Goal: Task Accomplishment & Management: Use online tool/utility

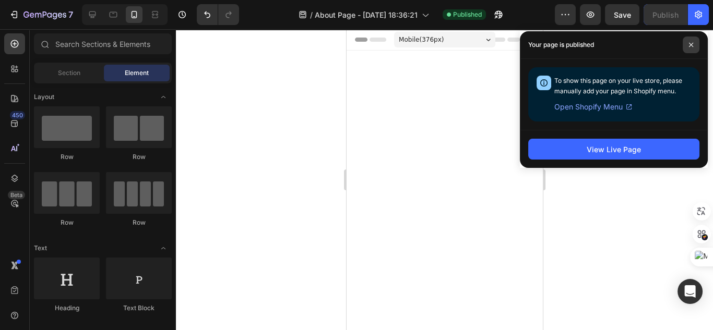
scroll to position [1106, 0]
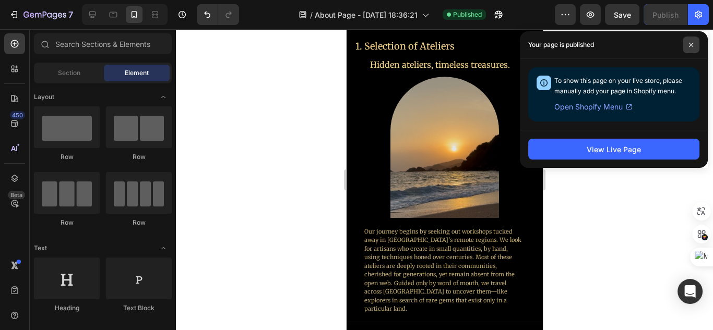
click at [695, 41] on span at bounding box center [691, 45] width 17 height 17
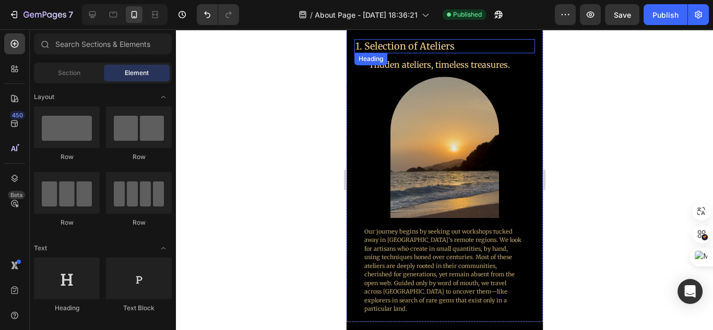
click at [462, 51] on p "1. Selection of Ateliers" at bounding box center [440, 46] width 170 height 12
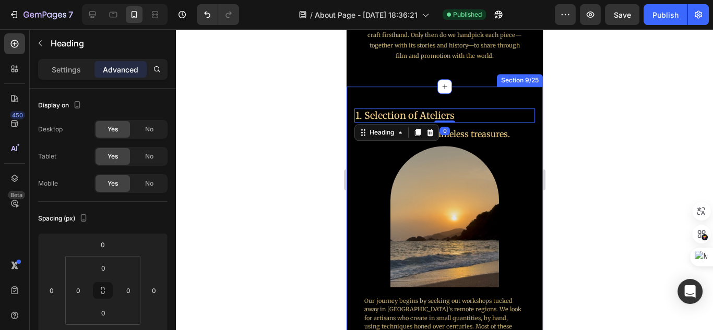
scroll to position [1023, 0]
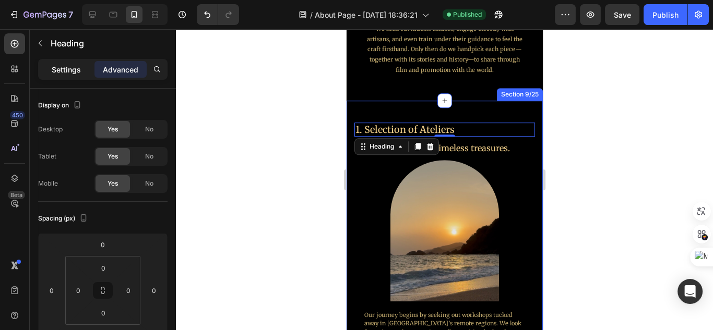
click at [77, 75] on div "Settings" at bounding box center [66, 69] width 52 height 17
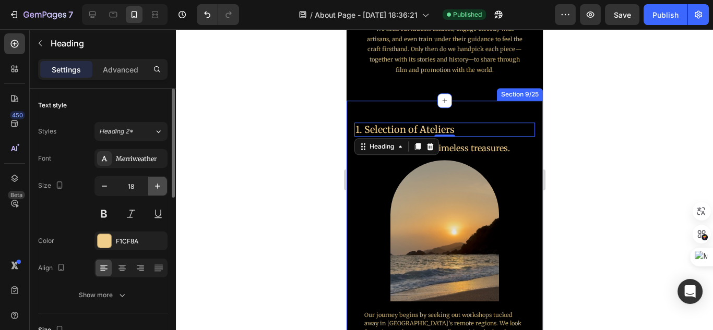
click at [156, 190] on icon "button" at bounding box center [157, 186] width 10 height 10
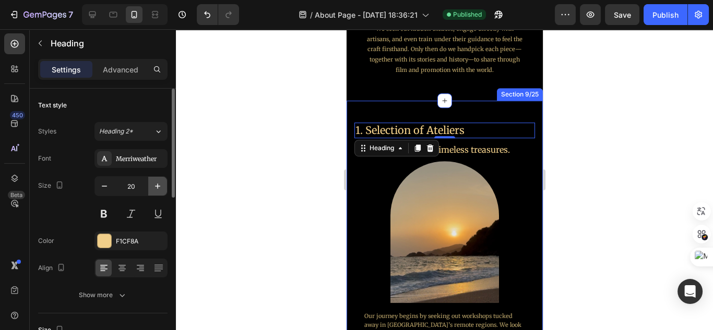
click at [156, 190] on icon "button" at bounding box center [157, 186] width 10 height 10
type input "21"
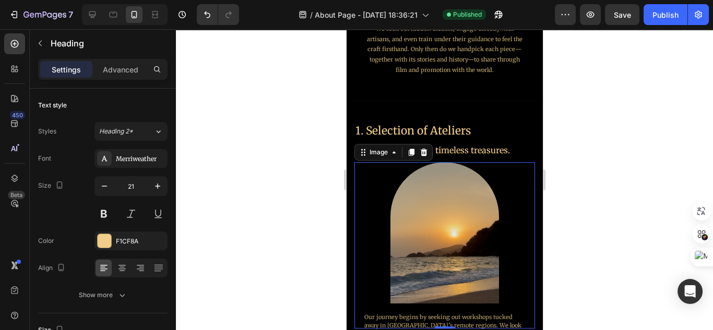
click at [514, 206] on div at bounding box center [444, 245] width 181 height 166
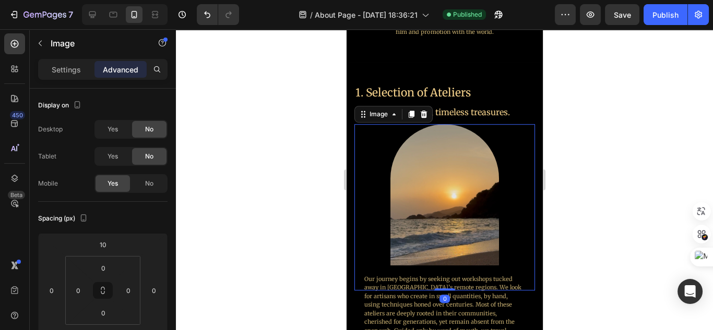
scroll to position [1065, 0]
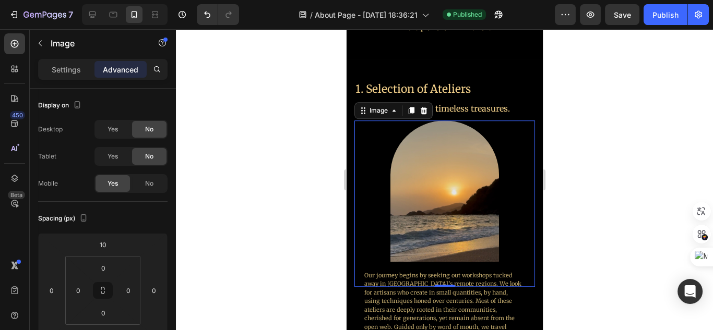
click at [552, 204] on div at bounding box center [444, 179] width 537 height 301
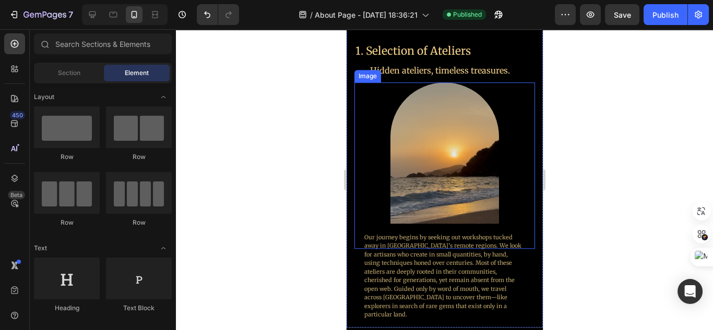
scroll to position [1106, 0]
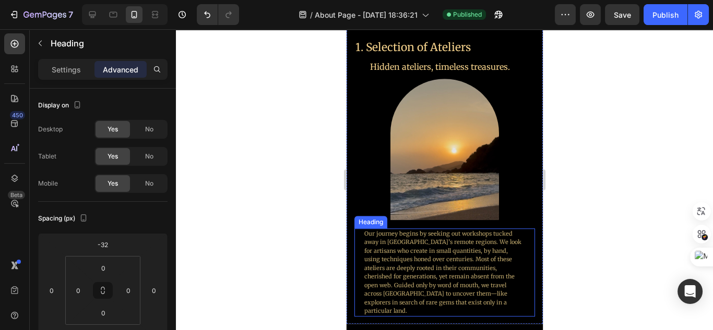
click at [456, 247] on h2 "Our journey begins by seeking out workshops tucked away in [GEOGRAPHIC_DATA]’s …" at bounding box center [444, 273] width 162 height 88
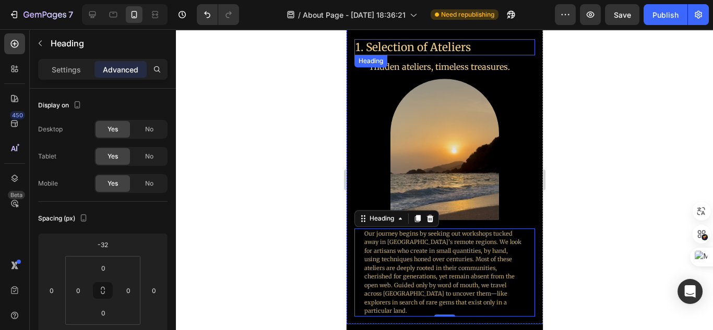
click at [431, 50] on p "1. Selection of Ateliers" at bounding box center [440, 47] width 170 height 14
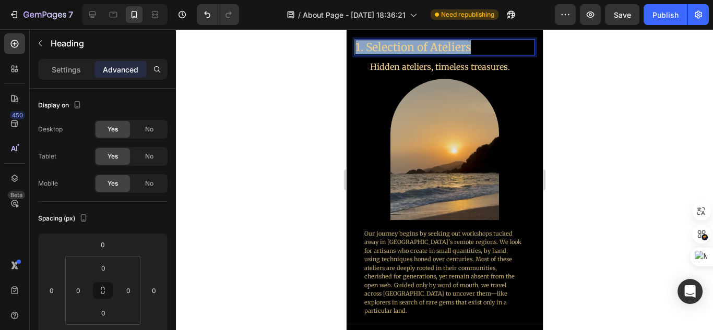
click at [431, 50] on p "1. Selection of Ateliers" at bounding box center [440, 47] width 170 height 14
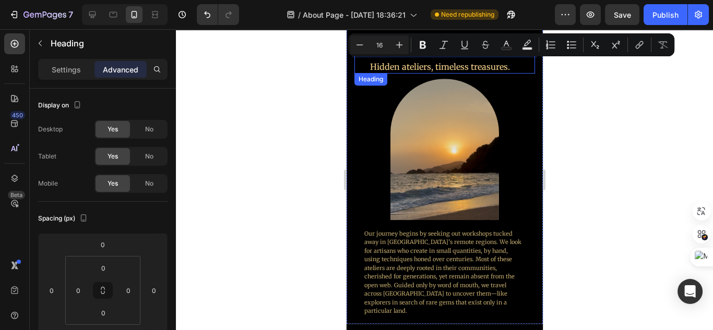
click at [443, 68] on p "Hidden ateliers, timeless treasures." at bounding box center [440, 67] width 170 height 11
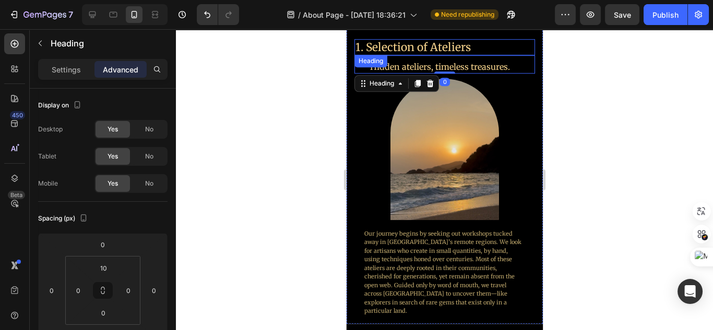
click at [437, 51] on p "1. Selection of Ateliers" at bounding box center [440, 47] width 170 height 14
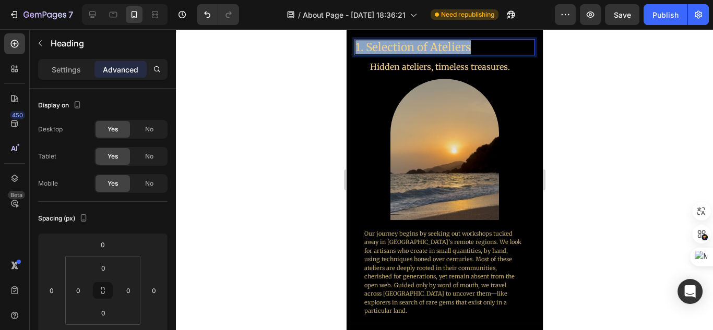
click at [437, 50] on p "1. Selection of Ateliers" at bounding box center [440, 47] width 170 height 14
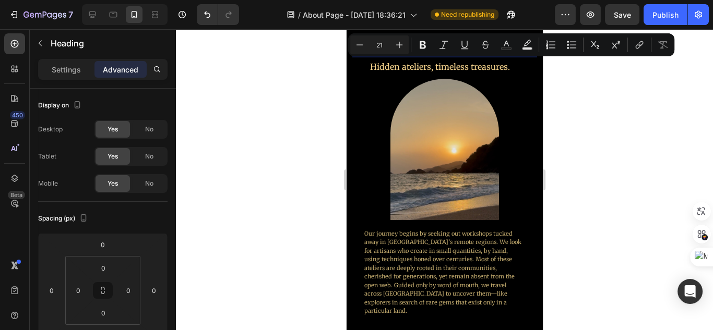
click at [437, 50] on button "Italic" at bounding box center [443, 44] width 19 height 19
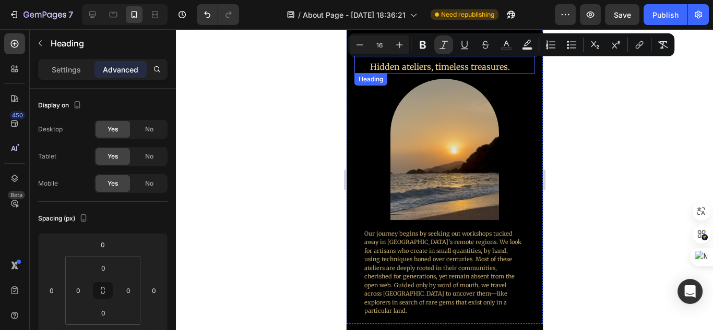
click at [444, 59] on div "Hidden ateliers, timeless treasures. Heading" at bounding box center [444, 64] width 181 height 18
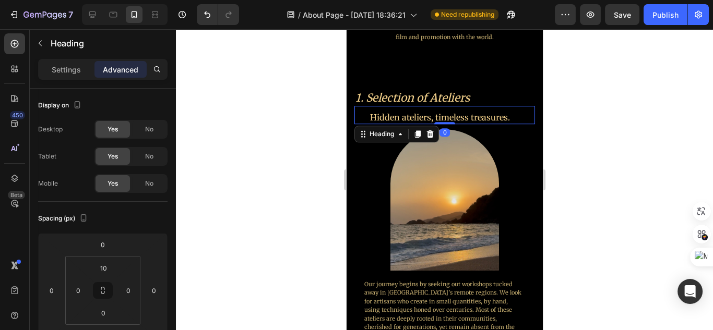
scroll to position [1023, 0]
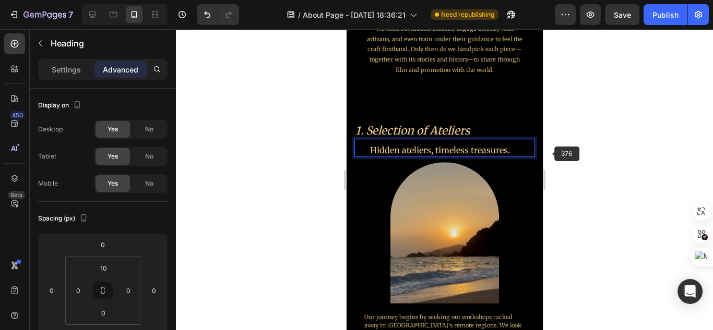
click at [557, 153] on div at bounding box center [444, 179] width 537 height 301
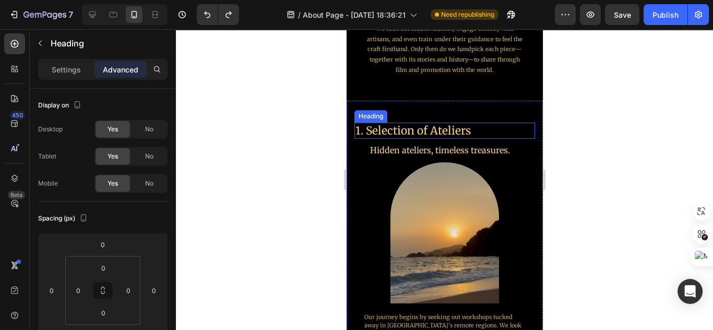
click at [466, 134] on h2 "1. Selection of Ateliers" at bounding box center [440, 131] width 172 height 16
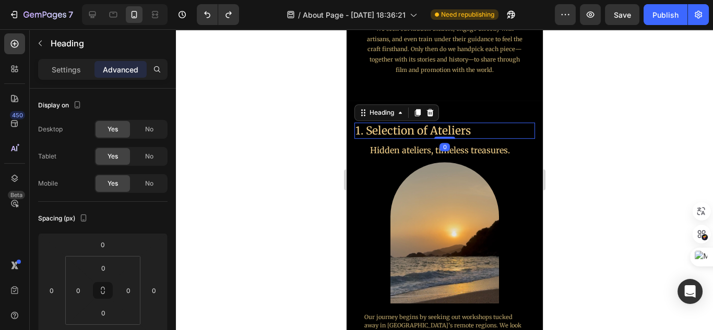
click at [466, 134] on h2 "1. Selection of Ateliers" at bounding box center [440, 131] width 172 height 16
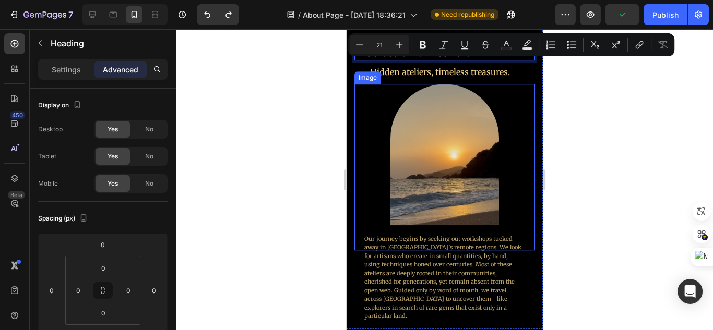
scroll to position [1106, 0]
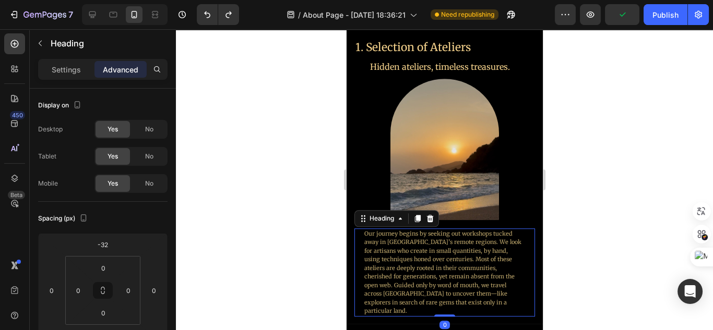
click at [467, 242] on h2 "Our journey begins by seeking out workshops tucked away in [GEOGRAPHIC_DATA]’s …" at bounding box center [444, 273] width 162 height 88
click at [467, 237] on h2 "Our journey begins by seeking out workshops tucked away in [GEOGRAPHIC_DATA]’s …" at bounding box center [444, 273] width 162 height 88
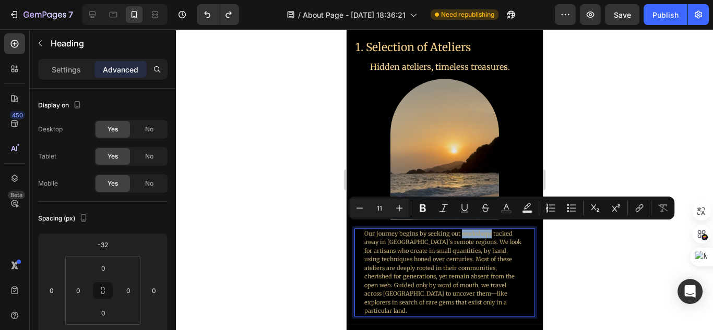
drag, startPoint x: 460, startPoint y: 225, endPoint x: 488, endPoint y: 228, distance: 28.8
click at [488, 230] on p "Our journey begins by seeking out workshops tucked away in [GEOGRAPHIC_DATA]’s …" at bounding box center [444, 273] width 160 height 86
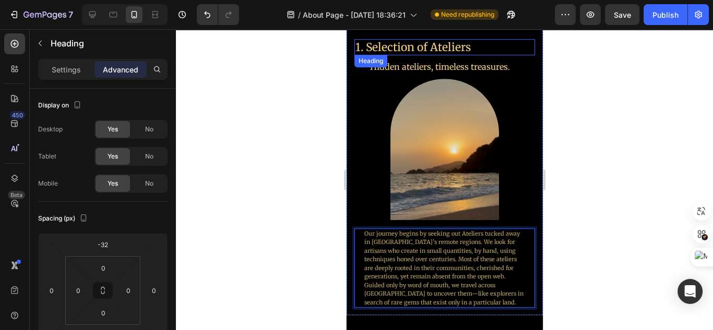
click at [447, 51] on p "1. Selection of Ateliers" at bounding box center [440, 47] width 170 height 14
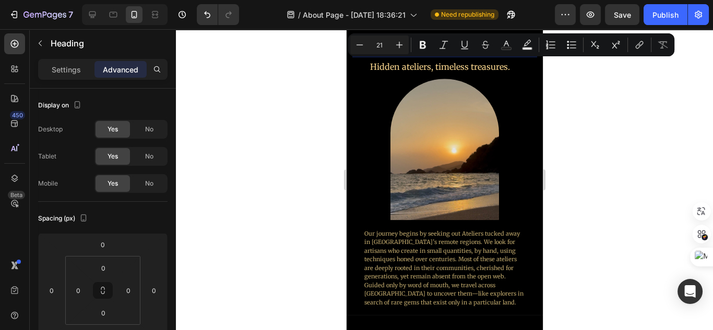
drag, startPoint x: 469, startPoint y: 51, endPoint x: 367, endPoint y: 50, distance: 101.8
click at [367, 50] on p "1. Selection of Ateliers" at bounding box center [440, 47] width 170 height 14
click at [440, 48] on icon "Editor contextual toolbar" at bounding box center [443, 45] width 8 height 8
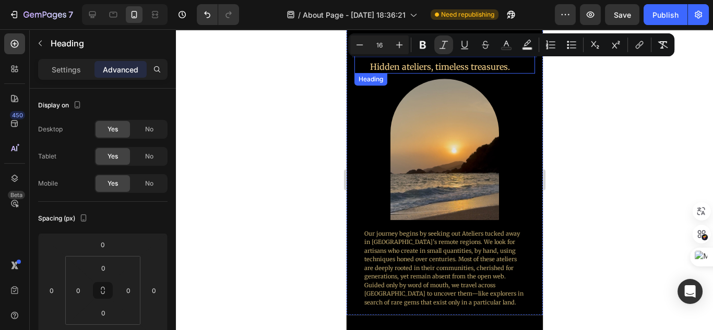
click at [472, 62] on p "Hidden ateliers, timeless treasures." at bounding box center [440, 67] width 170 height 11
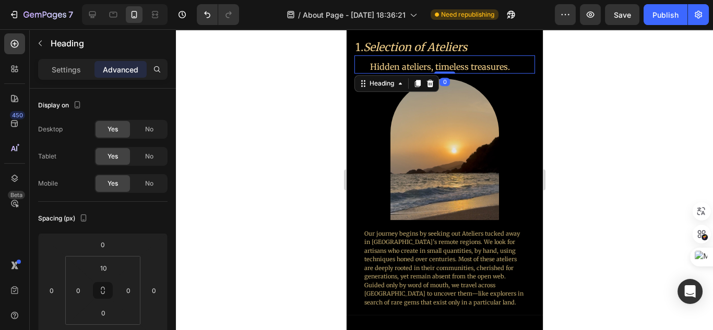
click at [561, 132] on div at bounding box center [444, 179] width 537 height 301
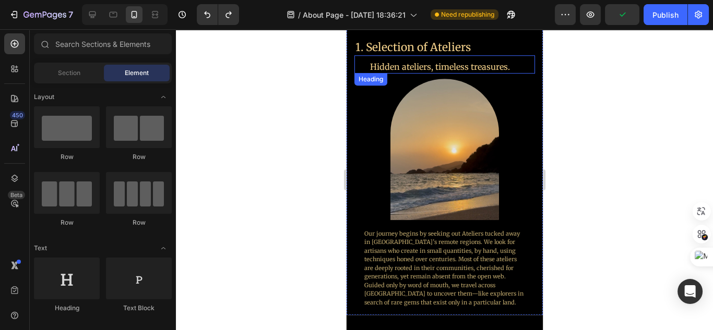
click at [485, 65] on p "Hidden ateliers, timeless treasures." at bounding box center [440, 67] width 170 height 11
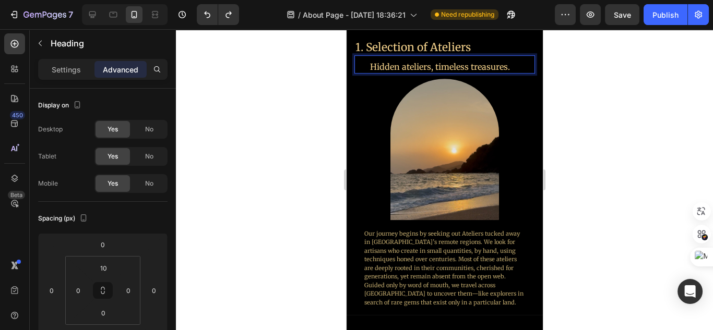
click at [354, 55] on span at bounding box center [354, 55] width 0 height 0
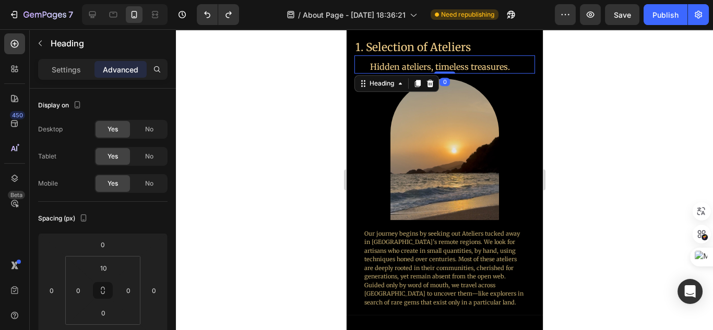
click at [449, 66] on p "Hidden ateliers, timeless treasures." at bounding box center [440, 67] width 170 height 11
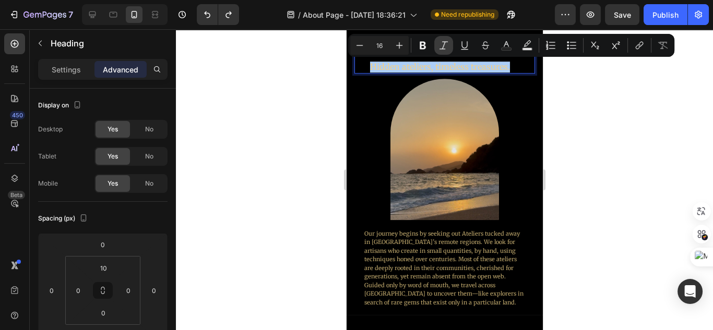
click at [449, 50] on button "Italic" at bounding box center [443, 45] width 19 height 19
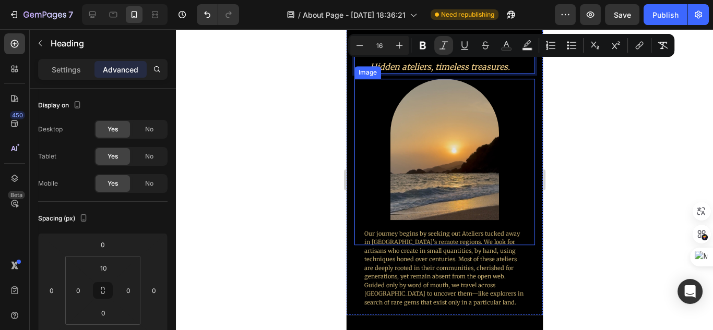
click at [527, 121] on div at bounding box center [444, 162] width 181 height 166
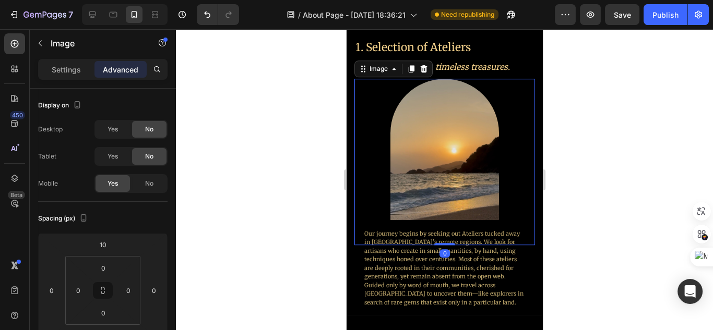
click at [573, 125] on div at bounding box center [444, 179] width 537 height 301
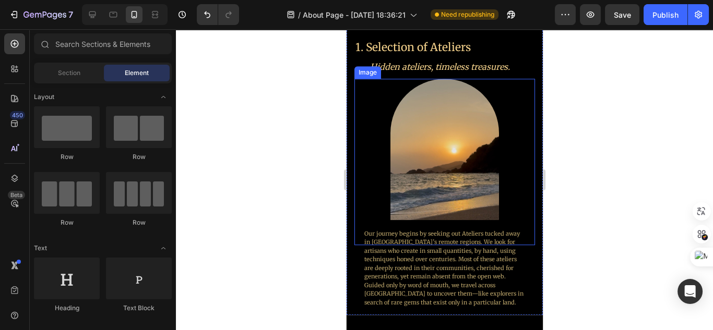
click at [524, 192] on div at bounding box center [444, 162] width 181 height 166
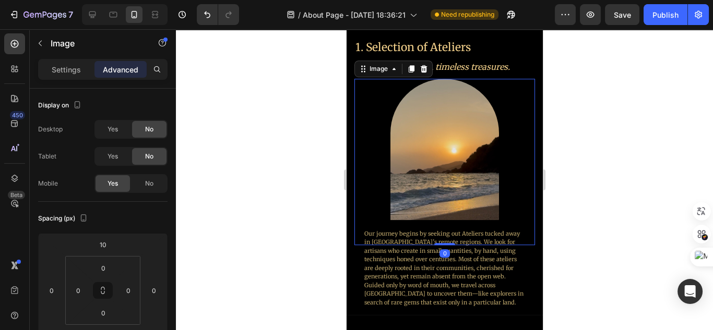
click at [573, 157] on div at bounding box center [444, 179] width 537 height 301
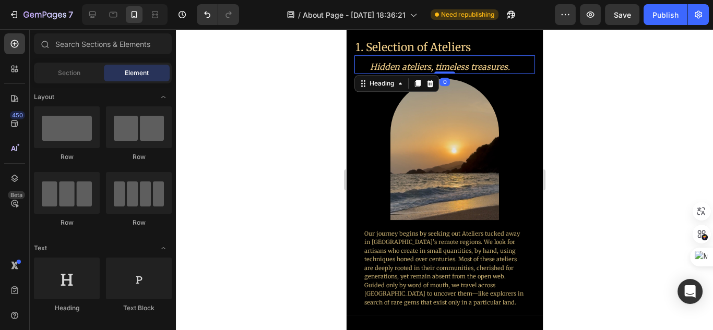
click at [521, 57] on div "⁠⁠⁠⁠⁠⁠⁠ Hidden ateliers, timeless treasures. Heading 0" at bounding box center [444, 64] width 181 height 18
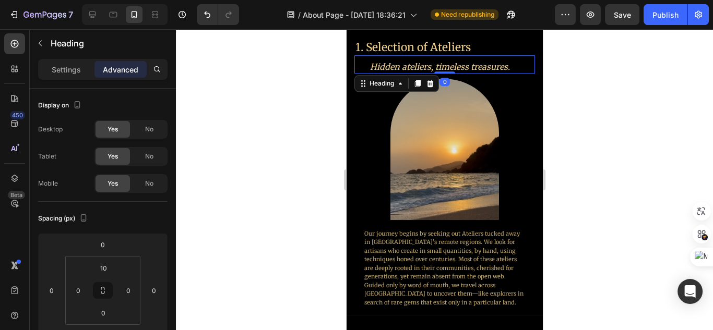
click at [354, 55] on span at bounding box center [354, 55] width 0 height 0
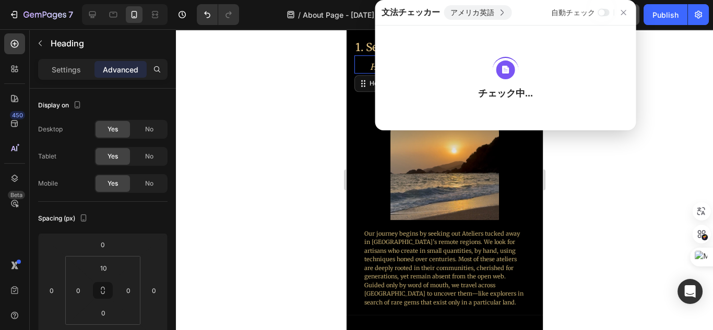
click at [617, 17] on div at bounding box center [623, 12] width 13 height 13
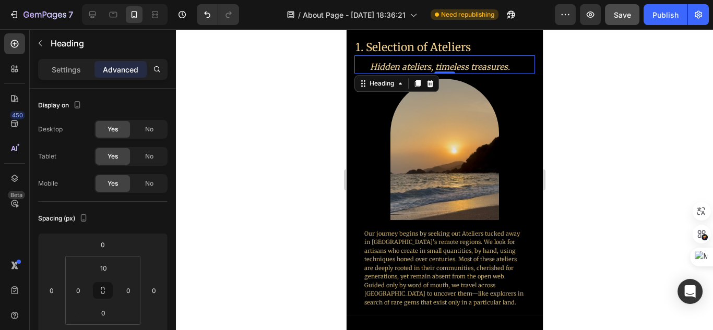
click at [354, 55] on span at bounding box center [354, 55] width 0 height 0
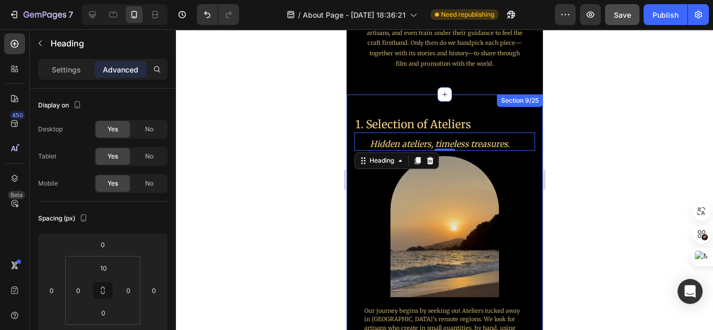
scroll to position [1023, 0]
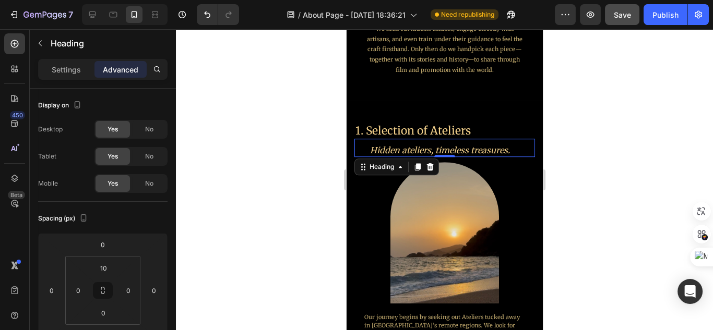
click at [574, 134] on div at bounding box center [444, 179] width 537 height 301
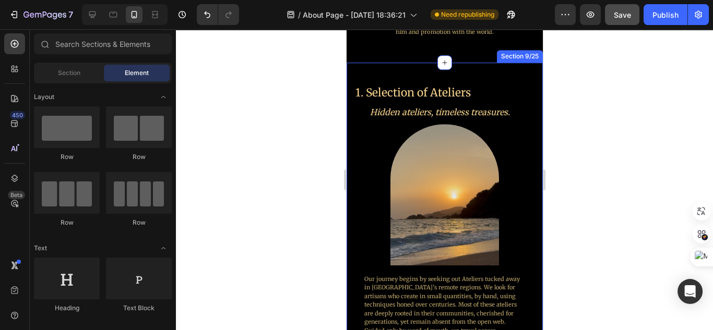
scroll to position [1065, 0]
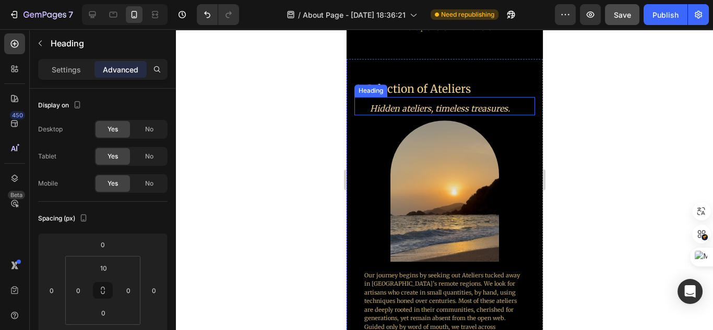
click at [487, 110] on icon "Hidden ateliers, timeless treasures." at bounding box center [439, 108] width 140 height 10
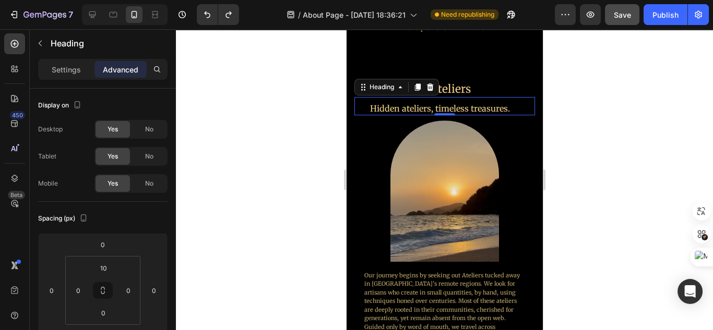
click at [577, 154] on div at bounding box center [444, 179] width 537 height 301
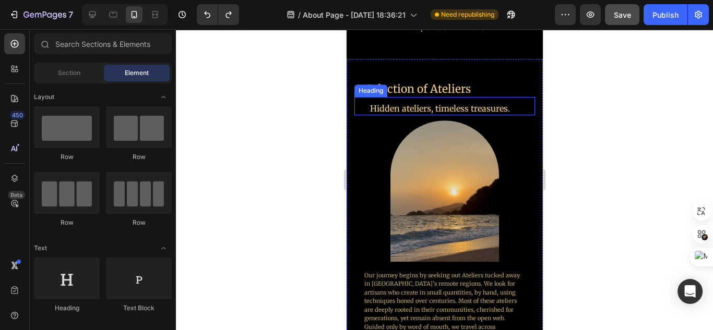
click at [456, 110] on h2 "Hidden ateliers, timeless treasures." at bounding box center [440, 108] width 172 height 13
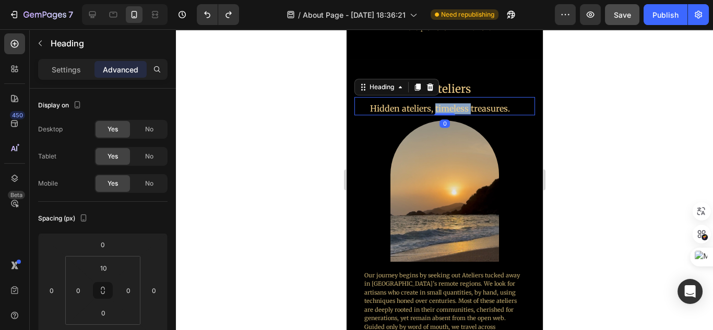
click at [456, 110] on h2 "Hidden ateliers, timeless treasures." at bounding box center [440, 108] width 172 height 13
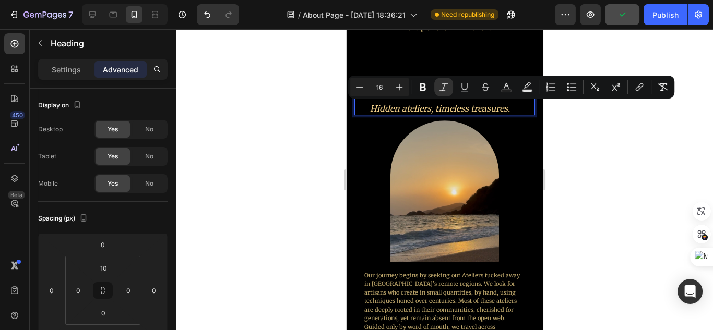
click at [577, 183] on div at bounding box center [444, 179] width 537 height 301
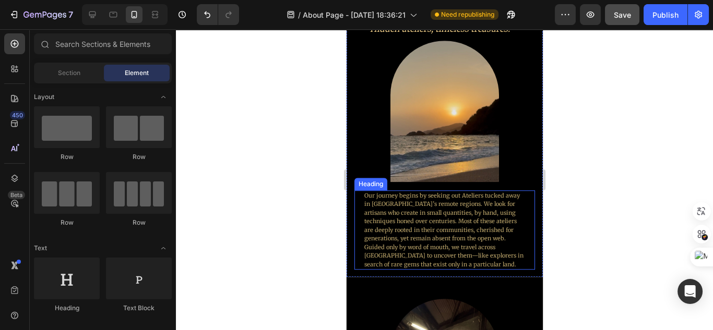
scroll to position [1148, 0]
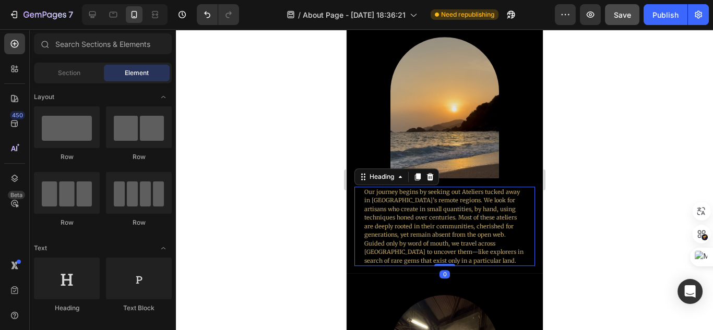
click at [479, 207] on p "Our journey begins by seeking out Ateliers tucked away in [GEOGRAPHIC_DATA]’s r…" at bounding box center [444, 227] width 160 height 78
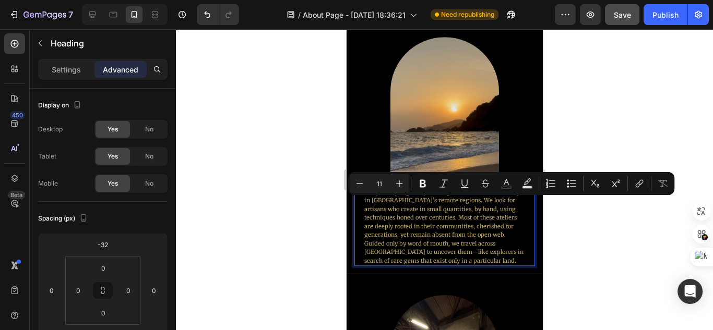
click at [461, 195] on div "Minus 11 Plus Bold Italic Underline Strikethrough Text Color Text Background Co…" at bounding box center [511, 183] width 326 height 23
click at [463, 199] on p "Our journey begins by seeking out Ateliers tucked away in [GEOGRAPHIC_DATA]’s r…" at bounding box center [444, 227] width 160 height 78
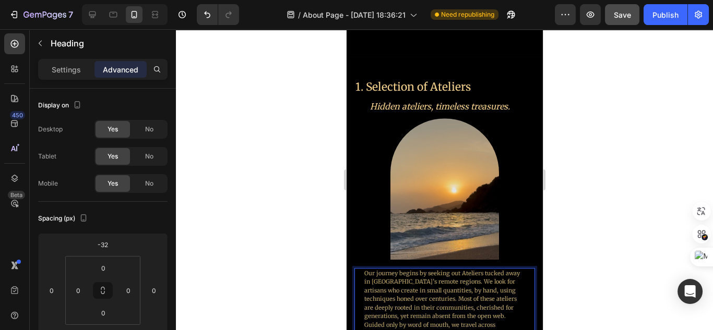
scroll to position [1065, 0]
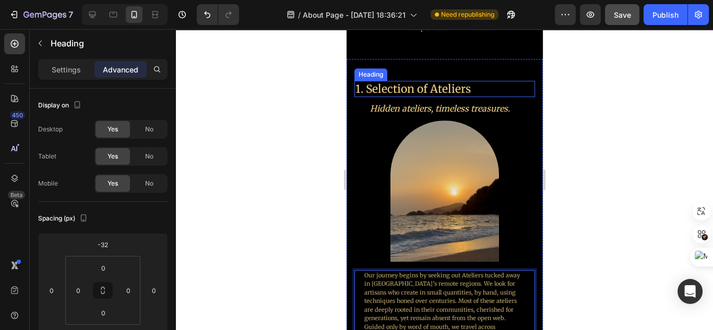
click at [448, 88] on h2 "1. Selection of Ateliers" at bounding box center [440, 89] width 172 height 16
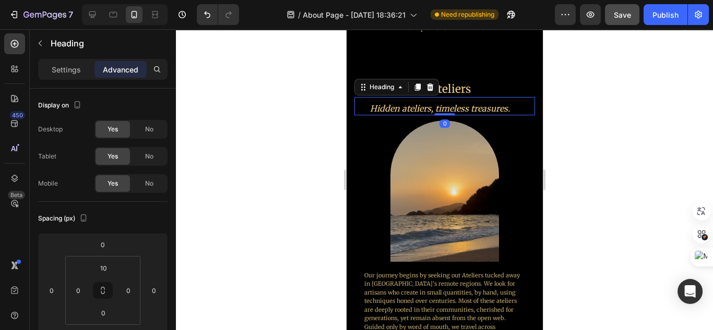
click at [459, 106] on icon "Hidden ateliers, timeless treasures." at bounding box center [439, 108] width 140 height 10
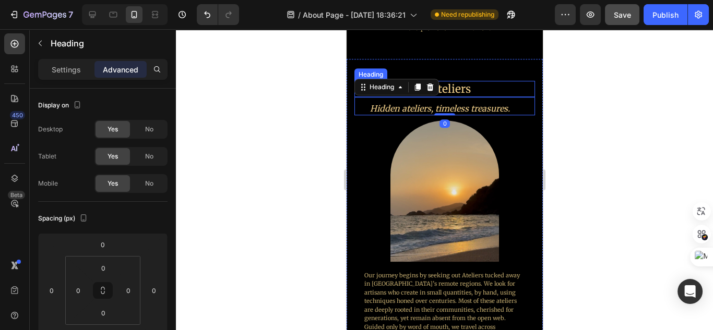
click at [460, 93] on h2 "1. Selection of Ateliers" at bounding box center [440, 89] width 172 height 16
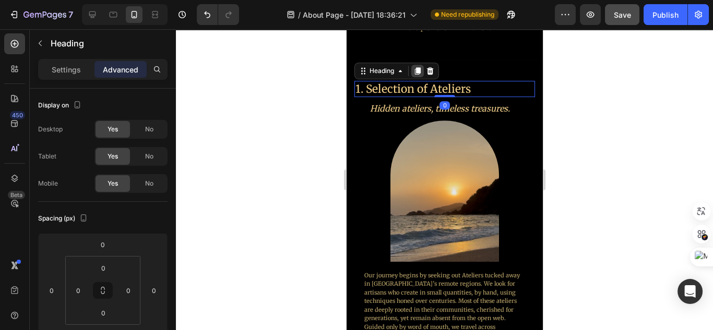
click at [422, 75] on div at bounding box center [417, 71] width 13 height 13
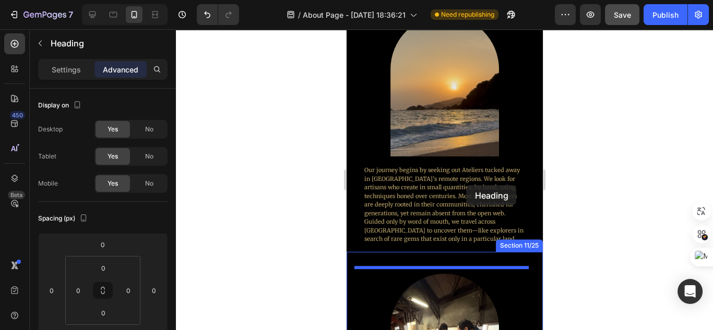
scroll to position [1128, 0]
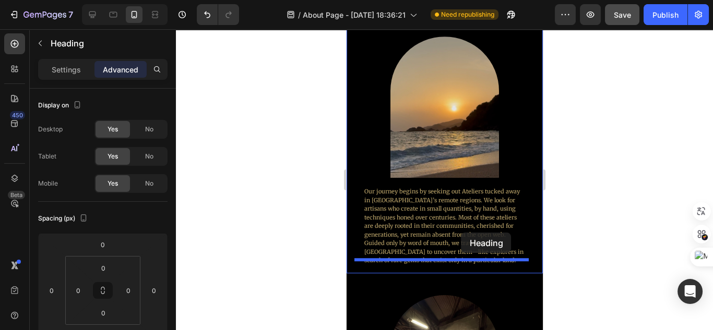
drag, startPoint x: 463, startPoint y: 105, endPoint x: 461, endPoint y: 233, distance: 127.9
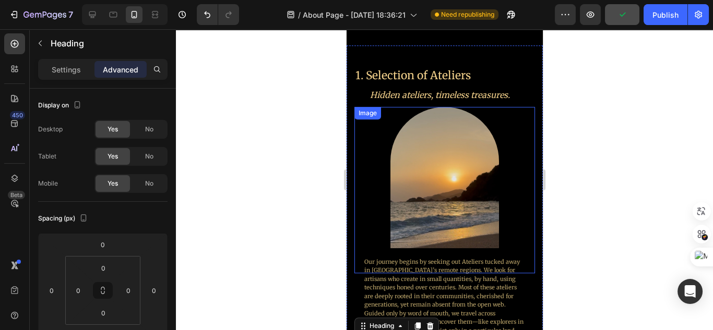
scroll to position [1029, 0]
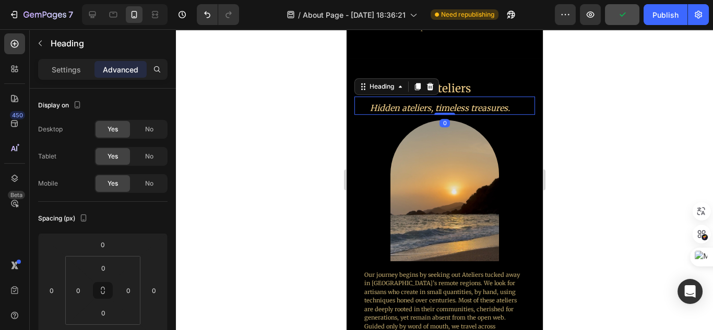
click at [466, 105] on icon "Hidden ateliers, timeless treasures." at bounding box center [439, 108] width 140 height 10
click at [415, 90] on icon at bounding box center [417, 86] width 8 height 8
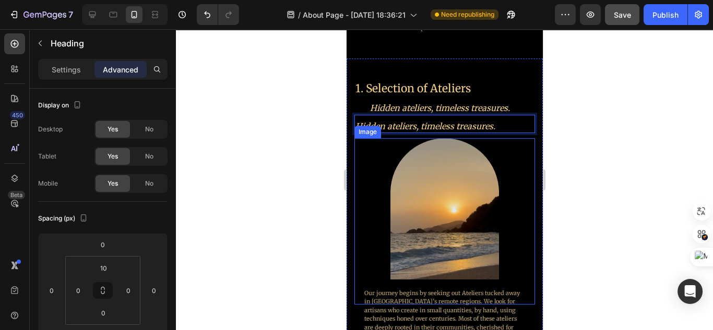
drag, startPoint x: 448, startPoint y: 124, endPoint x: 450, endPoint y: 278, distance: 154.5
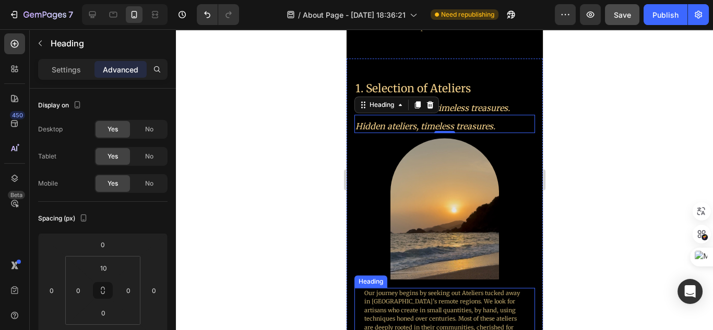
drag, startPoint x: 521, startPoint y: 124, endPoint x: 498, endPoint y: 301, distance: 178.8
click at [498, 301] on div "1. Selection of Ateliers Heading Hidden ateliers, timeless treasures. Heading H…" at bounding box center [444, 224] width 196 height 333
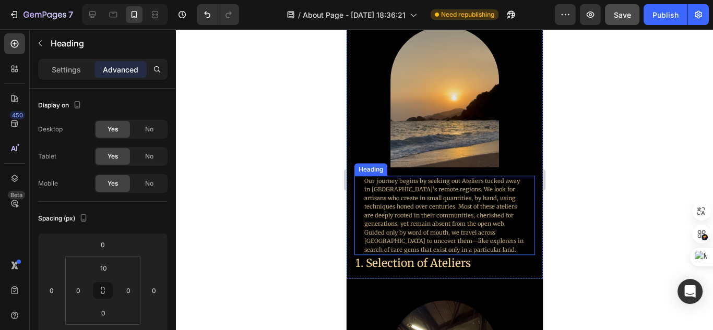
scroll to position [1112, 0]
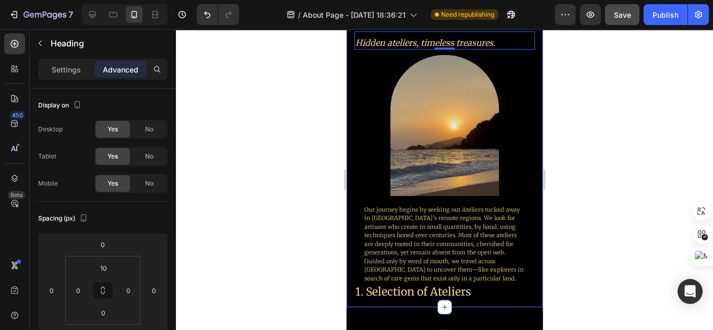
drag, startPoint x: 530, startPoint y: 69, endPoint x: 515, endPoint y: 63, distance: 16.2
click at [529, 69] on div "1. Selection of Ateliers Heading Hidden ateliers, timeless treasures. Heading H…" at bounding box center [444, 141] width 196 height 333
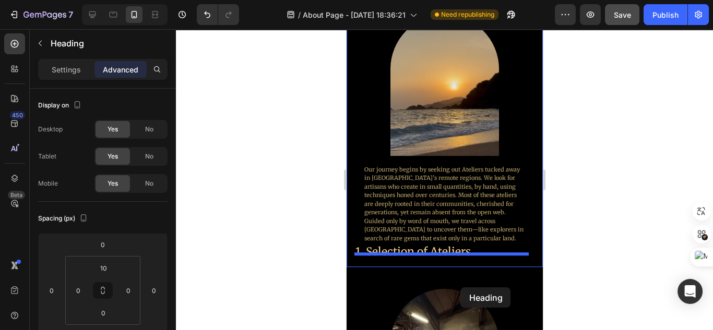
drag, startPoint x: 478, startPoint y: 43, endPoint x: 460, endPoint y: 291, distance: 249.0
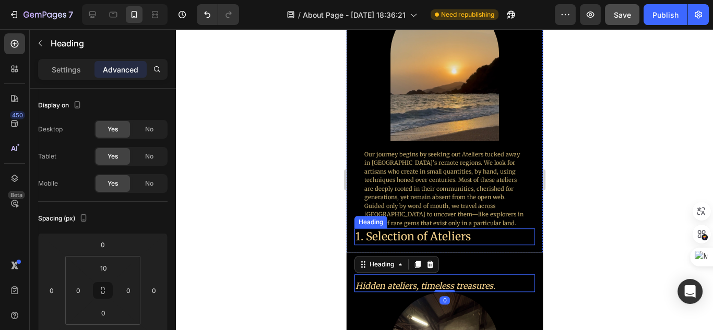
scroll to position [1150, 0]
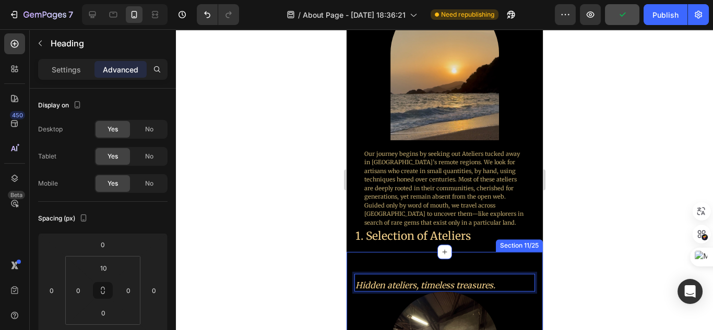
drag, startPoint x: 474, startPoint y: 273, endPoint x: 476, endPoint y: 245, distance: 28.3
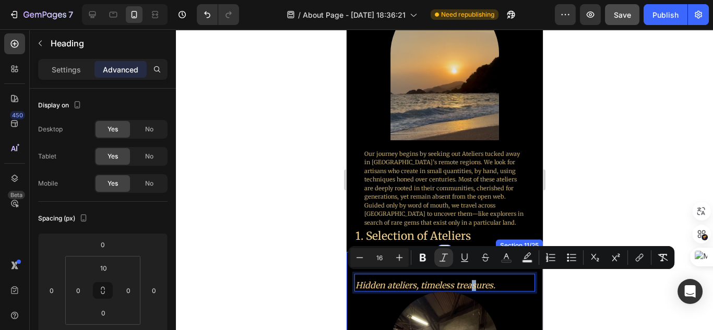
drag, startPoint x: 475, startPoint y: 275, endPoint x: 472, endPoint y: 243, distance: 32.0
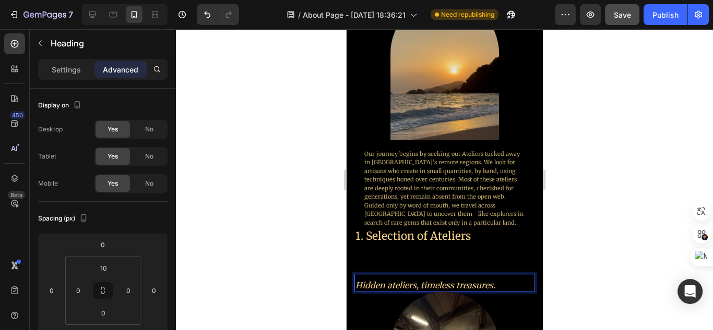
click at [494, 280] on icon "Hidden ateliers, timeless treasures." at bounding box center [425, 285] width 140 height 10
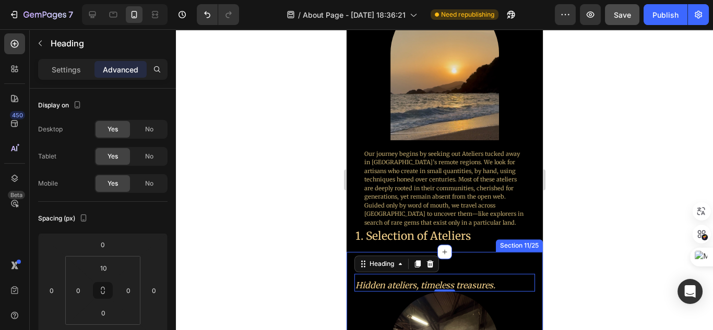
drag, startPoint x: 521, startPoint y: 280, endPoint x: 519, endPoint y: 253, distance: 27.2
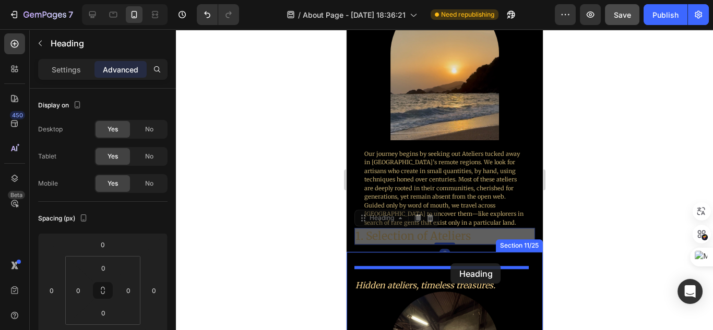
drag, startPoint x: 451, startPoint y: 233, endPoint x: 450, endPoint y: 264, distance: 30.8
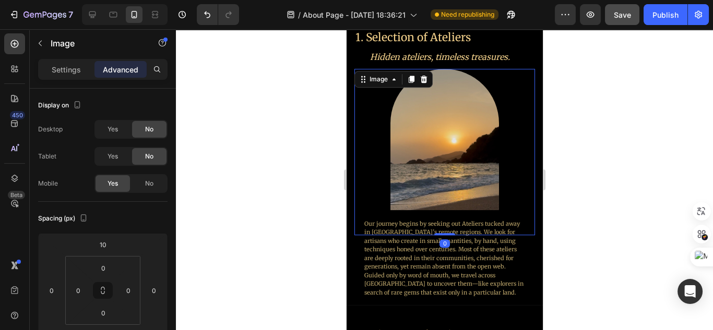
scroll to position [1079, 0]
click at [413, 82] on icon at bounding box center [411, 80] width 8 height 8
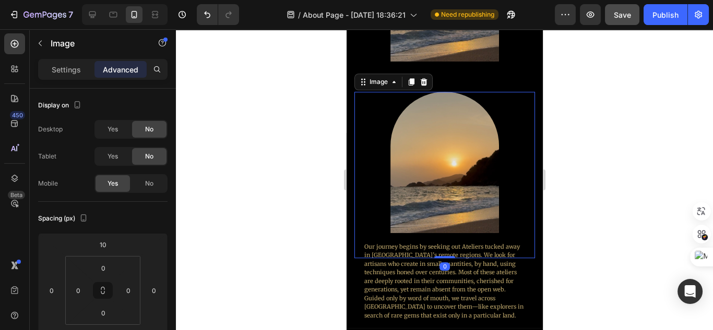
scroll to position [1248, 0]
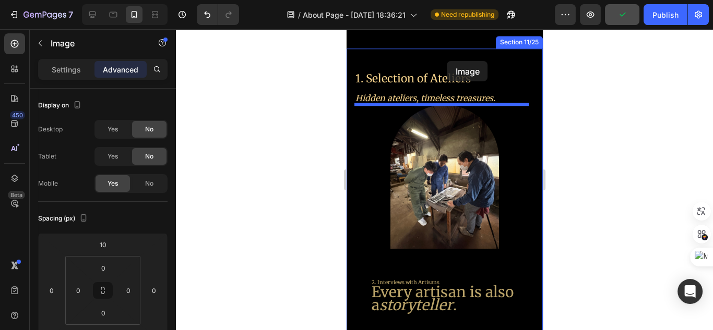
drag, startPoint x: 474, startPoint y: 161, endPoint x: 448, endPoint y: 25, distance: 138.6
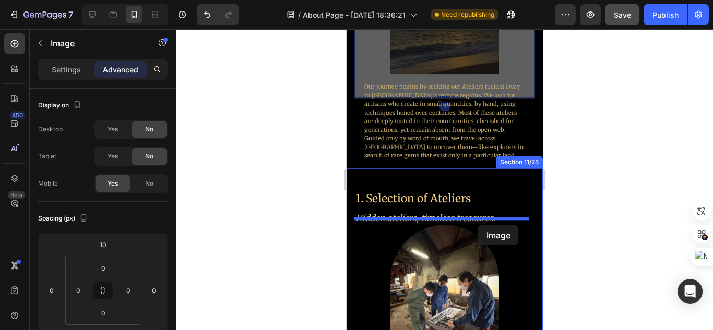
drag, startPoint x: 464, startPoint y: 64, endPoint x: 477, endPoint y: 233, distance: 169.6
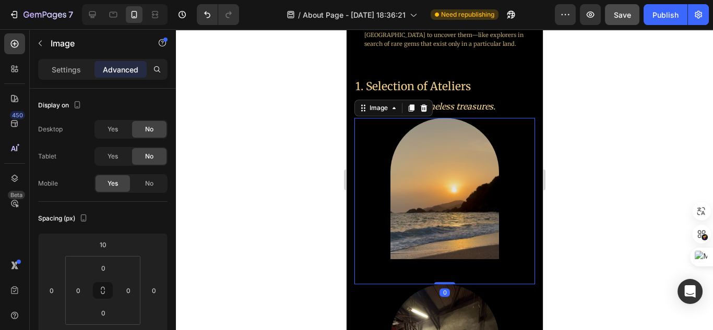
scroll to position [1258, 0]
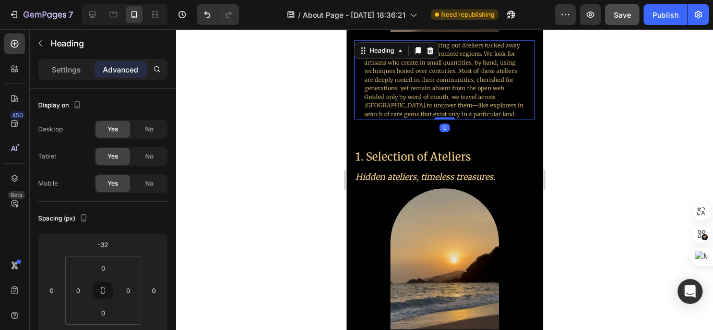
click at [472, 87] on h2 "Our journey begins by seeking out Ateliers tucked away in [GEOGRAPHIC_DATA]’s r…" at bounding box center [444, 80] width 162 height 80
click at [417, 47] on icon at bounding box center [417, 50] width 6 height 7
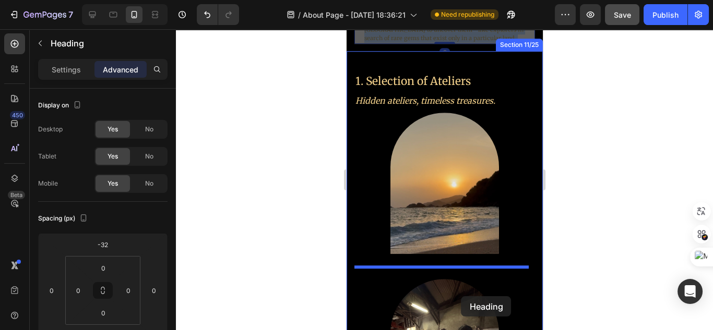
scroll to position [1400, 0]
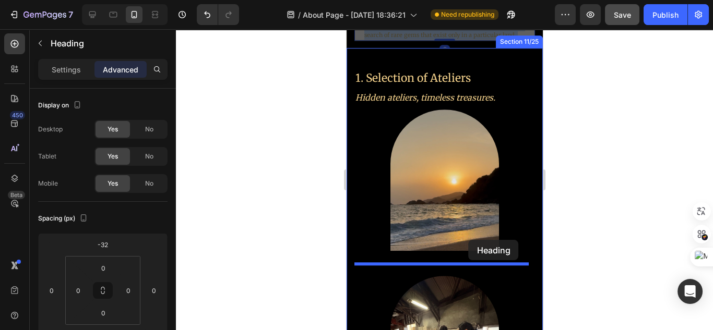
drag, startPoint x: 457, startPoint y: 130, endPoint x: 469, endPoint y: 243, distance: 112.9
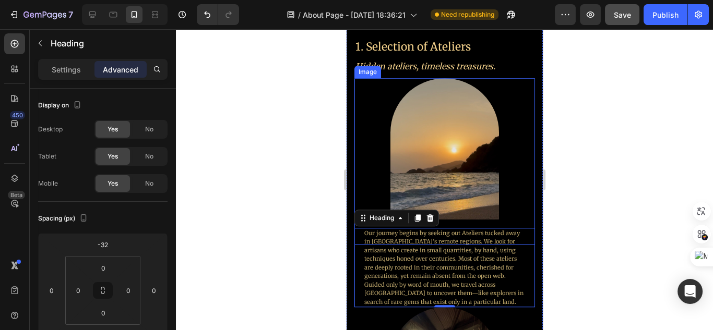
scroll to position [1358, 0]
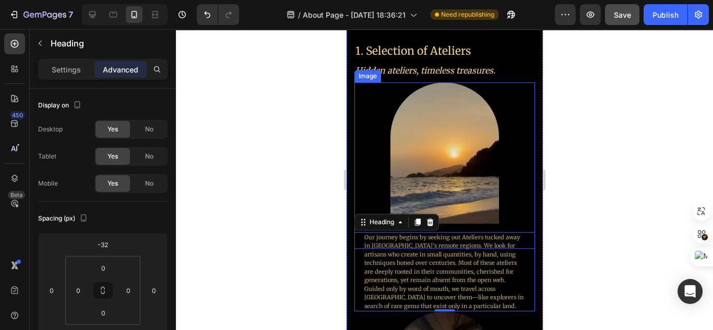
click at [468, 145] on img at bounding box center [444, 152] width 109 height 141
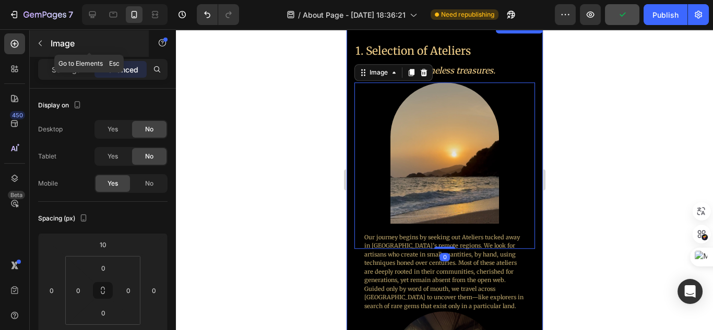
click at [40, 51] on button "button" at bounding box center [40, 43] width 17 height 17
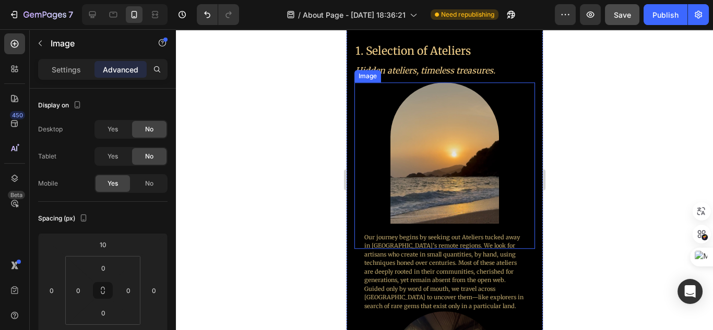
click at [446, 168] on img at bounding box center [444, 152] width 109 height 141
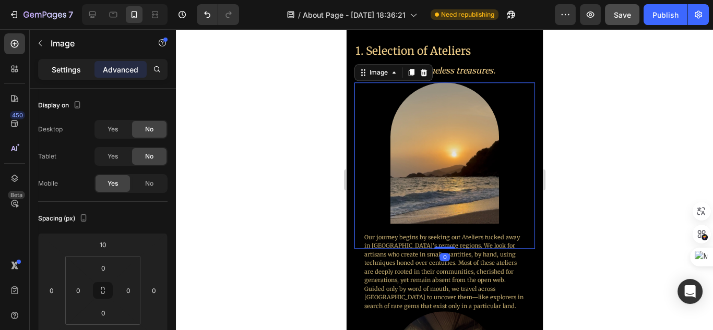
click at [64, 76] on div "Settings" at bounding box center [66, 69] width 52 height 17
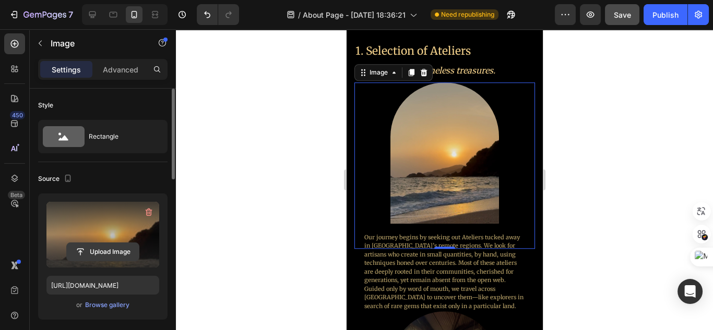
click at [113, 248] on input "file" at bounding box center [103, 252] width 72 height 18
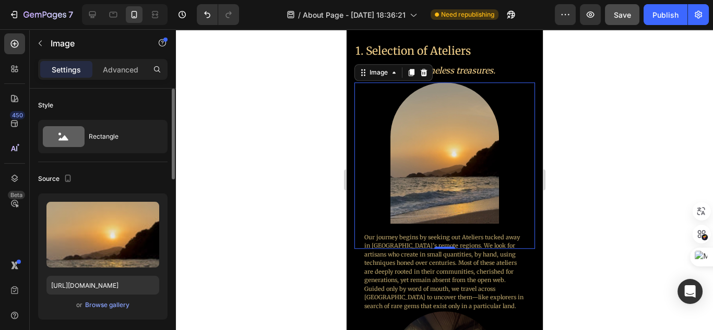
scroll to position [42, 0]
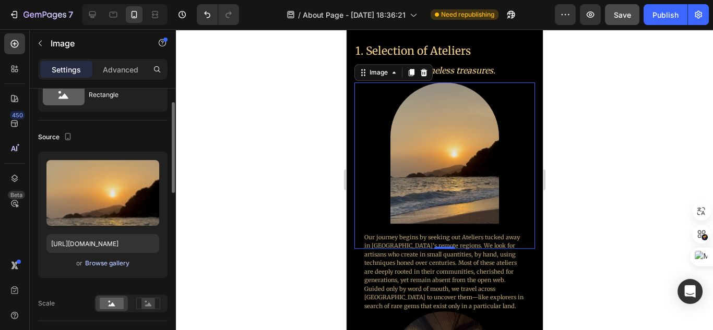
click at [125, 267] on div "Browse gallery" at bounding box center [107, 263] width 44 height 9
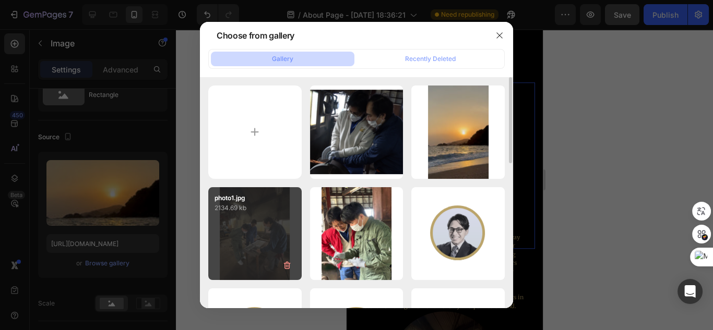
click at [287, 236] on div "photo1.jpg 2134.69 kb" at bounding box center [254, 233] width 93 height 93
type input "[URL][DOMAIN_NAME]"
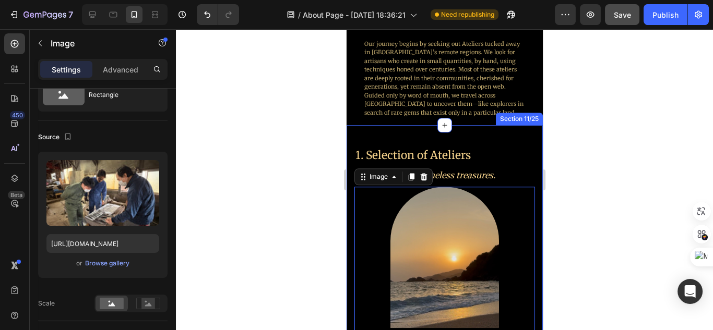
scroll to position [1275, 0]
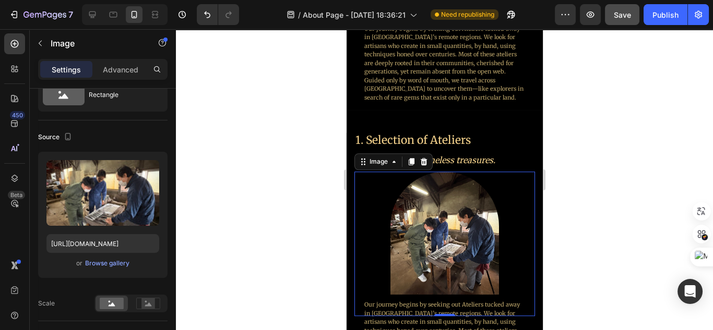
click at [510, 224] on div at bounding box center [444, 244] width 181 height 145
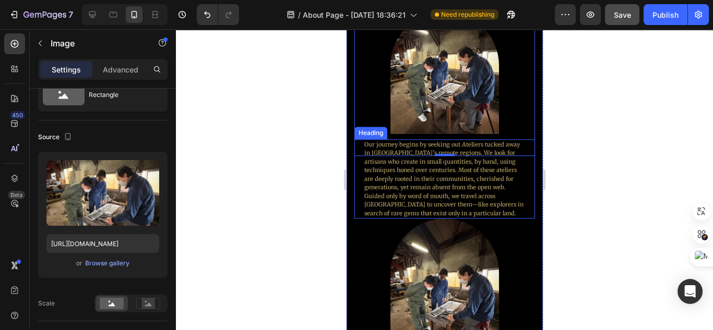
scroll to position [1484, 0]
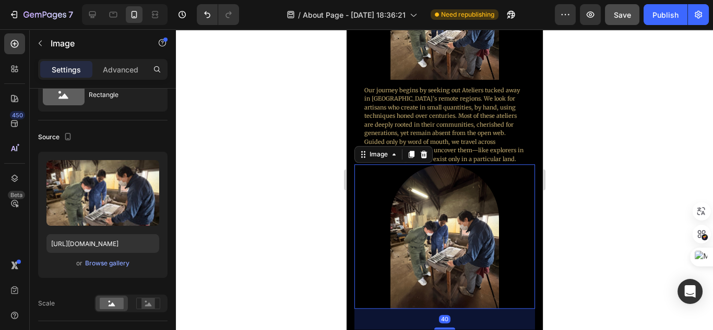
click at [458, 223] on img at bounding box center [444, 236] width 109 height 145
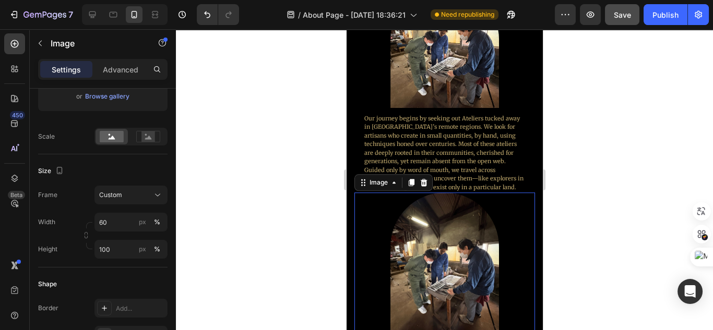
scroll to position [1400, 0]
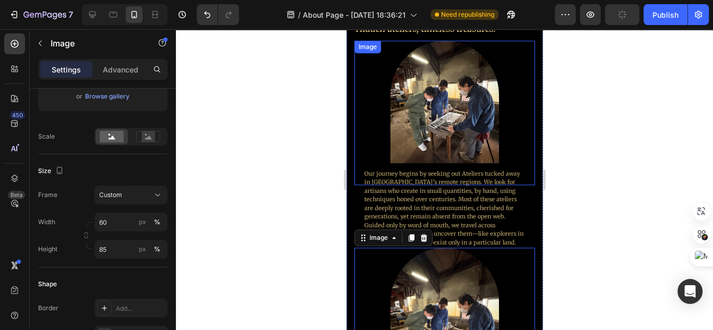
click at [478, 129] on img at bounding box center [444, 102] width 109 height 123
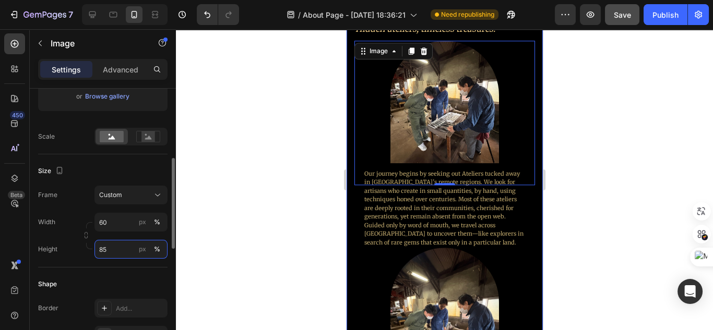
drag, startPoint x: 120, startPoint y: 245, endPoint x: 94, endPoint y: 252, distance: 26.3
click at [94, 252] on input "85" at bounding box center [130, 249] width 73 height 19
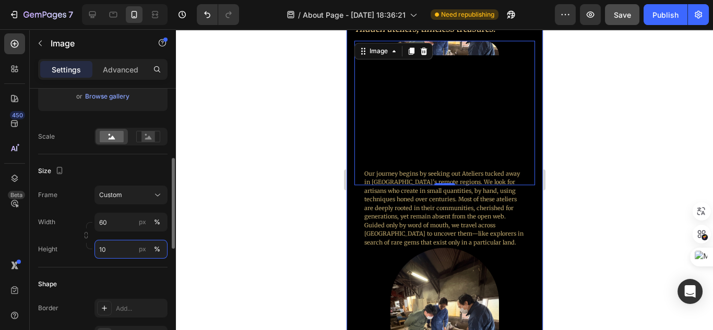
type input "100"
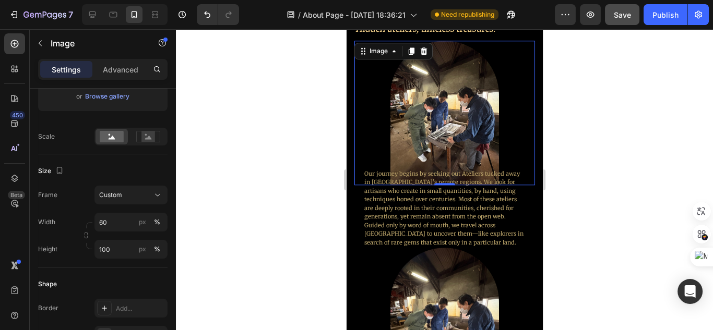
click at [560, 252] on div at bounding box center [444, 179] width 537 height 301
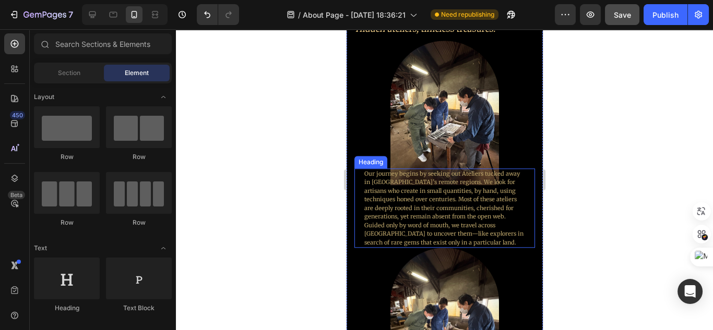
click at [490, 220] on h2 "Our journey begins by seeking out Ateliers tucked away in [GEOGRAPHIC_DATA]’s r…" at bounding box center [444, 209] width 162 height 80
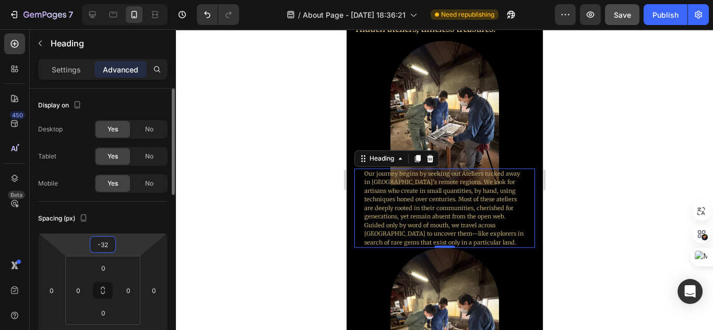
click at [126, 0] on html "7 Version history / About Page - [DATE] 18:36:21 Need republishing Preview Save…" at bounding box center [356, 0] width 713 height 0
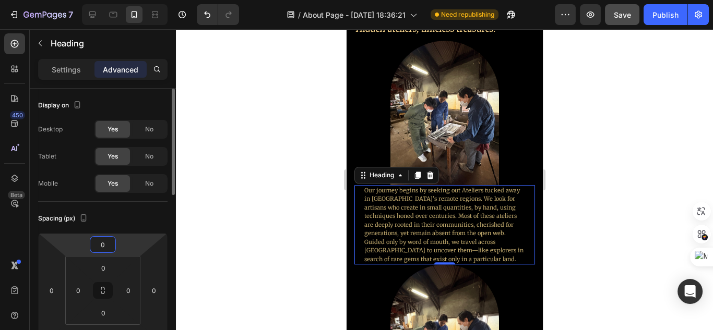
type input "0"
click at [587, 261] on div at bounding box center [444, 179] width 537 height 301
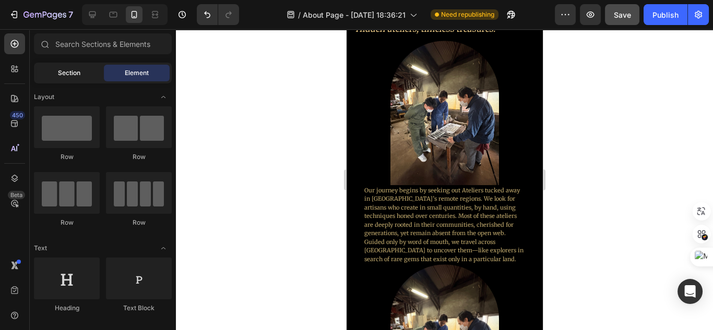
click at [80, 78] on div "Section" at bounding box center [69, 73] width 66 height 17
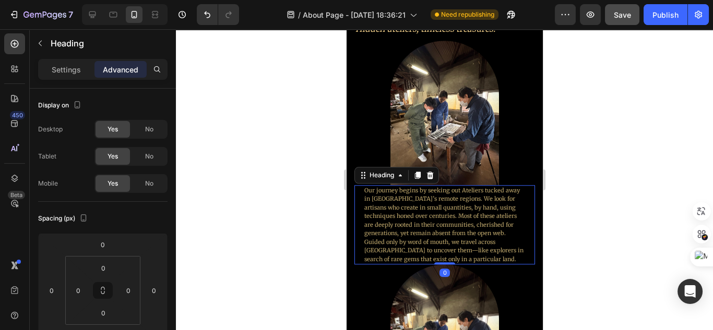
click at [422, 210] on h2 "Our journey begins by seeking out Ateliers tucked away in [GEOGRAPHIC_DATA]’s r…" at bounding box center [444, 225] width 162 height 80
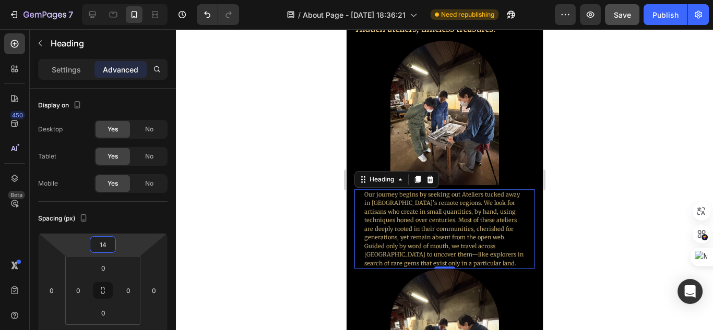
type input "16"
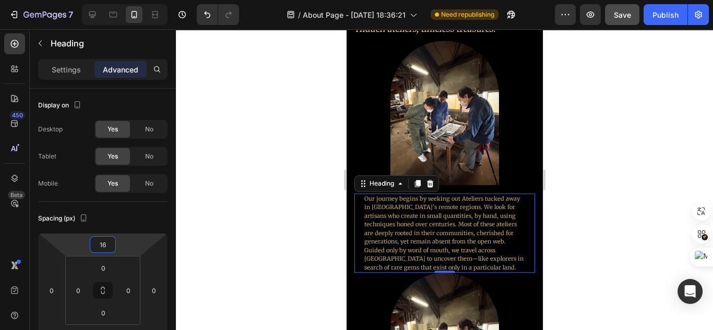
click at [126, 0] on html "7 Version history / About Page - [DATE] 18:36:21 Need republishing Preview Save…" at bounding box center [356, 0] width 713 height 0
click at [633, 224] on div at bounding box center [444, 179] width 537 height 301
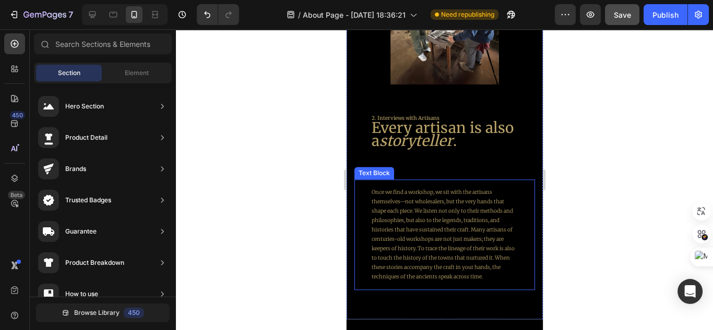
scroll to position [1734, 0]
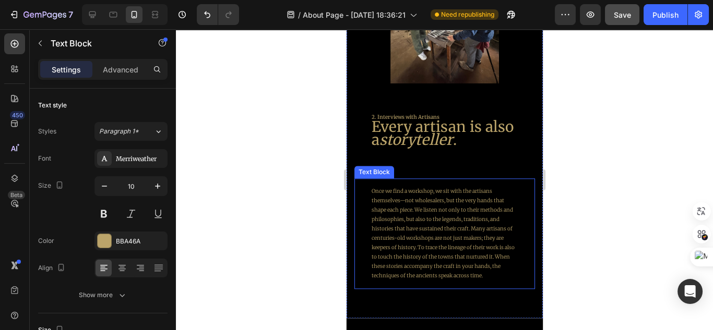
click at [459, 220] on p "Once we find a workshop, we sit with the artisans themselves—not wholesalers, b…" at bounding box center [444, 234] width 146 height 94
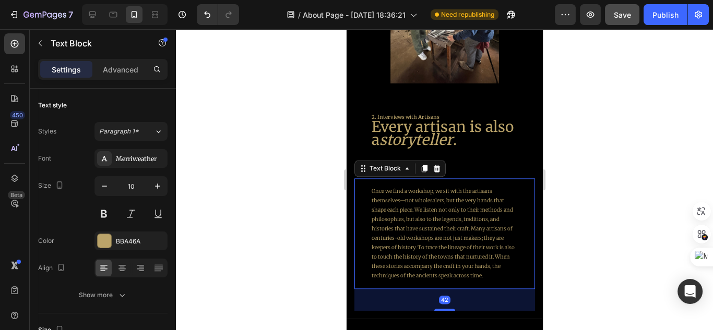
click at [459, 220] on p "Once we find a workshop, we sit with the artisans themselves—not wholesalers, b…" at bounding box center [444, 234] width 146 height 94
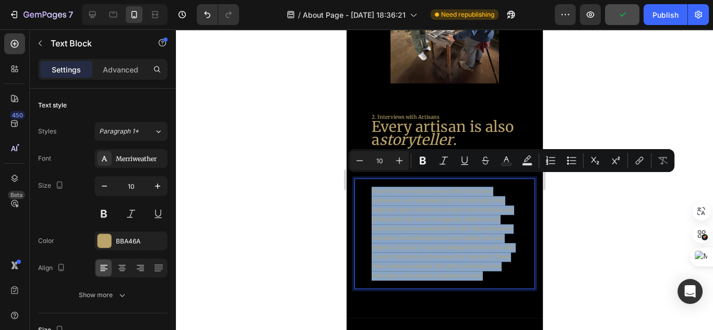
copy p "Once we find a workshop, we sit with the artisans themselves—not wholesalers, b…"
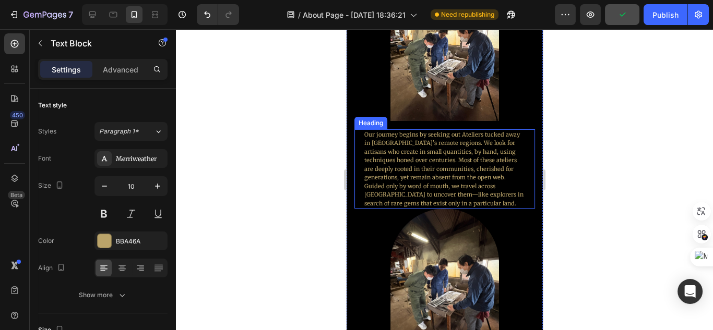
scroll to position [1442, 0]
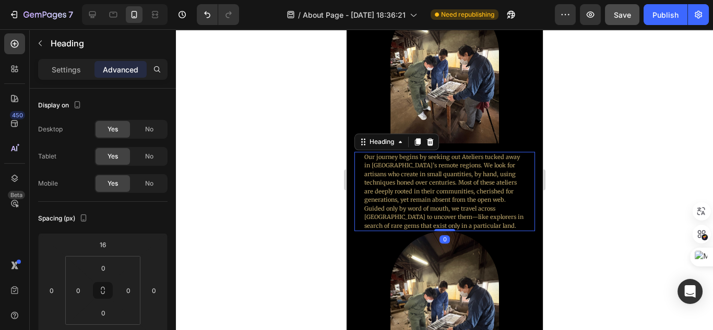
click at [464, 182] on h2 "Our journey begins by seeking out Ateliers tucked away in [GEOGRAPHIC_DATA]’s r…" at bounding box center [444, 192] width 162 height 80
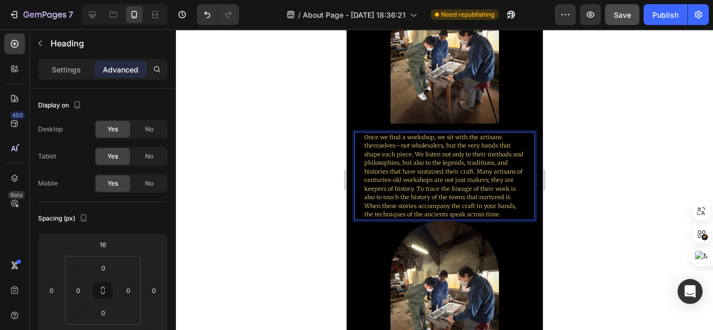
scroll to position [1525, 0]
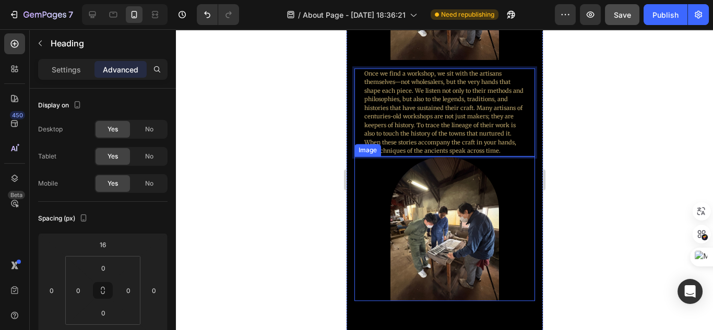
click at [473, 196] on img at bounding box center [444, 229] width 109 height 145
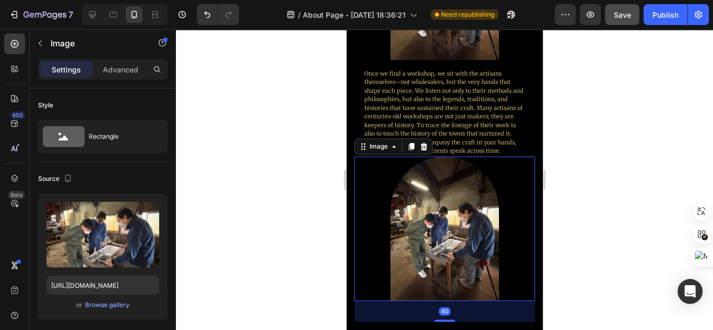
click at [422, 147] on div "Image" at bounding box center [393, 146] width 78 height 17
click at [426, 146] on div at bounding box center [423, 146] width 13 height 13
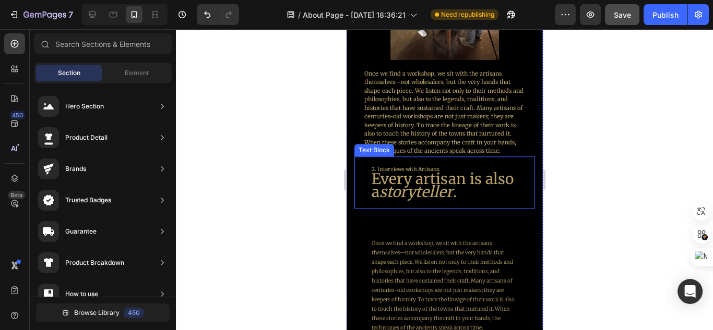
click at [448, 183] on icon "storyteller" at bounding box center [416, 192] width 74 height 19
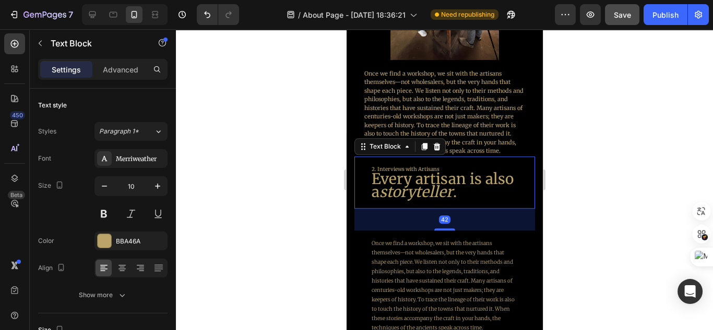
click at [448, 183] on icon "storyteller" at bounding box center [416, 192] width 74 height 19
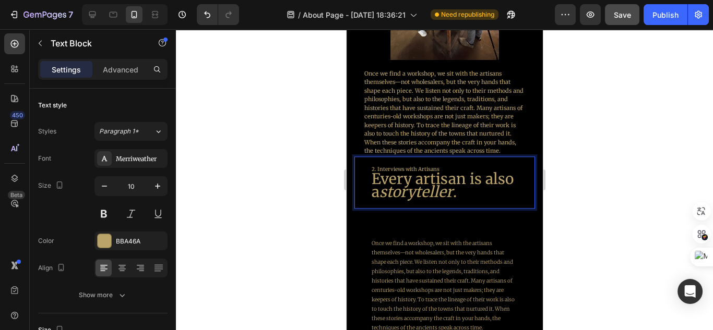
click at [497, 187] on p "2. Interviews with Artisans Every artisan is also a storyteller ." at bounding box center [444, 182] width 146 height 35
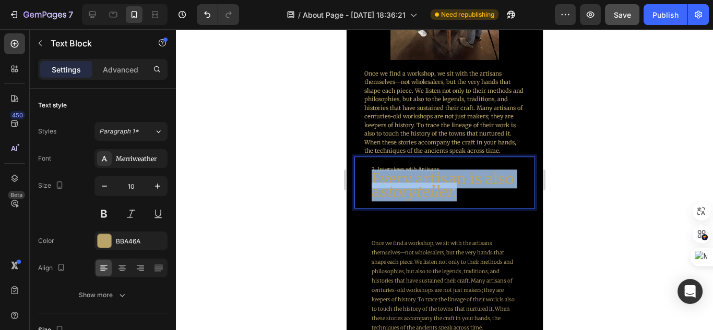
drag, startPoint x: 494, startPoint y: 187, endPoint x: 374, endPoint y: 173, distance: 120.8
click at [374, 173] on p "2. Interviews with Artisans Every artisan is also a storyteller ." at bounding box center [444, 182] width 146 height 35
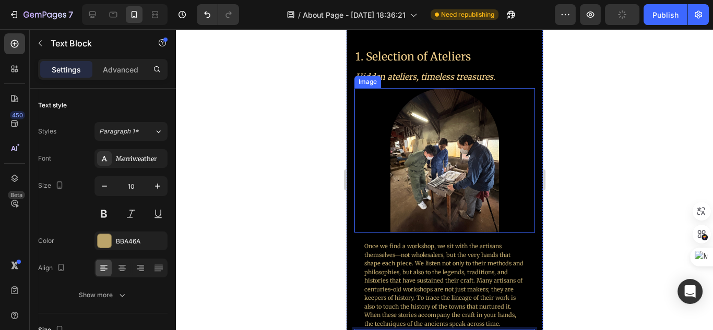
scroll to position [1233, 0]
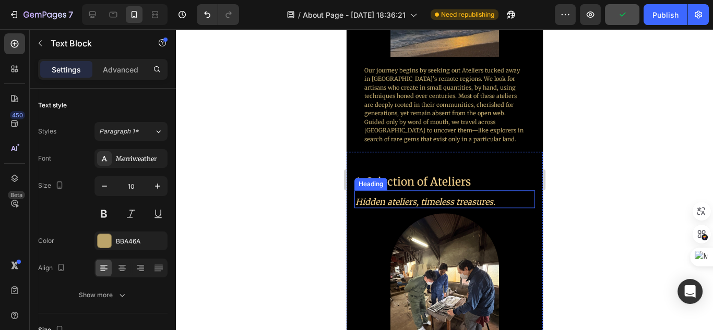
click at [461, 197] on icon "Hidden ateliers, timeless treasures." at bounding box center [425, 202] width 140 height 10
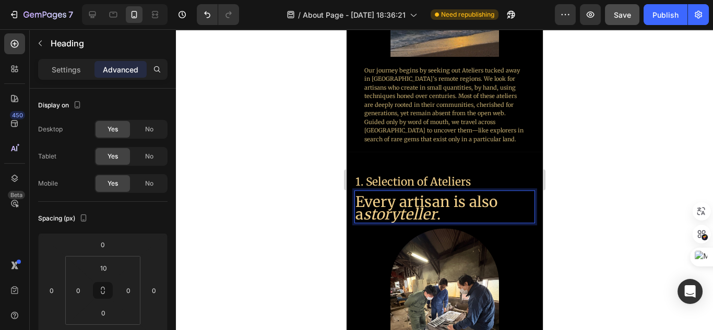
scroll to position [0, 0]
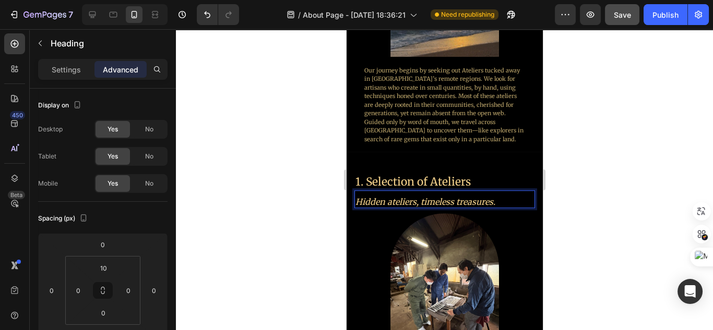
drag, startPoint x: 288, startPoint y: 246, endPoint x: 306, endPoint y: 242, distance: 18.6
click at [288, 246] on div at bounding box center [444, 179] width 537 height 301
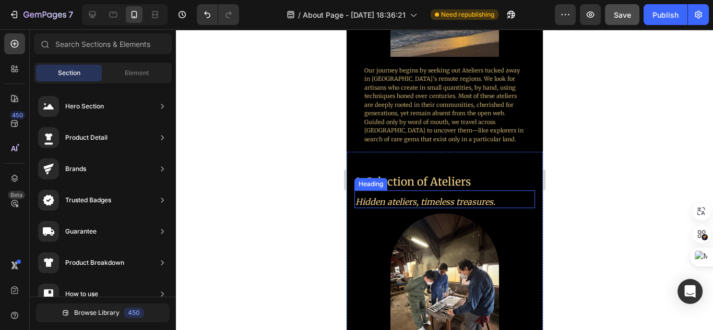
click at [476, 197] on icon "Hidden ateliers, timeless treasures." at bounding box center [425, 202] width 140 height 10
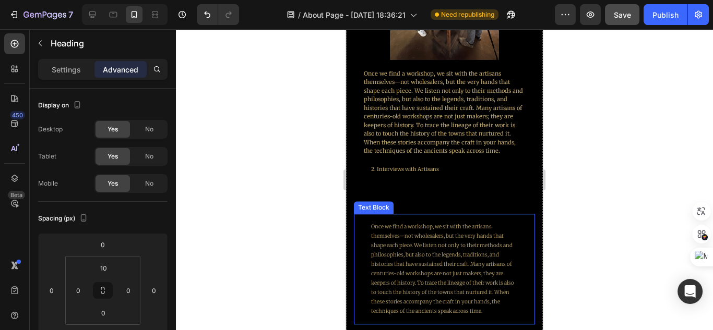
scroll to position [1526, 0]
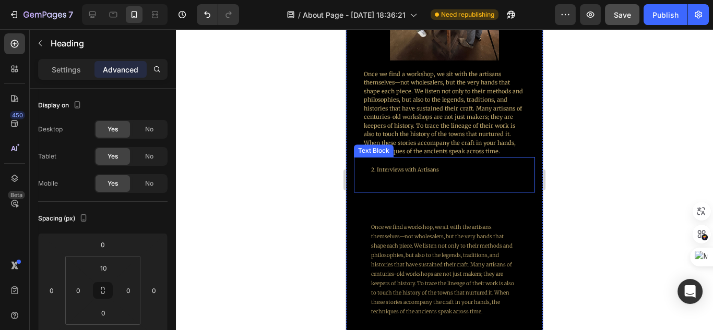
click at [431, 166] on p "2. Interviews with Artisans" at bounding box center [444, 174] width 146 height 19
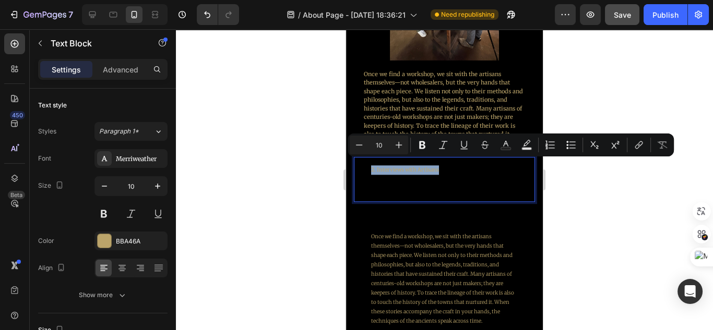
drag, startPoint x: 445, startPoint y: 164, endPoint x: 344, endPoint y: 159, distance: 100.3
click at [346, 159] on html "Mobile ( 377 px) iPhone 13 Mini iPhone 13 Pro iPhone 11 Pro Max iPhone 15 Pro M…" at bounding box center [444, 173] width 197 height 3341
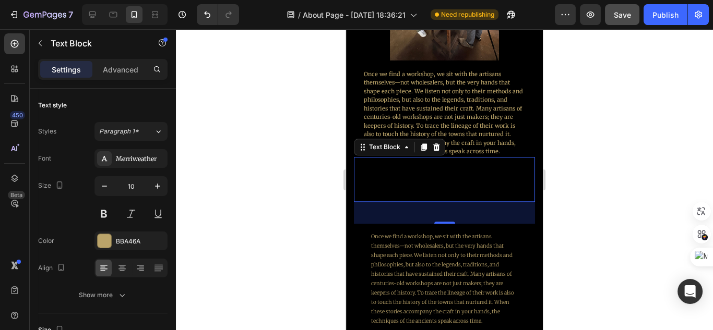
drag, startPoint x: 323, startPoint y: 226, endPoint x: 337, endPoint y: 221, distance: 14.5
click at [324, 225] on div at bounding box center [444, 179] width 537 height 301
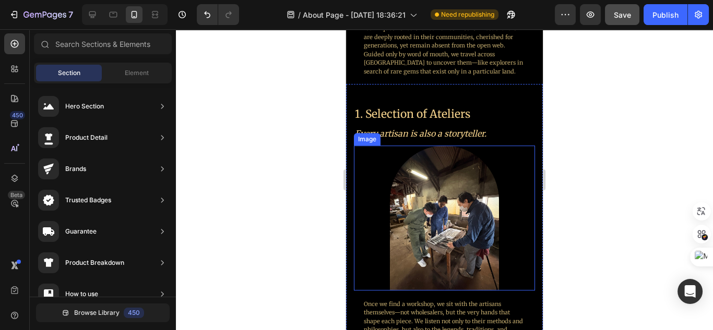
scroll to position [1234, 0]
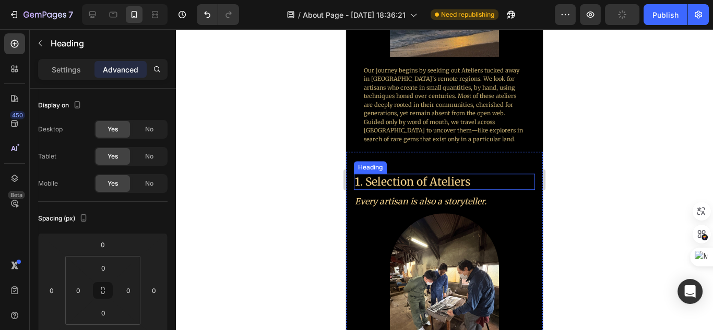
click at [459, 174] on h2 "1. Selection of Ateliers" at bounding box center [440, 182] width 172 height 16
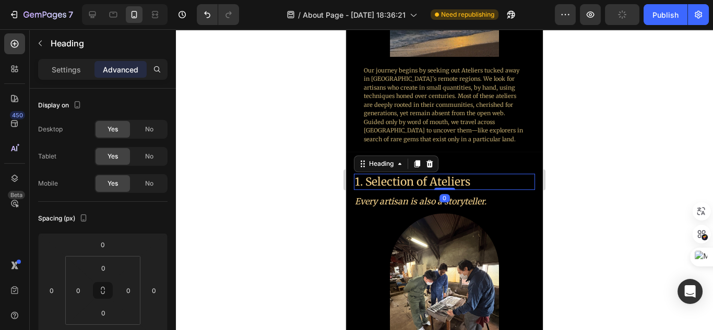
click at [459, 174] on h2 "1. Selection of Ateliers" at bounding box center [440, 182] width 172 height 16
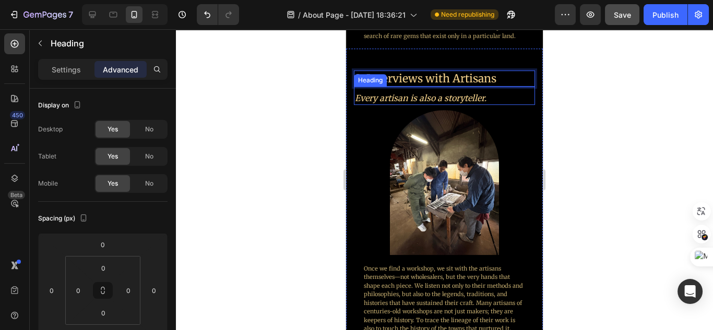
scroll to position [1359, 0]
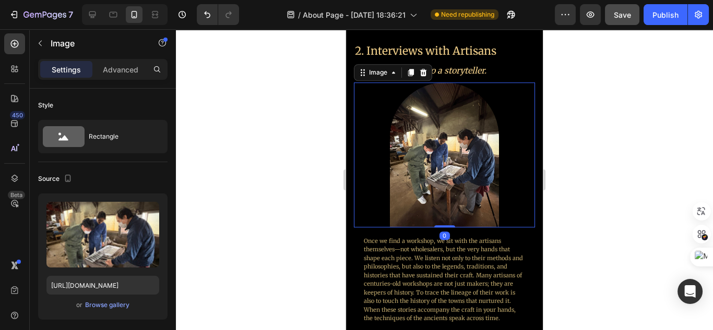
click at [506, 207] on div at bounding box center [444, 154] width 181 height 145
click at [563, 212] on div at bounding box center [444, 179] width 537 height 301
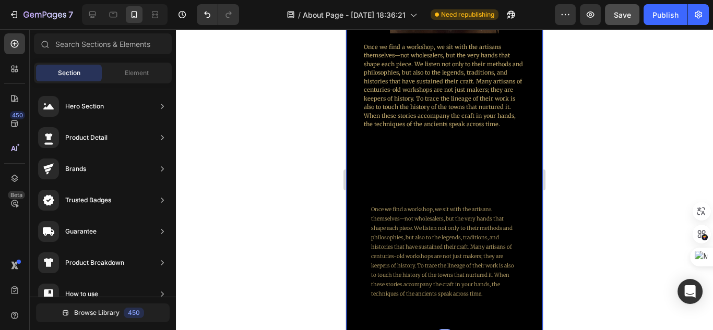
scroll to position [1568, 0]
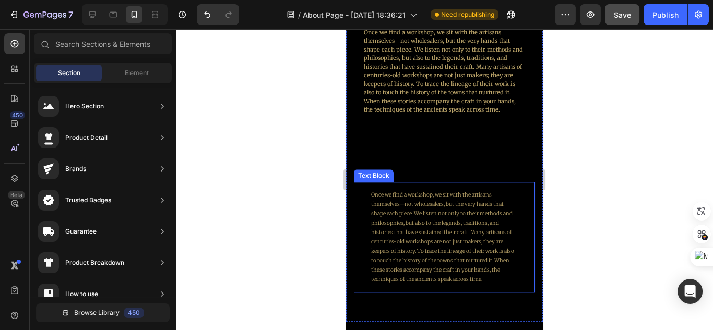
click at [476, 213] on p "Once we find a workshop, we sit with the artisans themselves—not wholesalers, b…" at bounding box center [444, 237] width 146 height 94
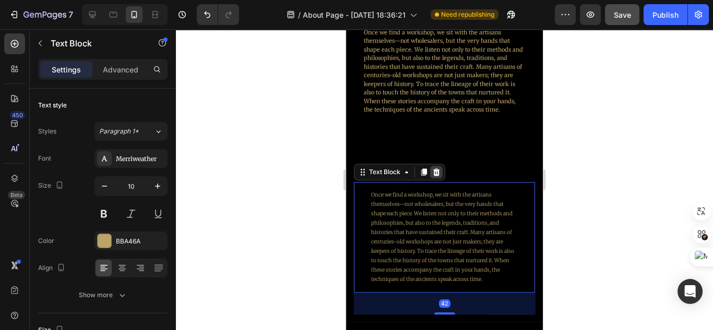
click at [434, 168] on icon at bounding box center [436, 171] width 7 height 7
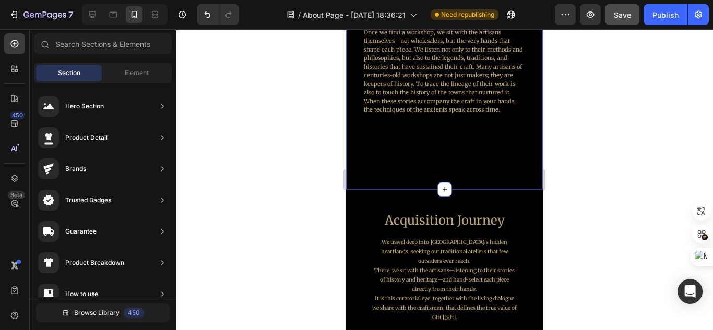
click at [451, 158] on div "⁠⁠⁠⁠⁠⁠⁠ Text Block" at bounding box center [444, 148] width 181 height 67
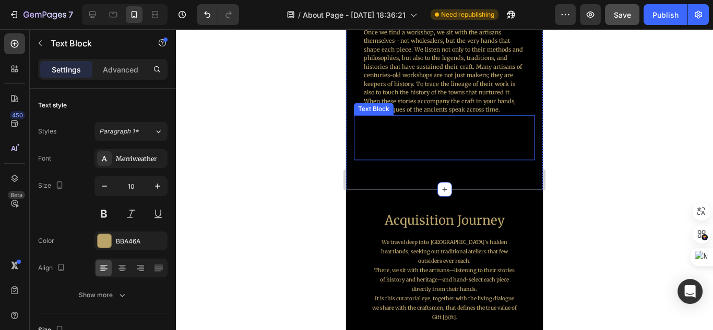
click at [461, 124] on p "⁠⁠⁠⁠⁠⁠⁠" at bounding box center [444, 138] width 146 height 28
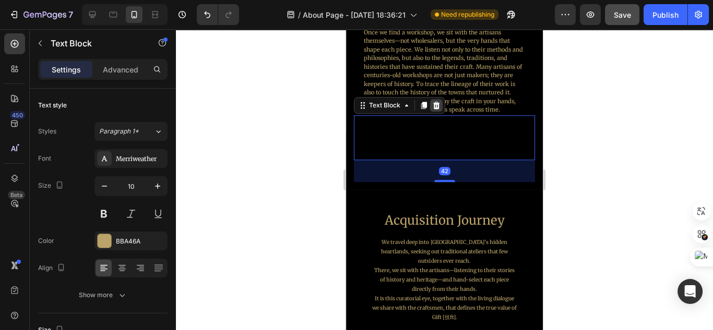
click at [439, 104] on div at bounding box center [436, 105] width 13 height 13
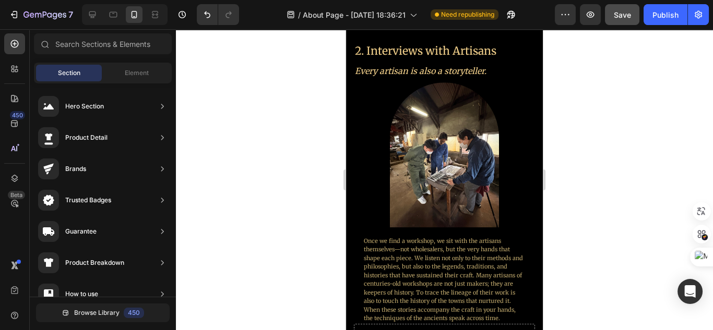
scroll to position [1442, 0]
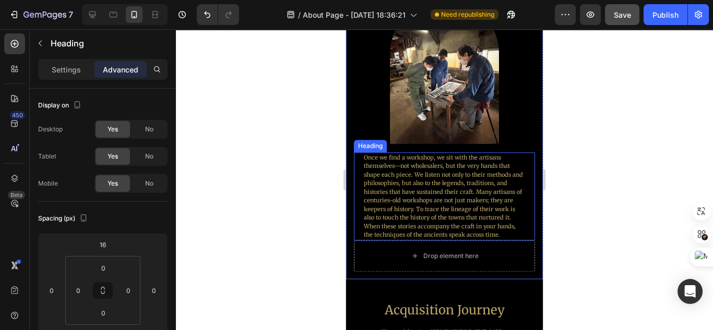
click at [504, 182] on h2 "Once we find a workshop, we sit with the artisans themselves—not wholesalers, b…" at bounding box center [444, 196] width 163 height 88
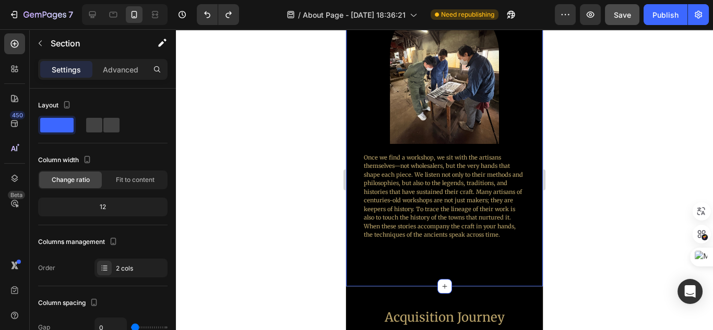
click at [466, 257] on div "Text Block" at bounding box center [444, 260] width 181 height 39
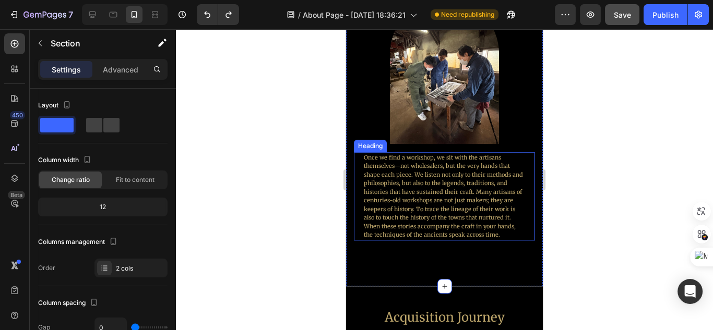
click at [457, 225] on h2 "Once we find a workshop, we sit with the artisans themselves—not wholesalers, b…" at bounding box center [444, 196] width 163 height 88
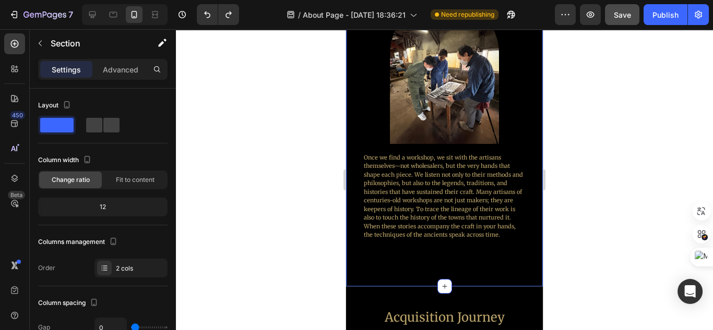
click at [444, 255] on div "Text Block" at bounding box center [444, 260] width 181 height 39
click at [457, 265] on div "Text Block" at bounding box center [444, 260] width 181 height 39
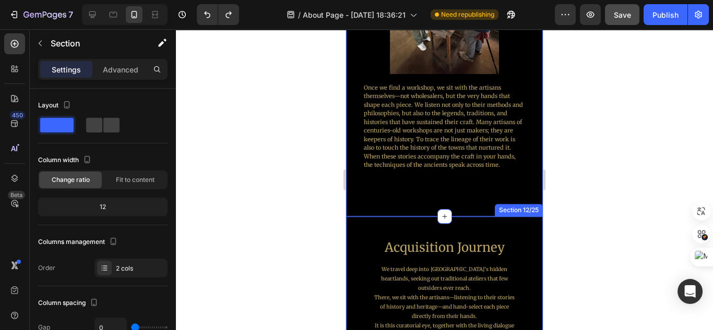
scroll to position [1526, 0]
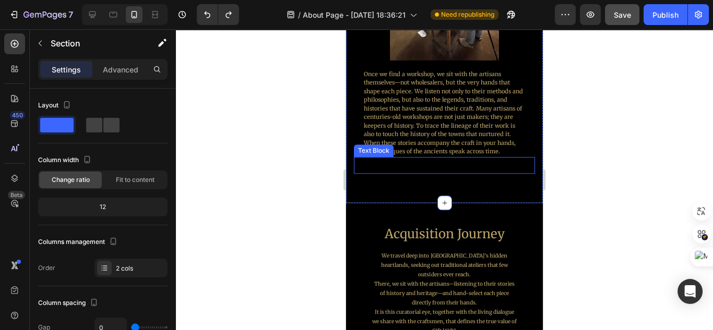
click at [472, 165] on div at bounding box center [444, 165] width 163 height 17
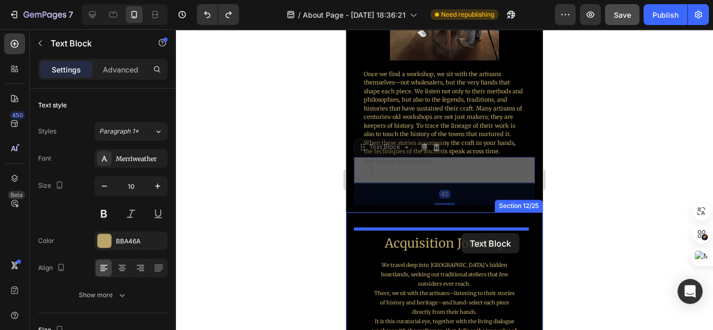
drag, startPoint x: 463, startPoint y: 164, endPoint x: 461, endPoint y: 234, distance: 70.5
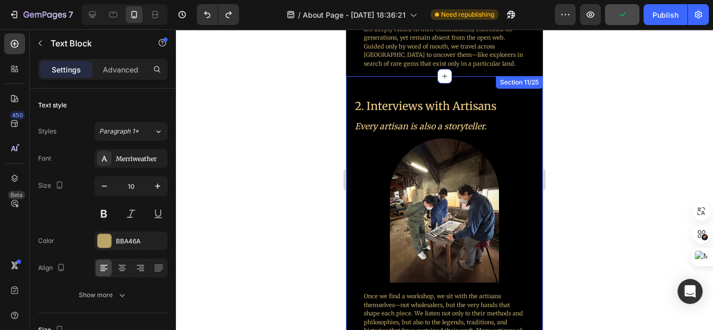
scroll to position [1275, 0]
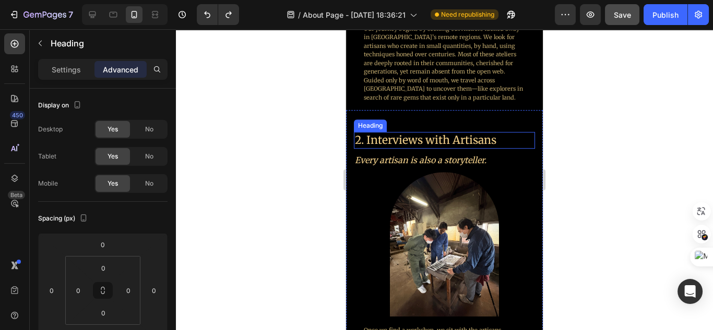
click at [473, 137] on h2 "2. Interviews with Artisans" at bounding box center [440, 140] width 172 height 16
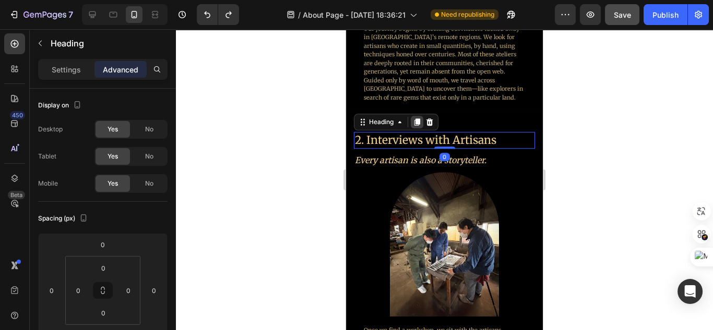
click at [420, 118] on icon at bounding box center [417, 122] width 8 height 8
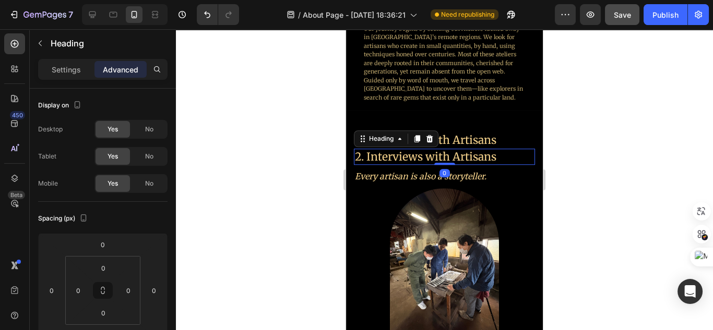
scroll to position [209, 0]
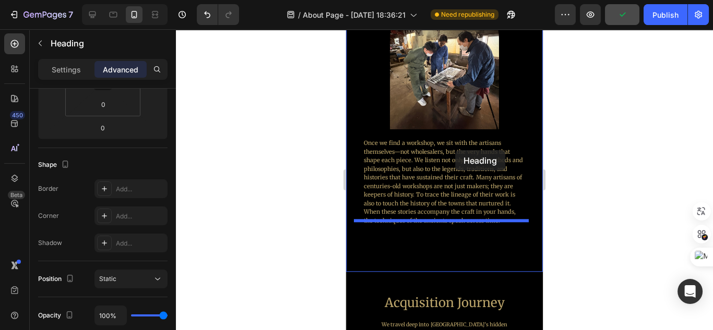
drag, startPoint x: 455, startPoint y: 152, endPoint x: 455, endPoint y: 171, distance: 18.8
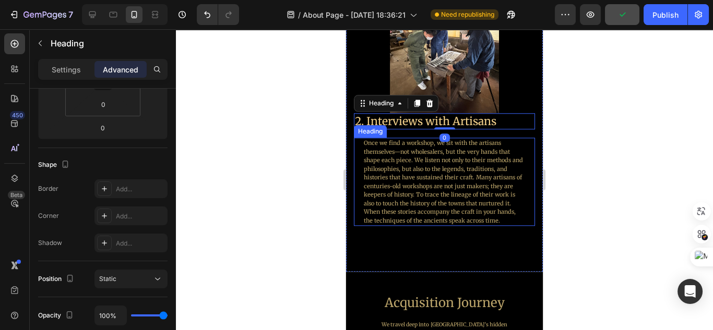
scroll to position [1457, 0]
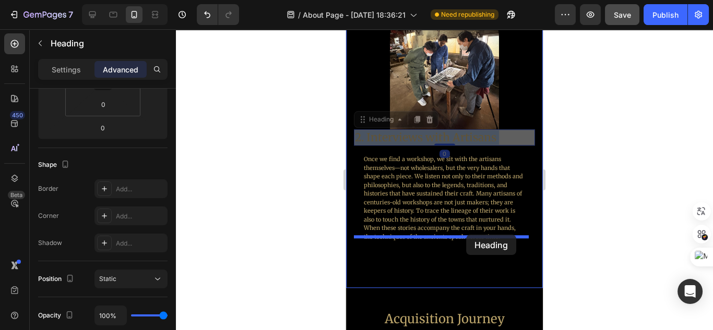
drag, startPoint x: 474, startPoint y: 128, endPoint x: 466, endPoint y: 237, distance: 109.4
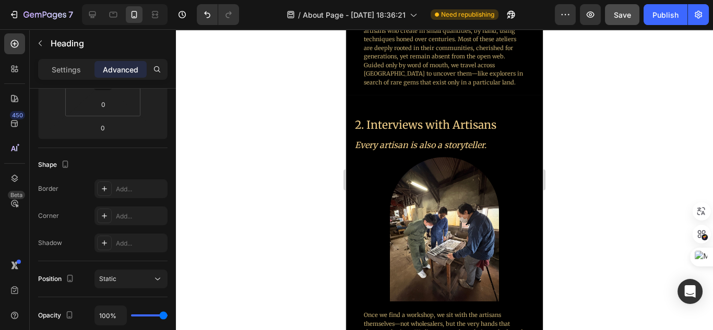
scroll to position [1290, 0]
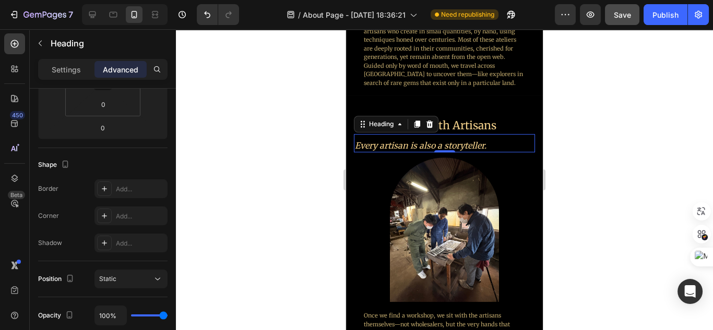
click at [415, 121] on icon at bounding box center [417, 124] width 6 height 7
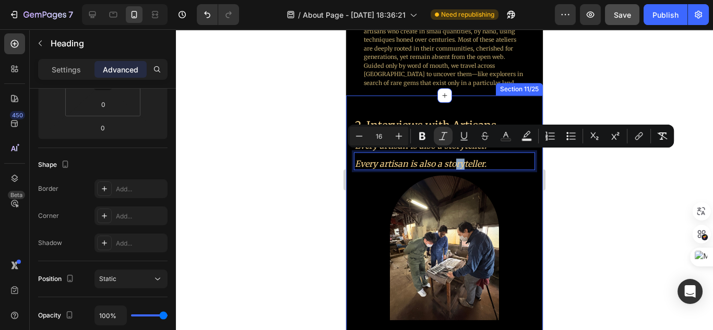
drag, startPoint x: 457, startPoint y: 156, endPoint x: 465, endPoint y: 307, distance: 151.6
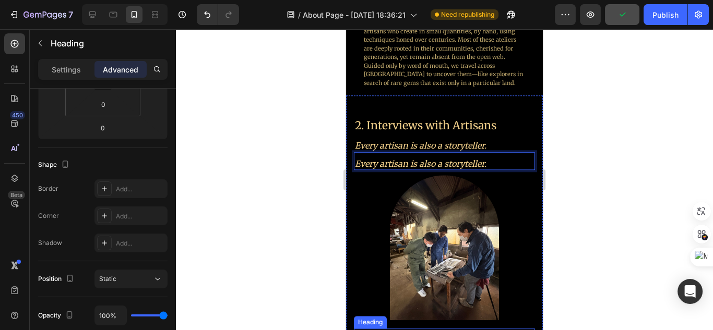
drag, startPoint x: 488, startPoint y: 154, endPoint x: 493, endPoint y: 316, distance: 161.8
click at [493, 316] on div "2. Interviews with Artisans Heading Every artisan is also a storyteller. Headin…" at bounding box center [444, 266] width 181 height 299
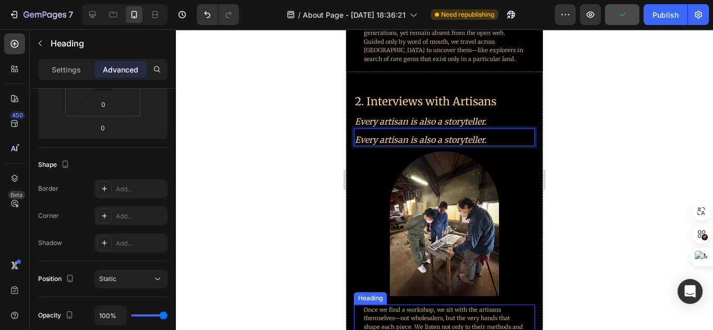
scroll to position [1374, 0]
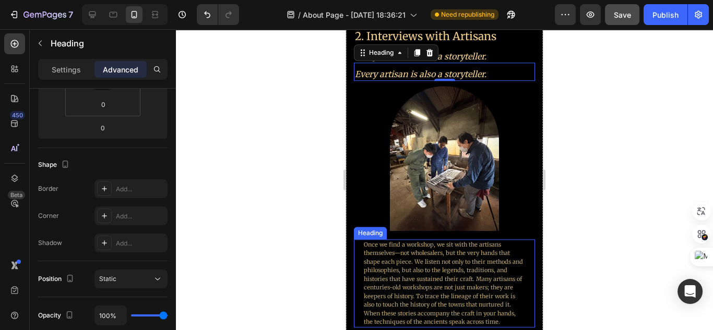
drag, startPoint x: 520, startPoint y: 71, endPoint x: 511, endPoint y: 312, distance: 240.8
click at [510, 317] on div "2. Interviews with Artisans Heading Every artisan is also a storyteller. Headin…" at bounding box center [444, 177] width 181 height 299
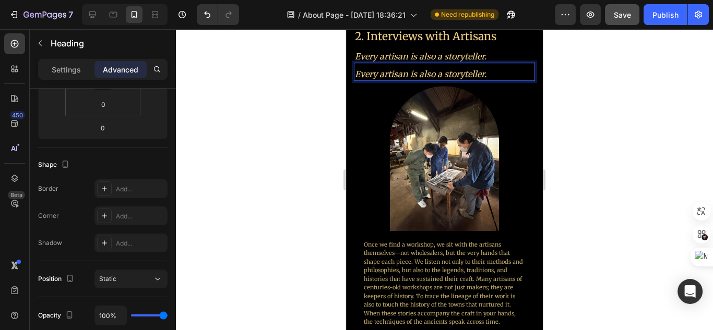
click at [463, 71] on icon "Every artisan is also a storyteller." at bounding box center [421, 74] width 132 height 10
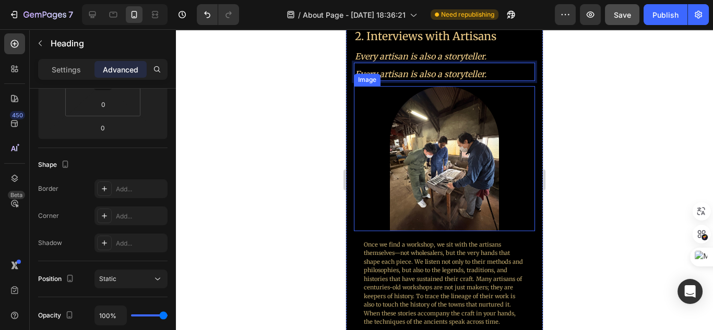
click at [529, 109] on div "2. Interviews with Artisans Heading Every artisan is also a storyteller. Headin…" at bounding box center [444, 198] width 197 height 384
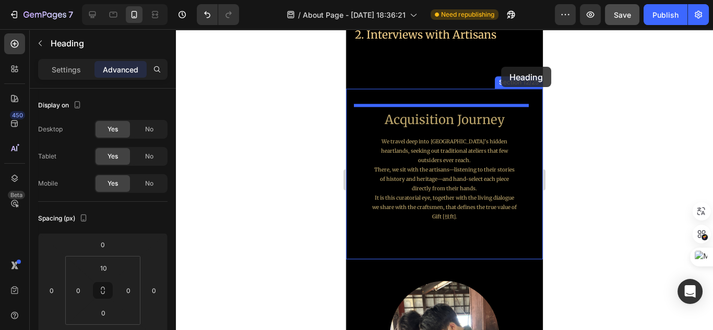
scroll to position [1641, 0]
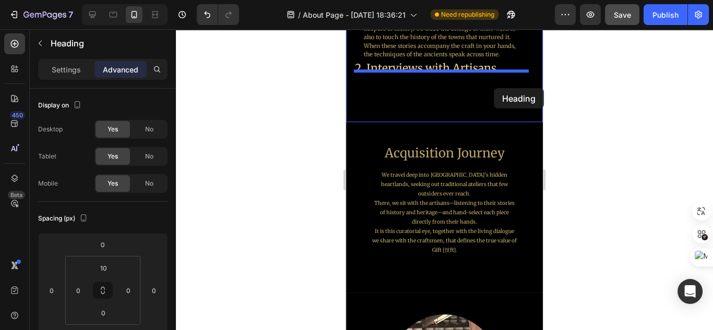
drag, startPoint x: 494, startPoint y: 74, endPoint x: 494, endPoint y: 88, distance: 14.1
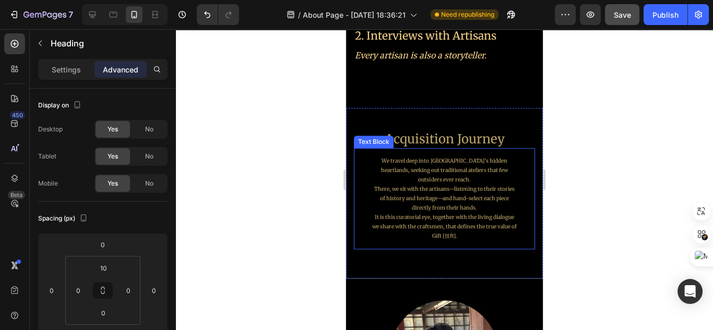
scroll to position [1707, 0]
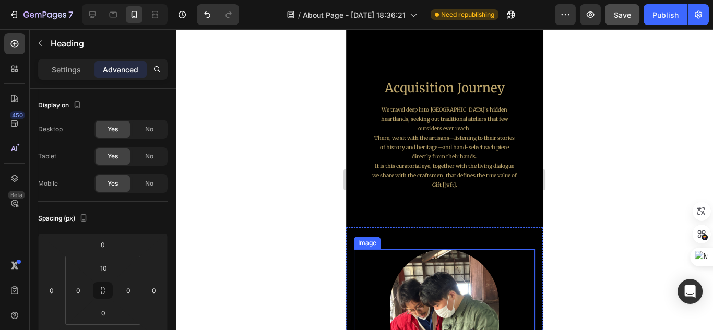
click at [469, 249] on img at bounding box center [444, 321] width 109 height 145
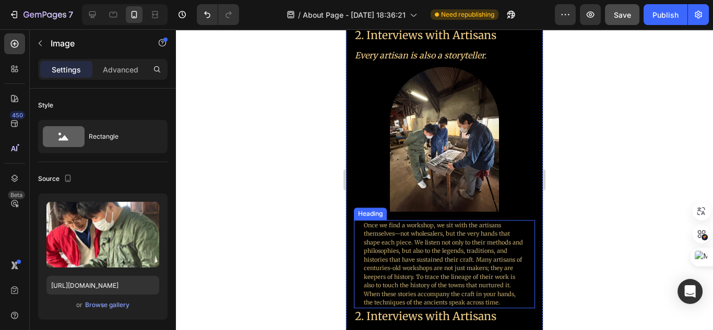
scroll to position [1373, 0]
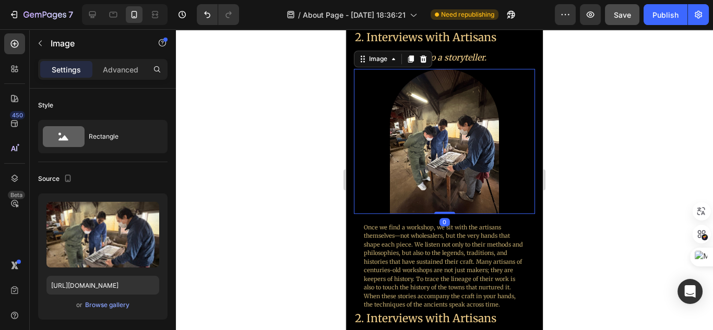
click at [455, 170] on img at bounding box center [444, 141] width 109 height 145
click at [411, 63] on icon at bounding box center [411, 59] width 8 height 8
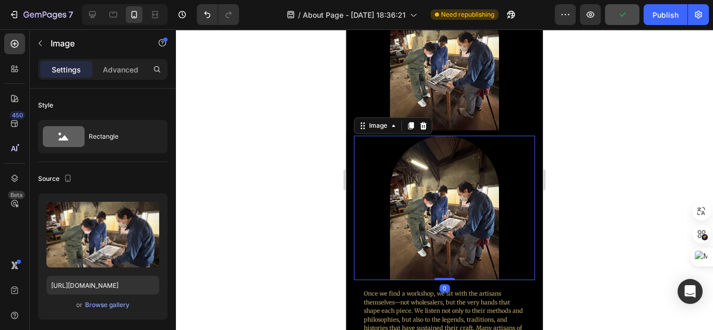
scroll to position [1498, 0]
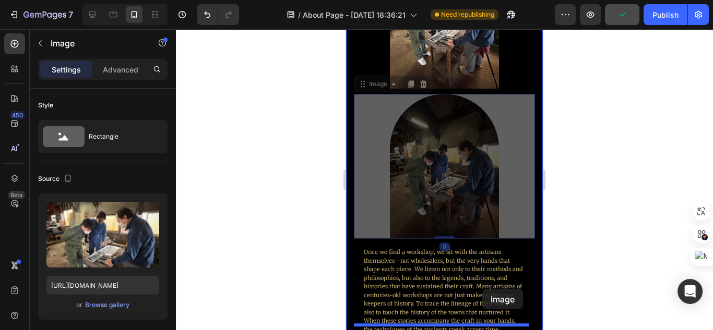
drag, startPoint x: 472, startPoint y: 189, endPoint x: 482, endPoint y: 289, distance: 100.7
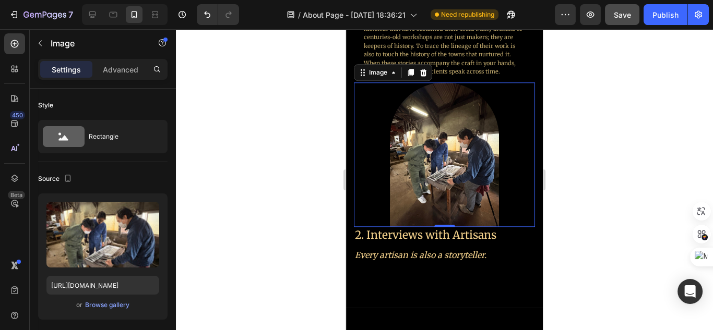
scroll to position [1623, 0]
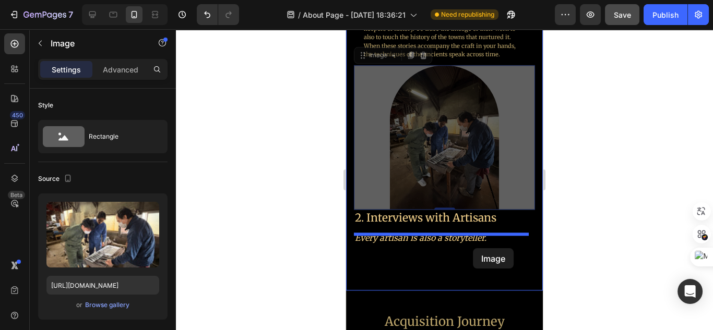
drag, startPoint x: 468, startPoint y: 172, endPoint x: 473, endPoint y: 248, distance: 76.3
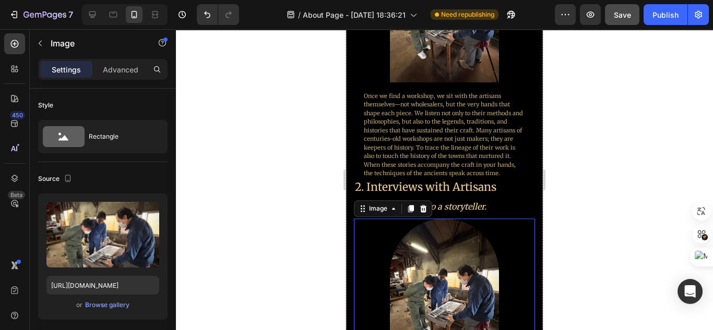
scroll to position [1498, 0]
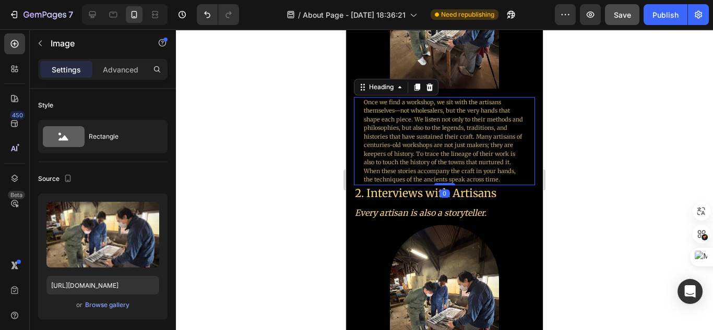
click at [484, 158] on h2 "Once we find a workshop, we sit with the artisans themselves—not wholesalers, b…" at bounding box center [444, 141] width 163 height 88
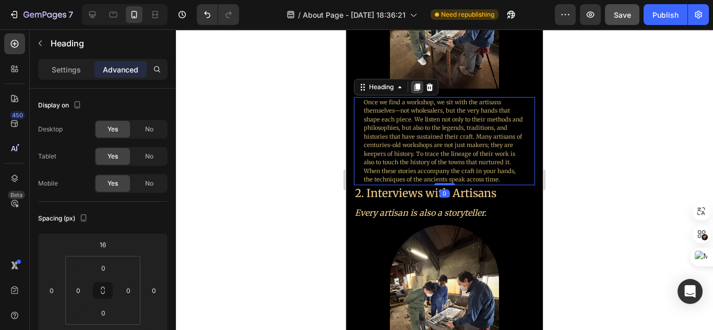
click at [417, 83] on icon at bounding box center [417, 86] width 6 height 7
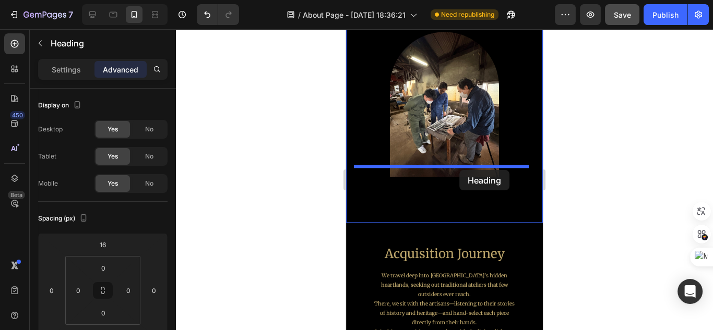
drag, startPoint x: 472, startPoint y: 230, endPoint x: 459, endPoint y: 171, distance: 59.8
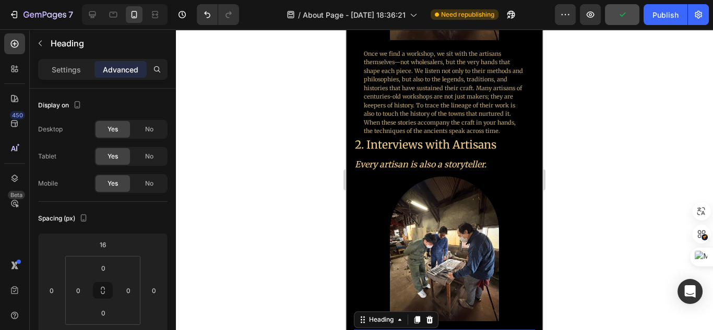
scroll to position [1524, 0]
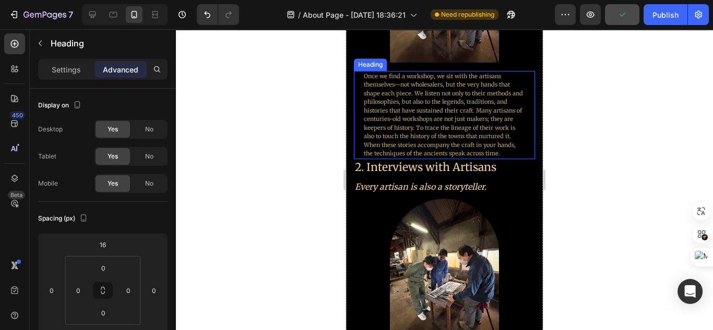
click at [467, 137] on h2 "Once we find a workshop, we sit with the artisans themselves—not wholesalers, b…" at bounding box center [444, 115] width 163 height 88
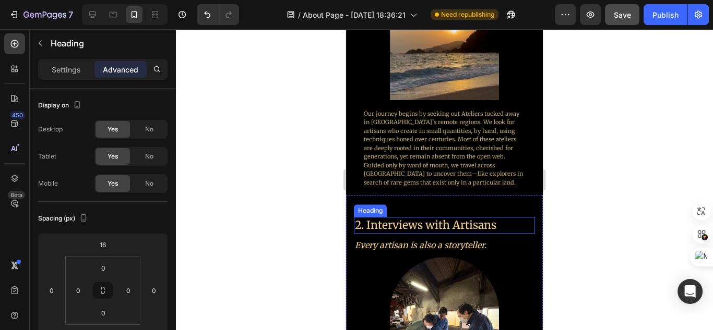
scroll to position [1190, 0]
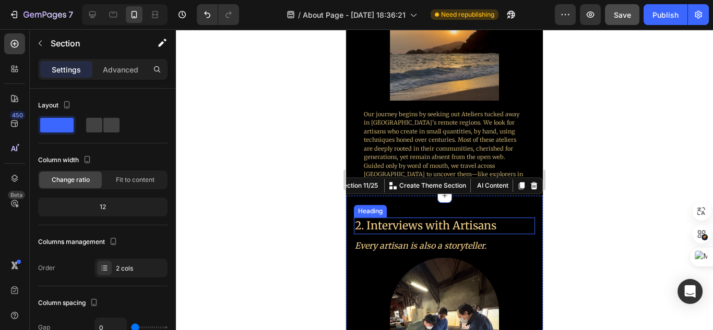
click at [479, 218] on h2 "2. Interviews with Artisans" at bounding box center [440, 226] width 172 height 16
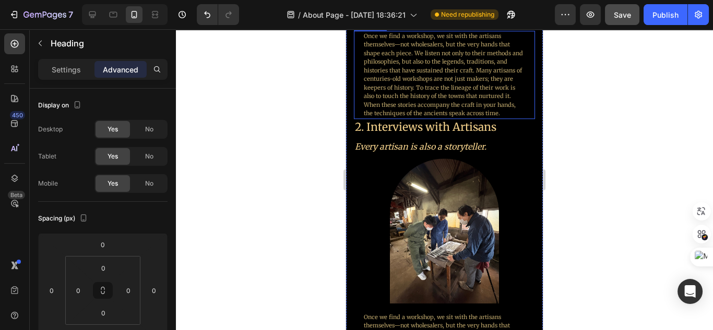
scroll to position [1566, 0]
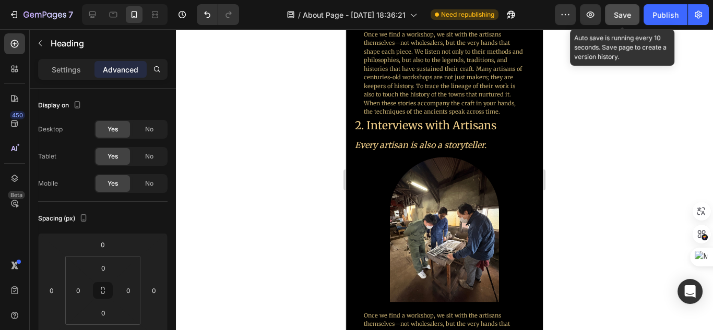
click at [632, 19] on button "Save" at bounding box center [622, 14] width 34 height 21
click at [619, 16] on span "Save" at bounding box center [622, 14] width 17 height 9
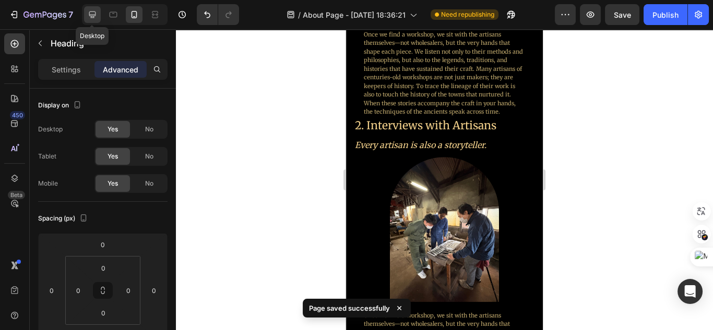
click at [96, 19] on icon at bounding box center [92, 14] width 10 height 10
type input "1"
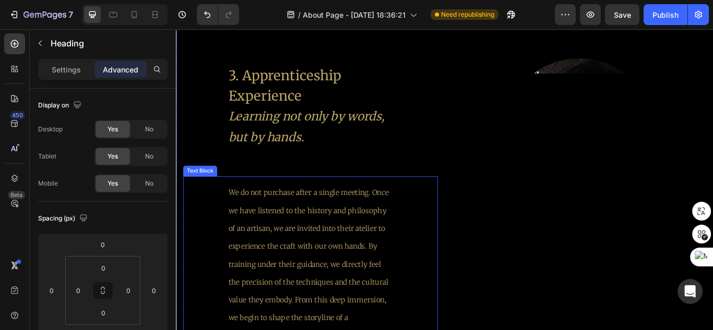
scroll to position [2383, 0]
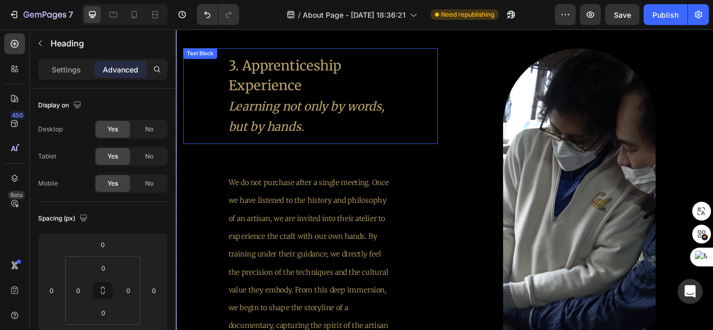
click at [343, 113] on icon "Learning not only by words, but by hands." at bounding box center [327, 131] width 182 height 41
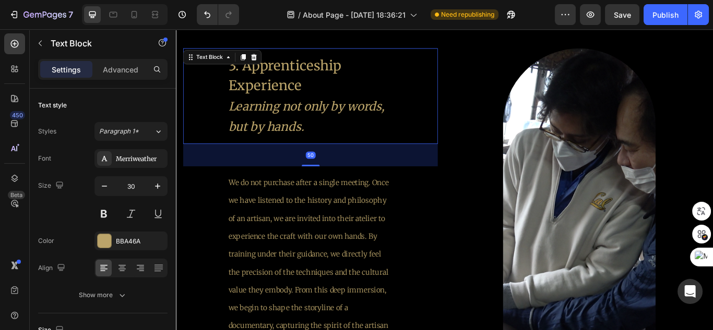
click at [343, 113] on icon "Learning not only by words, but by hands." at bounding box center [327, 131] width 182 height 41
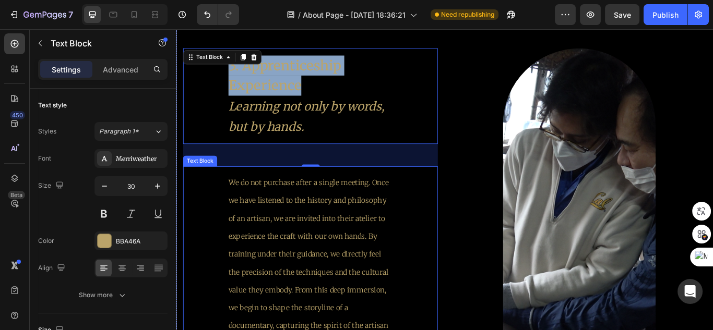
click at [321, 218] on p "We do not purchase after a single meeting. Once we have listened to the history…" at bounding box center [331, 302] width 191 height 209
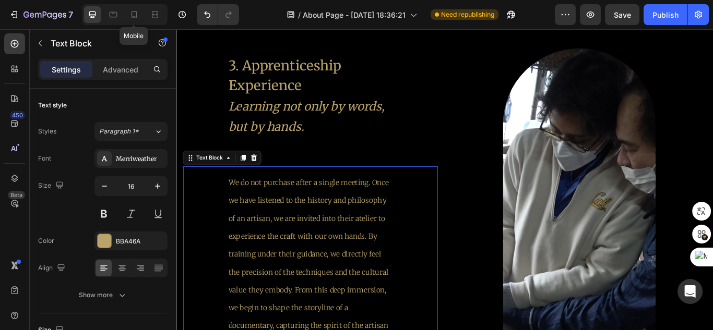
drag, startPoint x: 132, startPoint y: 15, endPoint x: 288, endPoint y: 109, distance: 182.6
click at [132, 15] on icon at bounding box center [134, 14] width 10 height 10
type input "10"
type input "90%"
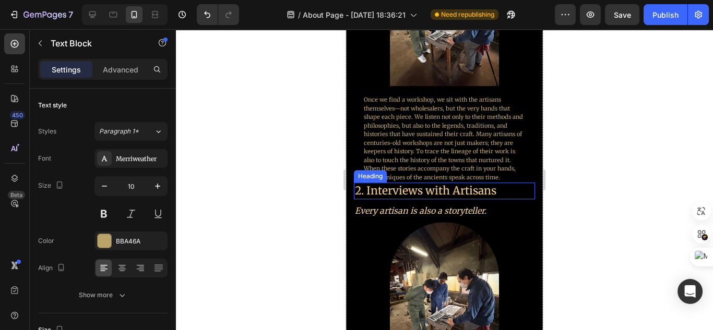
scroll to position [1519, 0]
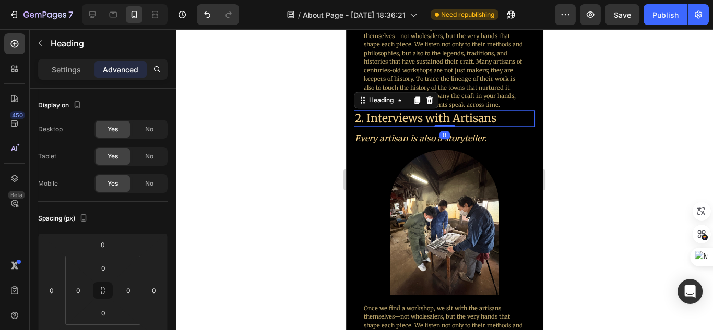
click at [456, 115] on h2 "2. Interviews with Artisans" at bounding box center [440, 118] width 172 height 16
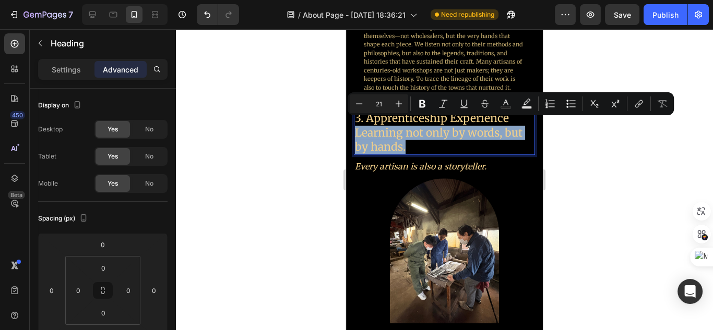
drag, startPoint x: 434, startPoint y: 139, endPoint x: 357, endPoint y: 133, distance: 77.0
click at [357, 133] on p "Learning not only by words, but by hands." at bounding box center [440, 140] width 170 height 29
click at [410, 139] on p "Learning not only by words, but by hands." at bounding box center [440, 140] width 170 height 29
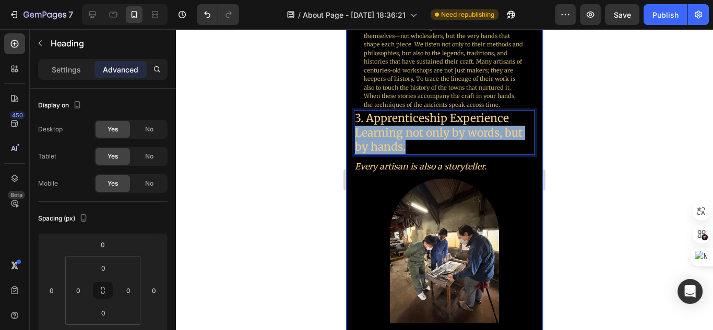
drag, startPoint x: 436, startPoint y: 141, endPoint x: 353, endPoint y: 132, distance: 83.5
click at [353, 132] on div "2. Interviews with Artisans Heading Every artisan is also a storyteller. Headin…" at bounding box center [444, 136] width 197 height 659
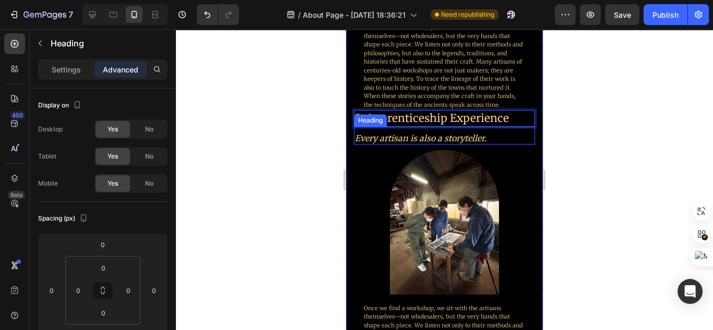
click at [480, 133] on icon "Every artisan is also a storyteller." at bounding box center [421, 138] width 132 height 10
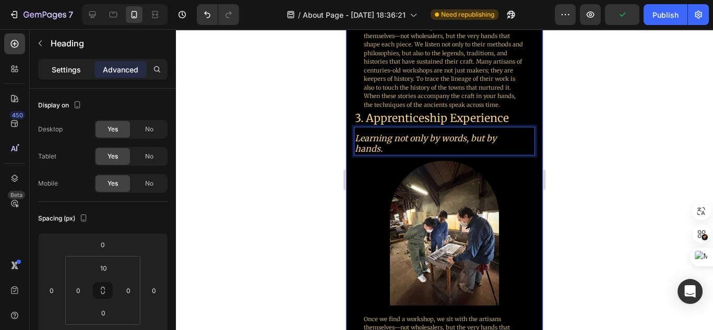
click at [63, 67] on p "Settings" at bounding box center [66, 69] width 29 height 11
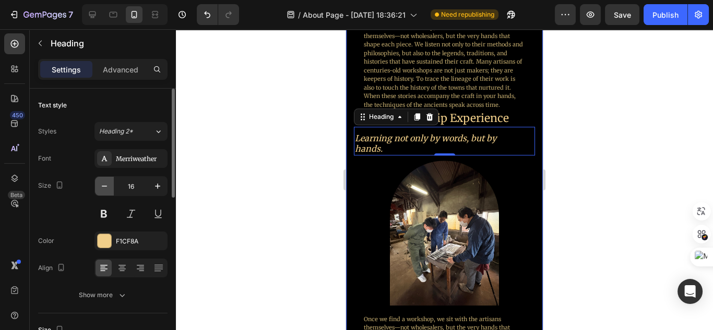
click at [106, 187] on icon "button" at bounding box center [104, 186] width 10 height 10
type input "15"
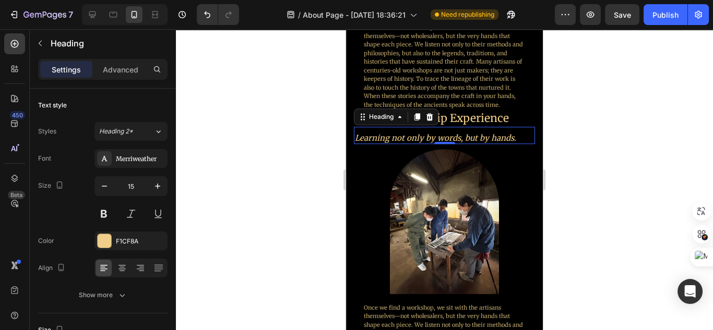
click at [576, 172] on div at bounding box center [444, 179] width 537 height 301
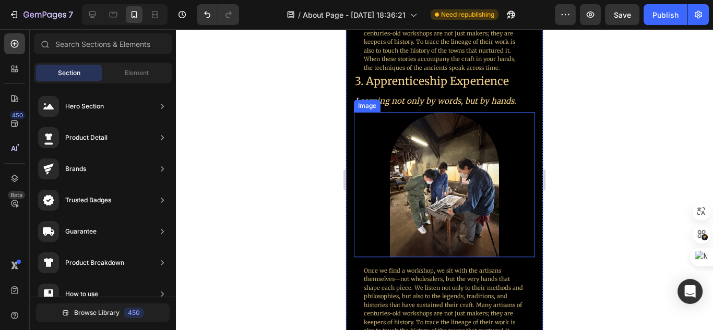
scroll to position [1561, 0]
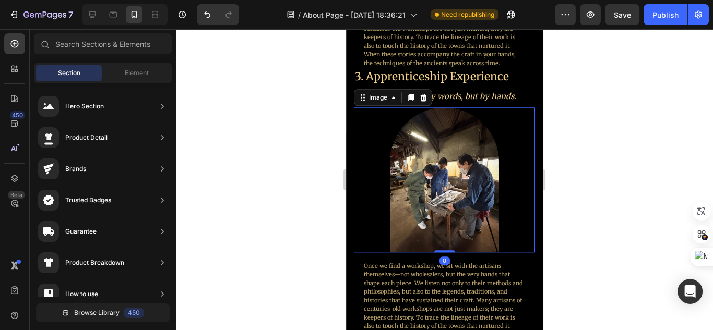
click at [460, 220] on img at bounding box center [444, 180] width 109 height 145
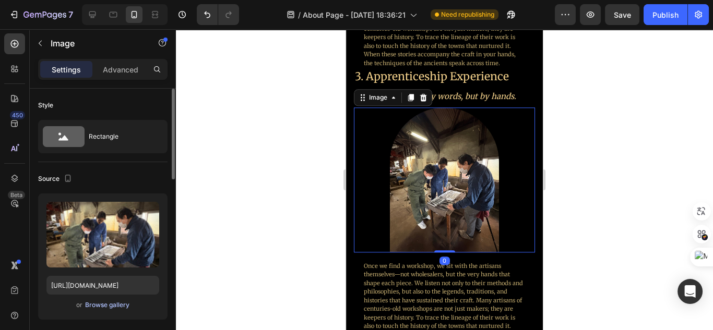
click at [118, 305] on div "Browse gallery" at bounding box center [107, 305] width 44 height 9
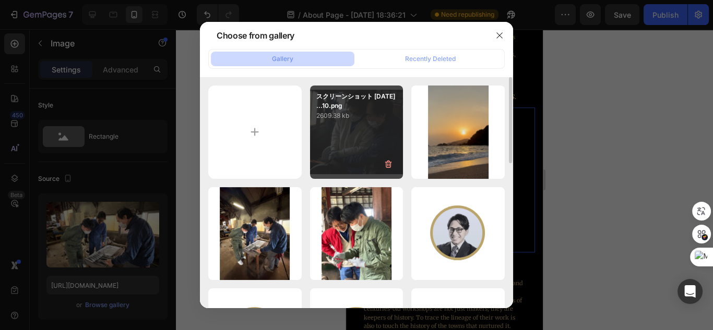
click at [371, 145] on div "スクリーンショット [DATE] ...10.png 2609.38 kb" at bounding box center [356, 132] width 93 height 93
type input "[URL][DOMAIN_NAME]"
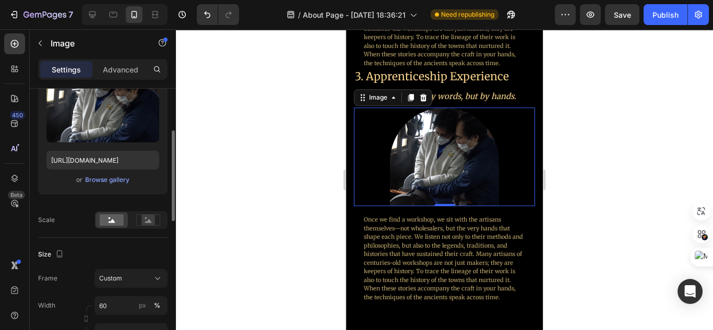
scroll to position [209, 0]
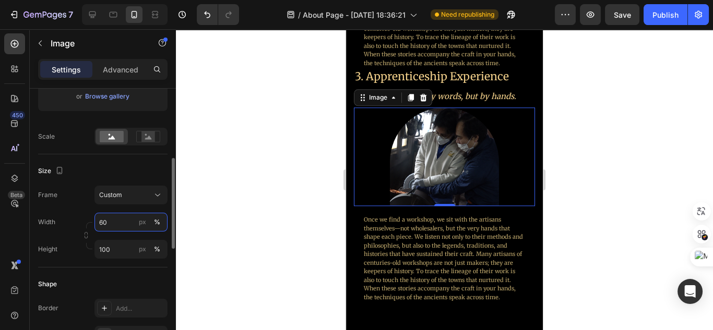
click at [126, 229] on input "60" at bounding box center [130, 222] width 73 height 19
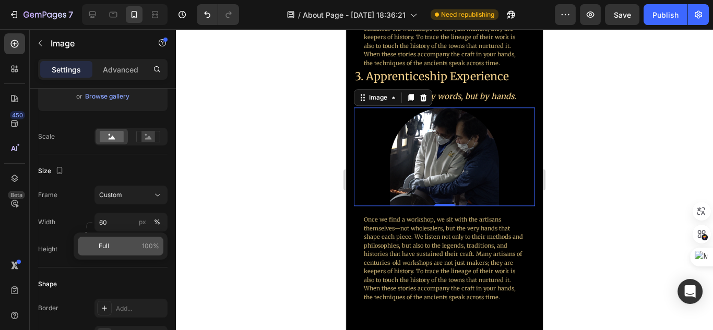
click at [130, 248] on p "Full 100%" at bounding box center [129, 246] width 61 height 9
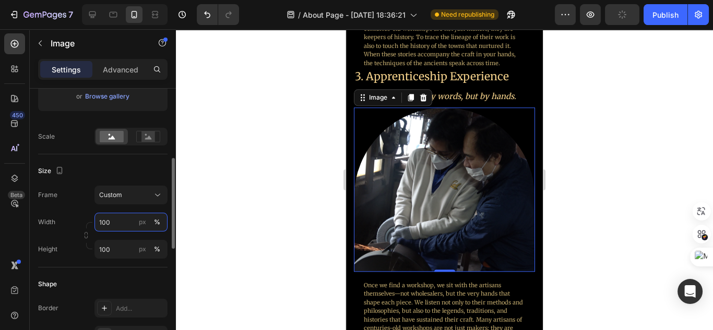
click at [122, 225] on input "100" at bounding box center [130, 222] width 73 height 19
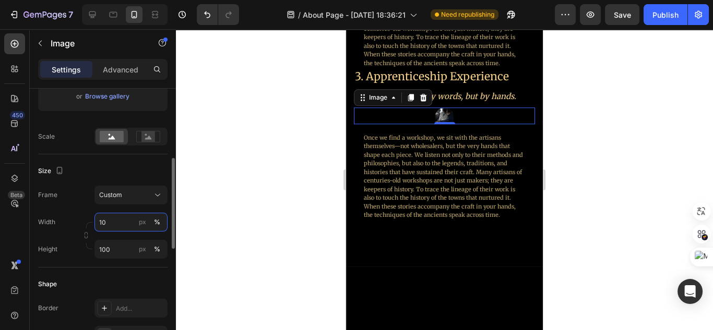
type input "1"
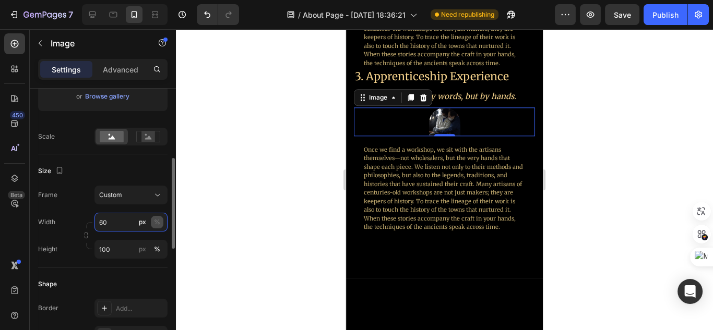
type input "60"
click at [162, 221] on button "%" at bounding box center [157, 222] width 13 height 13
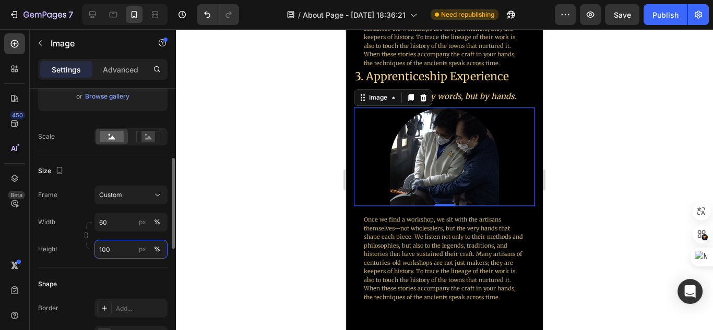
click at [116, 252] on input "100" at bounding box center [130, 249] width 73 height 19
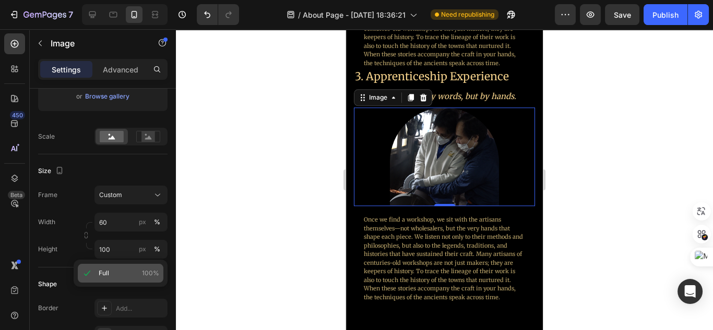
click at [135, 269] on div "Full 100%" at bounding box center [121, 273] width 86 height 19
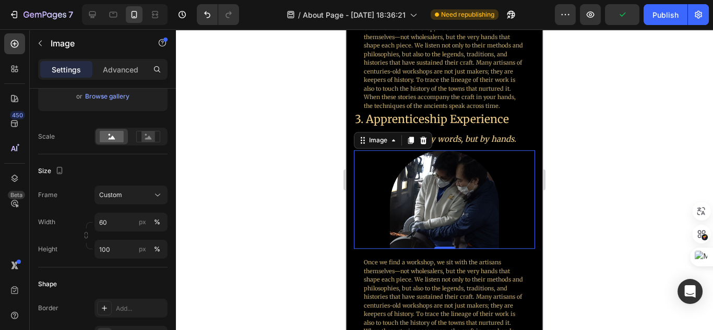
scroll to position [1519, 0]
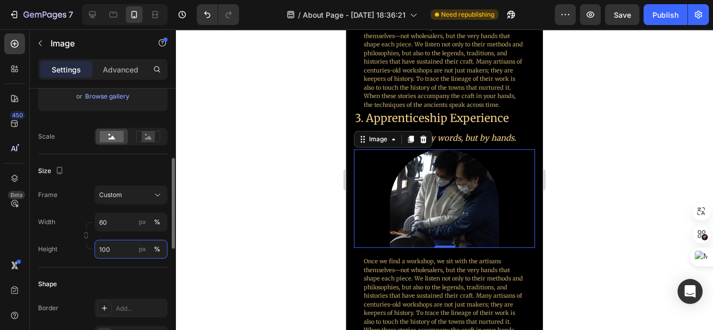
click at [126, 249] on input "100" at bounding box center [130, 249] width 73 height 19
click at [172, 199] on div at bounding box center [172, 203] width 6 height 91
click at [157, 198] on icon at bounding box center [157, 195] width 10 height 10
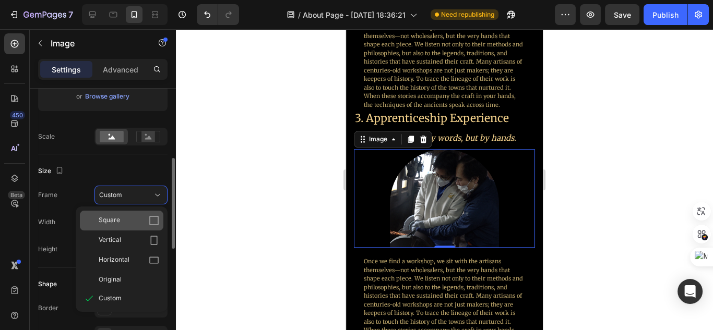
click at [144, 213] on div "Square" at bounding box center [121, 221] width 83 height 20
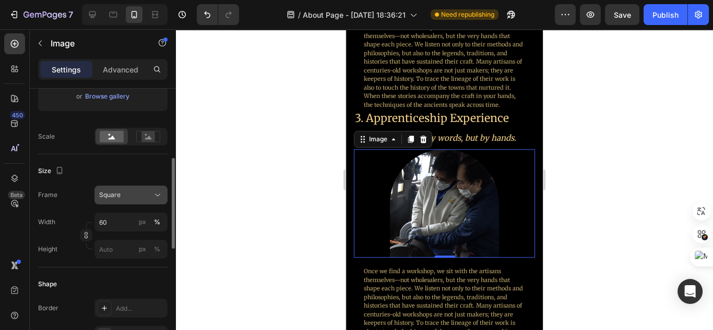
click at [158, 198] on icon at bounding box center [157, 195] width 10 height 10
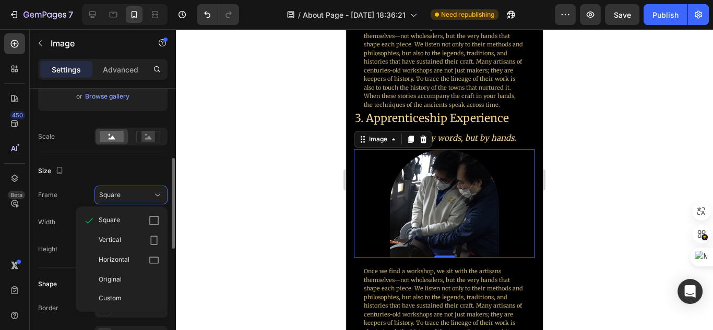
click at [137, 235] on div "Vertical" at bounding box center [129, 240] width 61 height 10
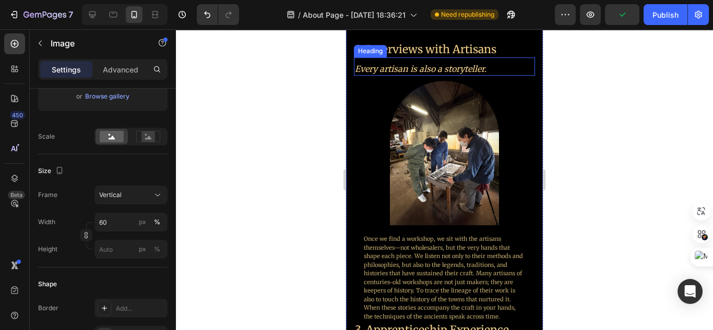
scroll to position [1310, 0]
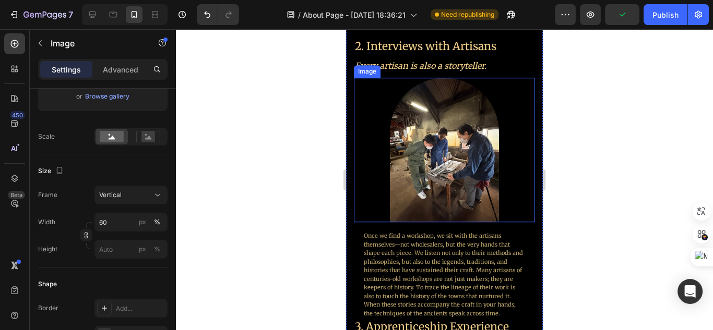
click at [484, 194] on img at bounding box center [444, 150] width 109 height 145
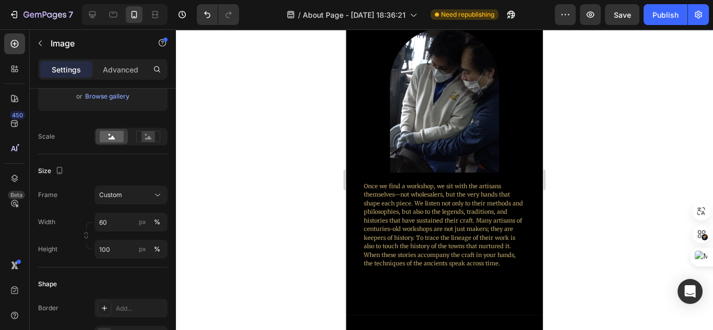
scroll to position [1644, 0]
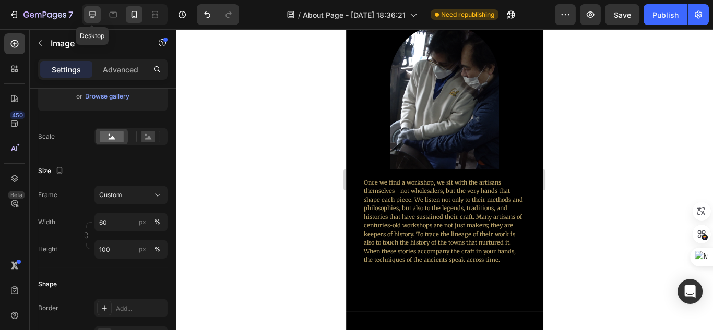
click at [97, 17] on icon at bounding box center [92, 14] width 10 height 10
type input "[URL][DOMAIN_NAME]"
type input "85"
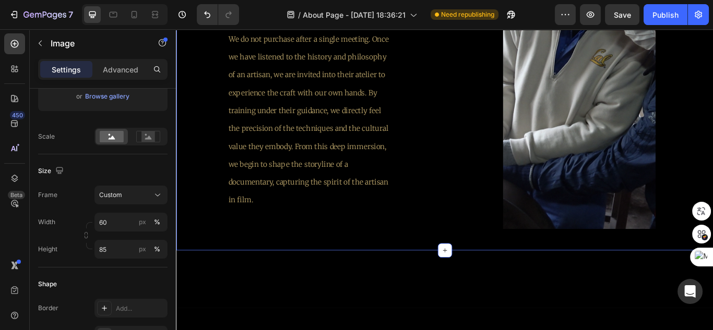
scroll to position [2474, 0]
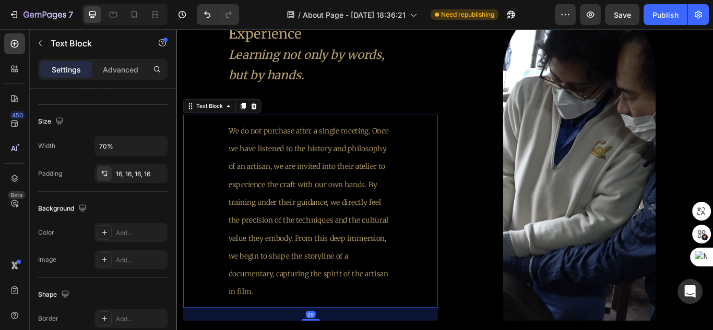
click at [368, 221] on p "We do not purchase after a single meeting. Once we have listened to the history…" at bounding box center [331, 241] width 191 height 209
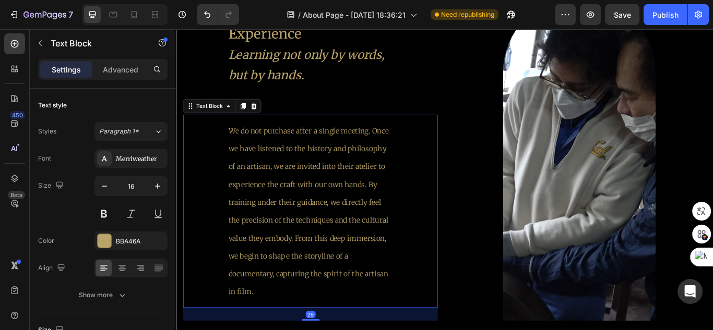
click at [368, 221] on p "We do not purchase after a single meeting. Once we have listened to the history…" at bounding box center [331, 241] width 191 height 209
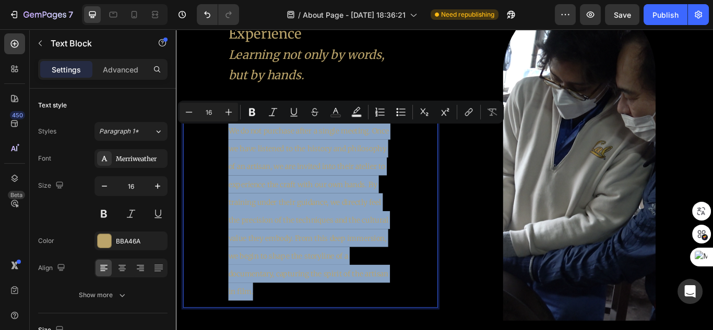
copy p "We do not purchase after a single meeting. Once we have listened to the history…"
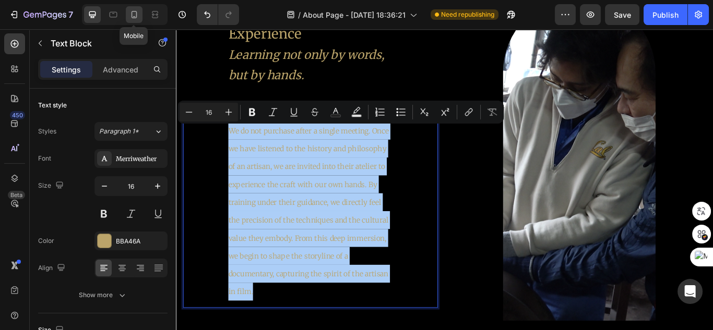
click at [135, 17] on icon at bounding box center [135, 14] width 6 height 7
type input "10"
type input "90%"
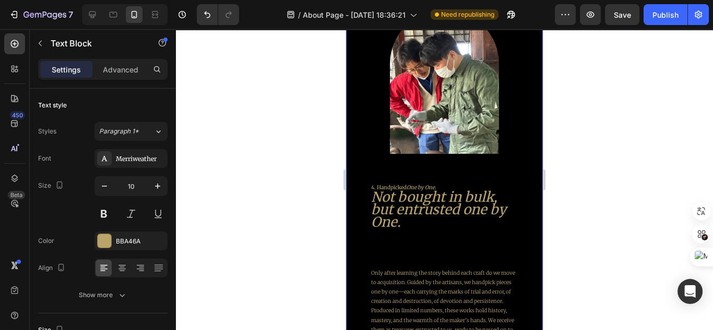
scroll to position [2383, 0]
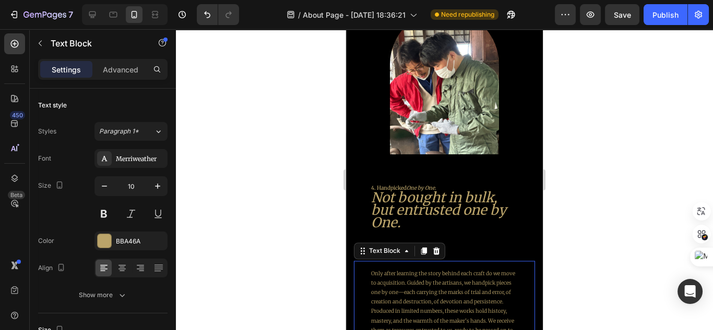
click at [475, 302] on p "Only after learning the story behind each craft do we move to acquisition. Guid…" at bounding box center [444, 306] width 146 height 75
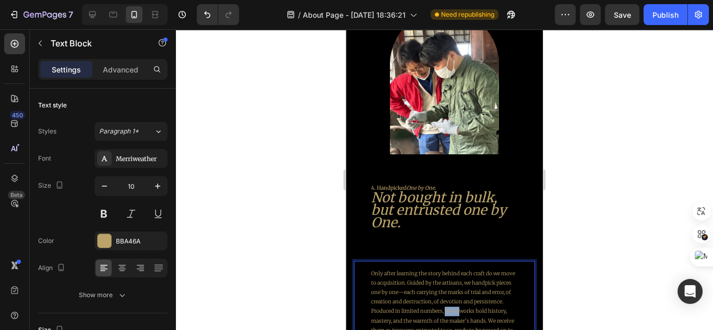
click at [475, 302] on p "Only after learning the story behind each craft do we move to acquisition. Guid…" at bounding box center [444, 306] width 146 height 75
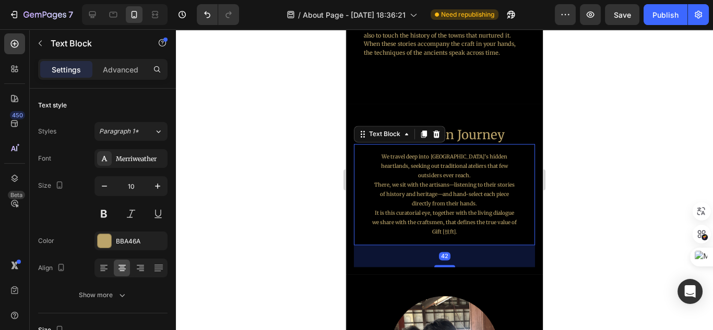
click at [444, 170] on p "We travel deep into [GEOGRAPHIC_DATA]’s hidden heartlands, seeking out traditio…" at bounding box center [444, 194] width 146 height 85
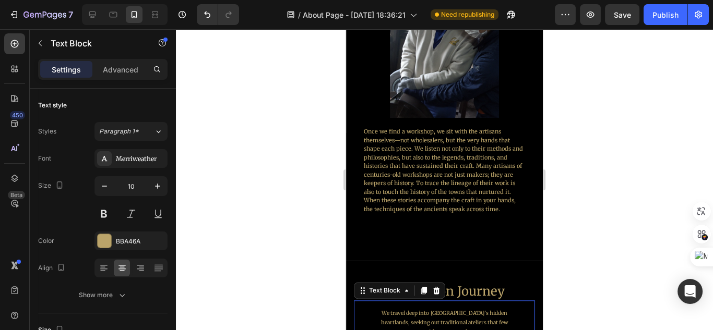
scroll to position [1711, 0]
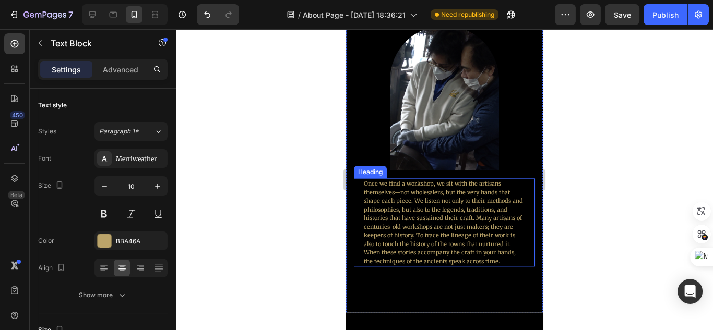
click at [445, 200] on h2 "Once we find a workshop, we sit with the artisans themselves—not wholesalers, b…" at bounding box center [444, 222] width 163 height 88
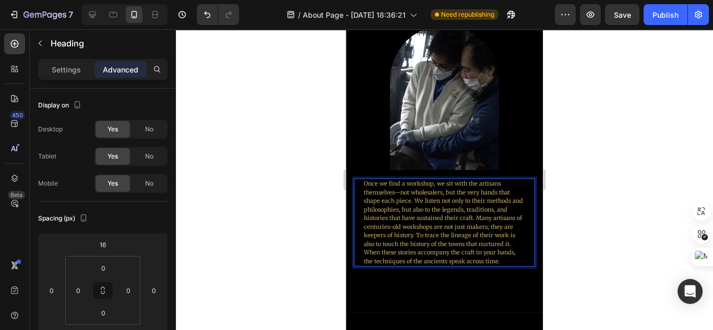
click at [445, 200] on h2 "Once we find a workshop, we sit with the artisans themselves—not wholesalers, b…" at bounding box center [444, 222] width 163 height 88
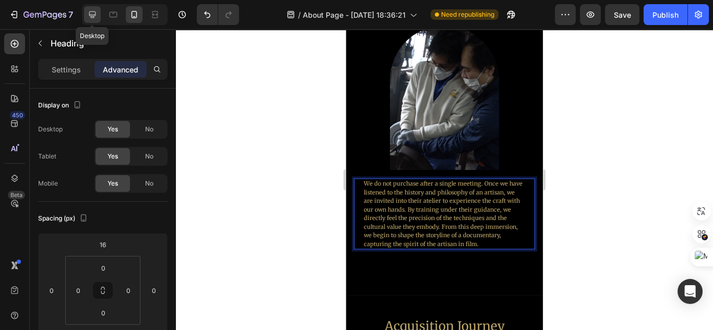
click at [97, 20] on div at bounding box center [92, 14] width 17 height 17
type input "0"
type input "1"
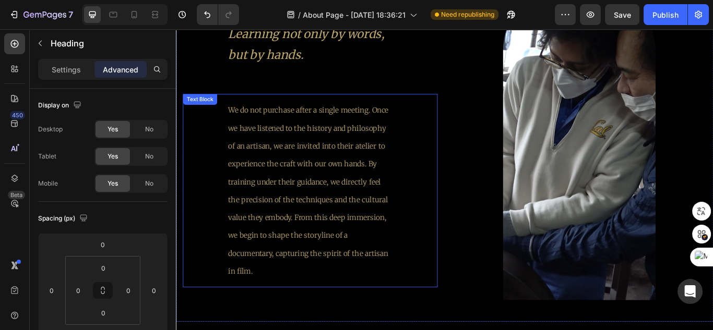
scroll to position [5784, 0]
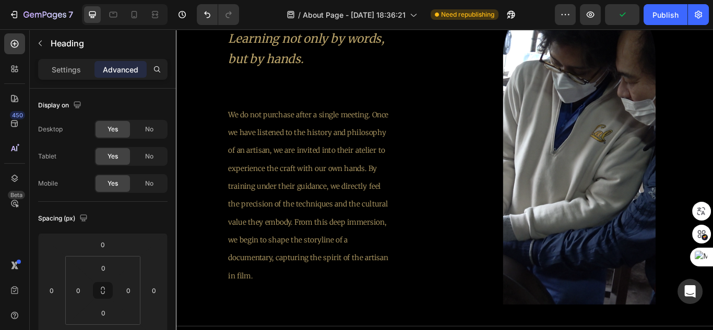
click at [123, 19] on div at bounding box center [125, 14] width 86 height 21
click at [139, 21] on div at bounding box center [134, 14] width 17 height 17
type input "16"
type input "0"
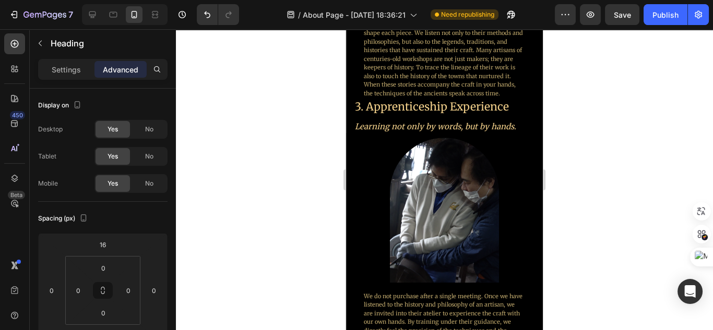
scroll to position [1498, 0]
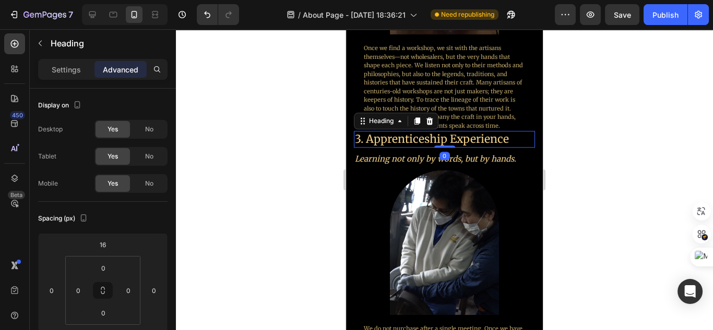
click at [486, 137] on h2 "3. Apprenticeship Experience" at bounding box center [440, 139] width 172 height 16
click at [416, 118] on icon at bounding box center [417, 121] width 8 height 8
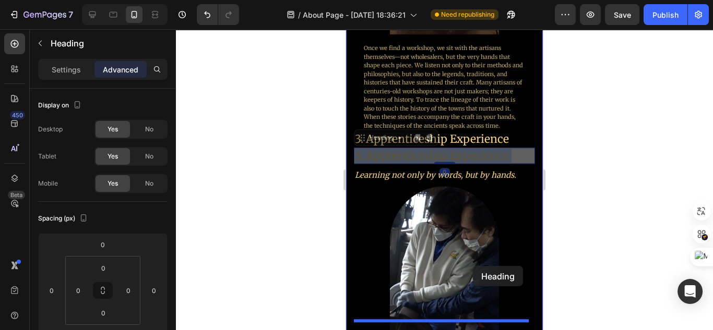
drag, startPoint x: 473, startPoint y: 150, endPoint x: 473, endPoint y: 267, distance: 116.9
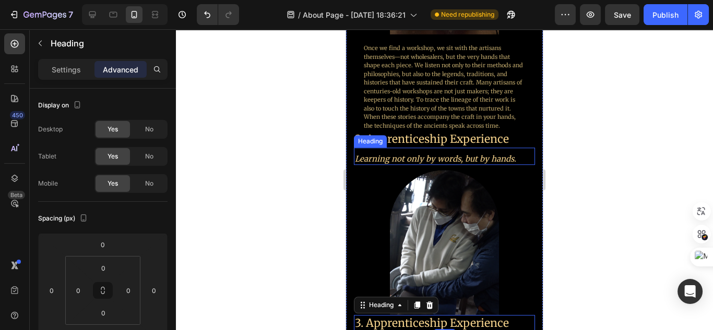
click at [485, 154] on icon "Learning not only by words, but by hands." at bounding box center [435, 159] width 161 height 10
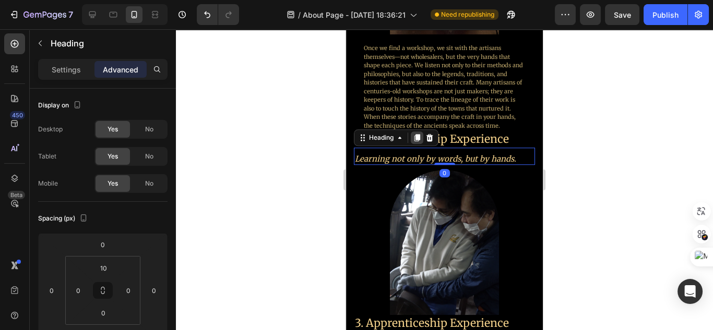
click at [415, 135] on icon at bounding box center [417, 138] width 8 height 8
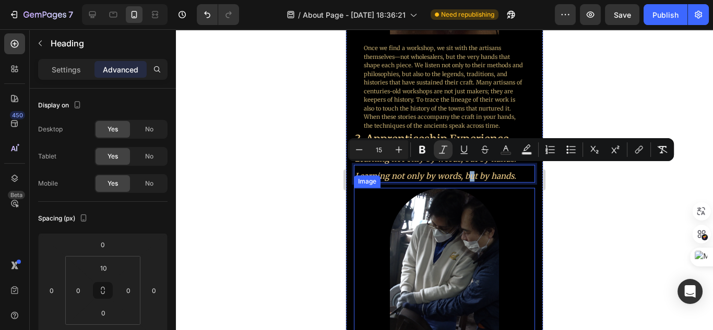
drag, startPoint x: 469, startPoint y: 172, endPoint x: 469, endPoint y: 315, distance: 143.0
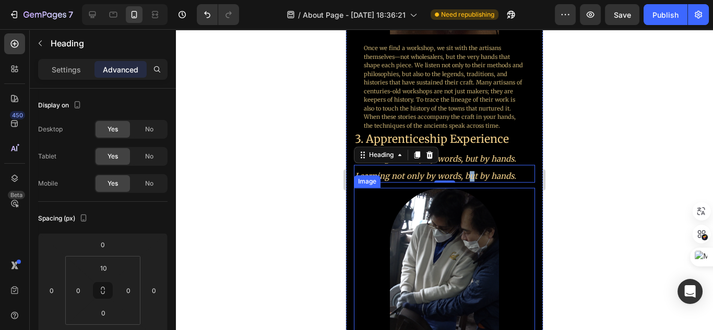
drag, startPoint x: 509, startPoint y: 170, endPoint x: 520, endPoint y: 281, distance: 111.2
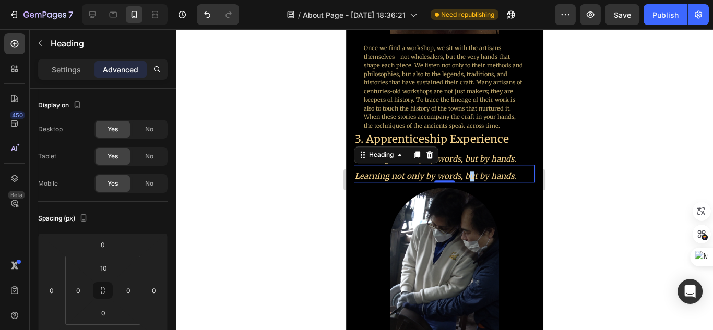
click at [558, 194] on div at bounding box center [444, 179] width 537 height 301
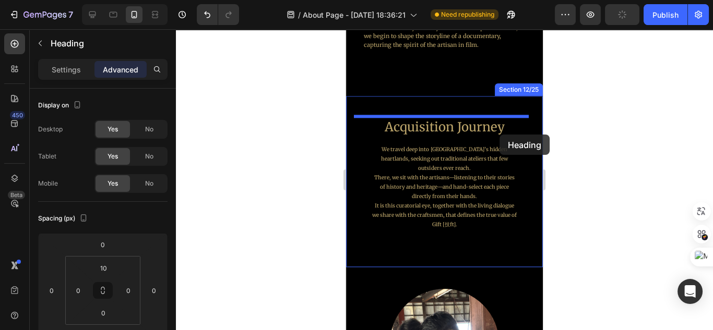
scroll to position [1865, 0]
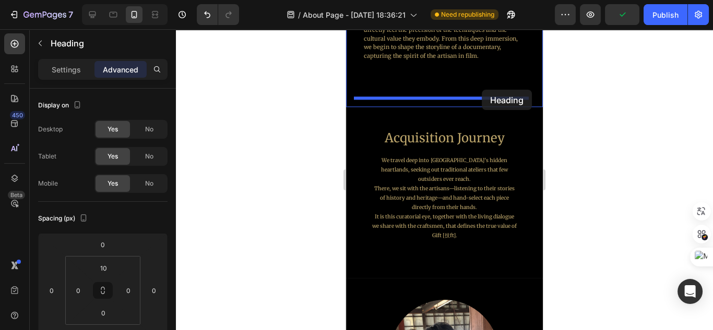
drag, startPoint x: 518, startPoint y: 173, endPoint x: 482, endPoint y: 90, distance: 90.9
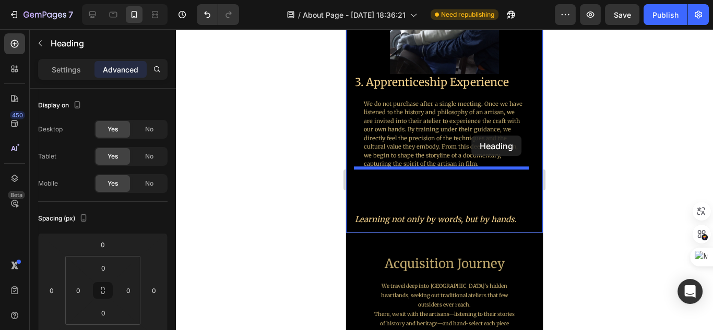
scroll to position [1722, 0]
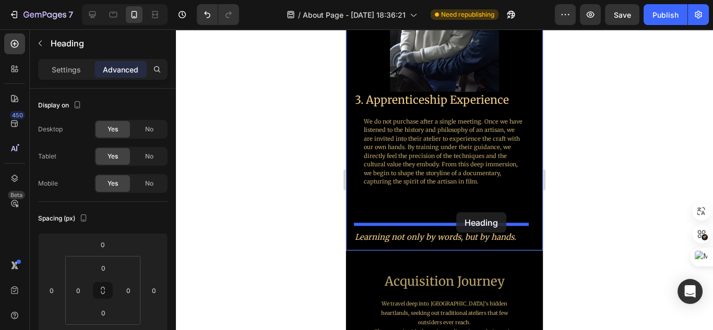
drag, startPoint x: 493, startPoint y: 175, endPoint x: 456, endPoint y: 212, distance: 52.4
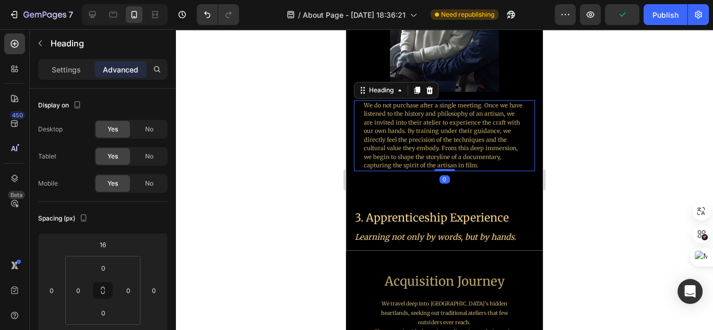
click at [492, 124] on h2 "We do not purchase after a single meeting. Once we have listened to the history…" at bounding box center [444, 135] width 163 height 71
click at [414, 86] on icon at bounding box center [417, 90] width 8 height 8
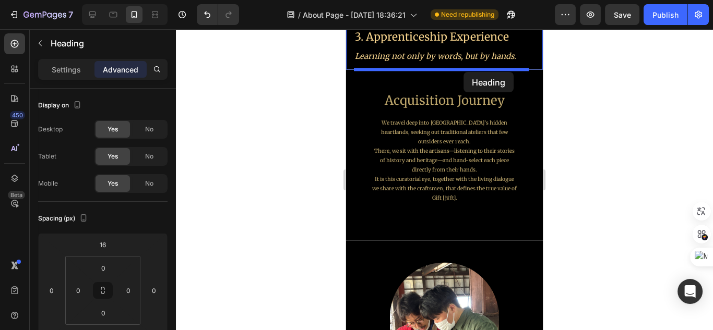
drag, startPoint x: 467, startPoint y: 218, endPoint x: 463, endPoint y: 72, distance: 145.6
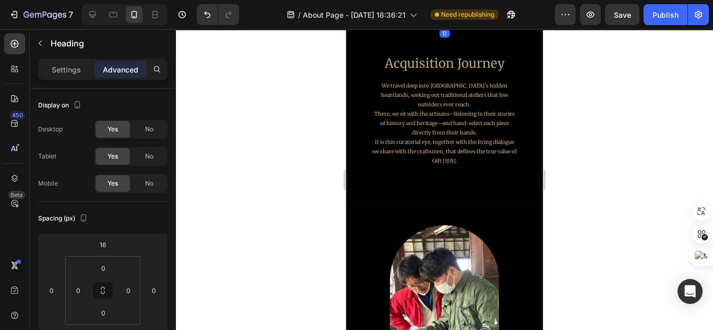
scroll to position [2019, 0]
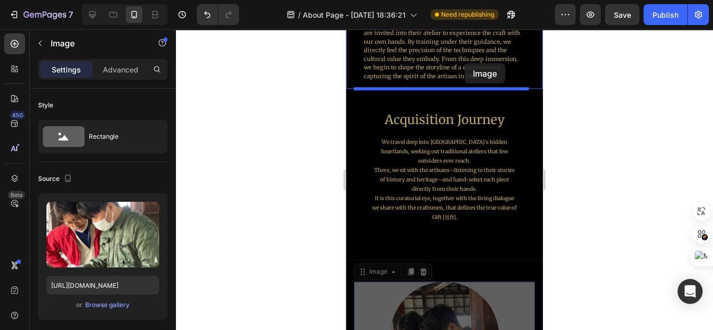
drag, startPoint x: 445, startPoint y: 234, endPoint x: 464, endPoint y: 80, distance: 155.2
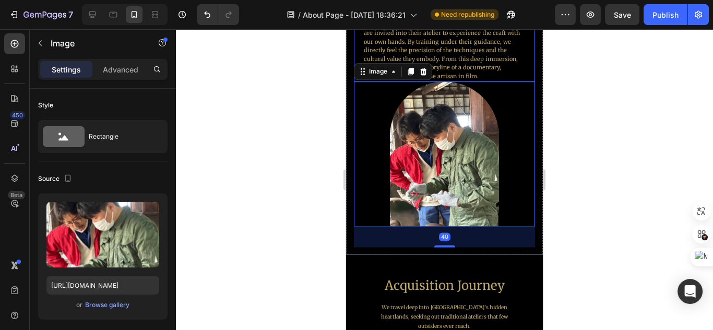
scroll to position [1935, 0]
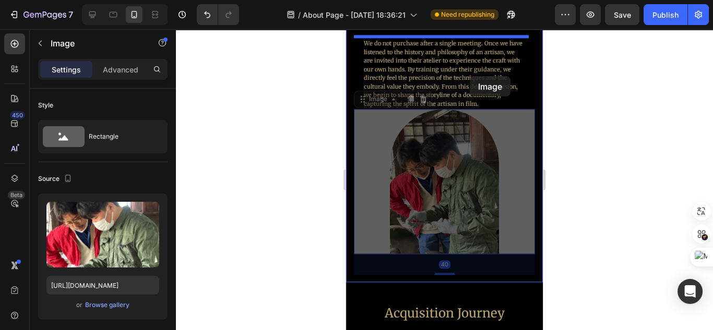
drag, startPoint x: 475, startPoint y: 150, endPoint x: 473, endPoint y: 83, distance: 67.4
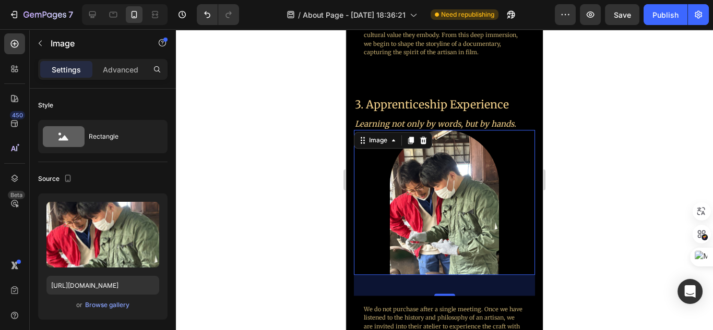
scroll to position [1852, 0]
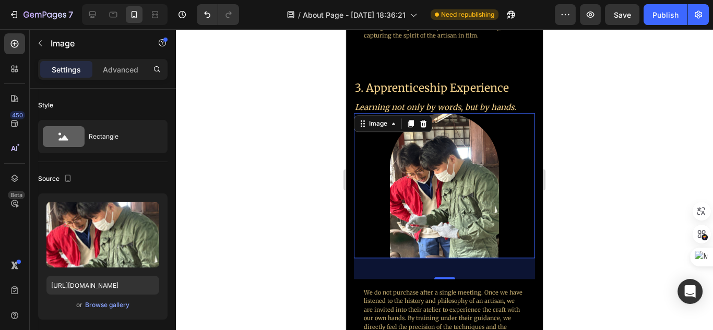
click at [593, 266] on div at bounding box center [444, 179] width 537 height 301
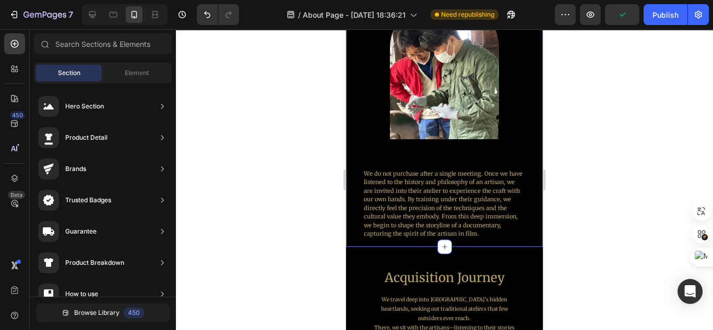
scroll to position [1977, 0]
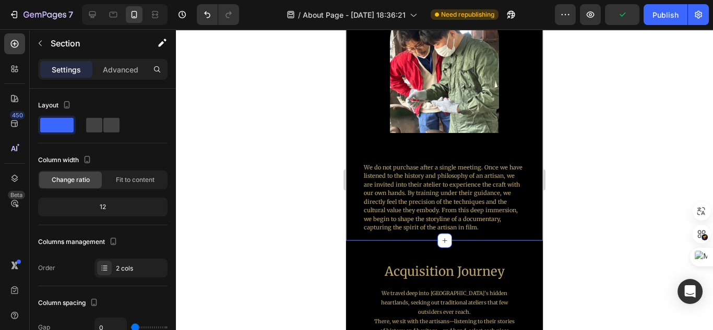
click at [467, 125] on div "Image" at bounding box center [444, 60] width 181 height 145
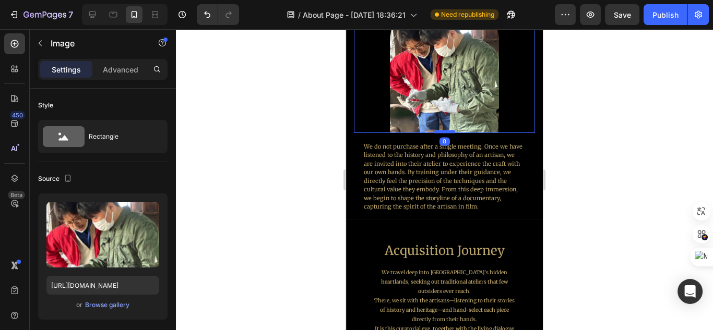
drag, startPoint x: 444, startPoint y: 145, endPoint x: 444, endPoint y: 122, distance: 23.0
click at [444, 130] on div at bounding box center [444, 131] width 21 height 3
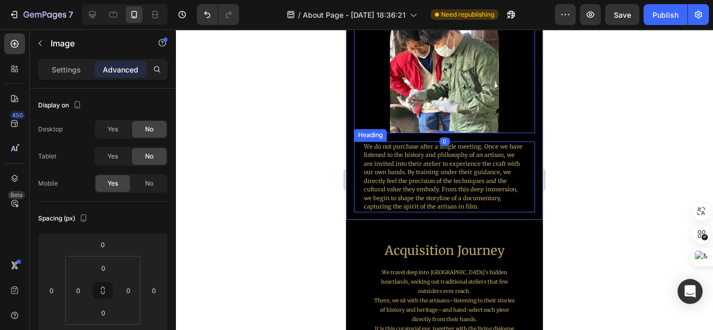
click at [479, 184] on h2 "We do not purchase after a single meeting. Once we have listened to the history…" at bounding box center [444, 176] width 163 height 71
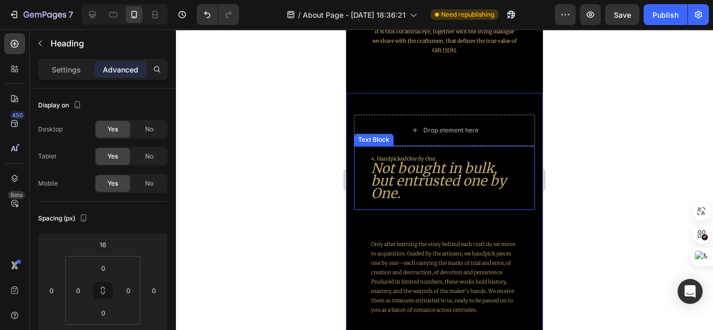
scroll to position [2394, 0]
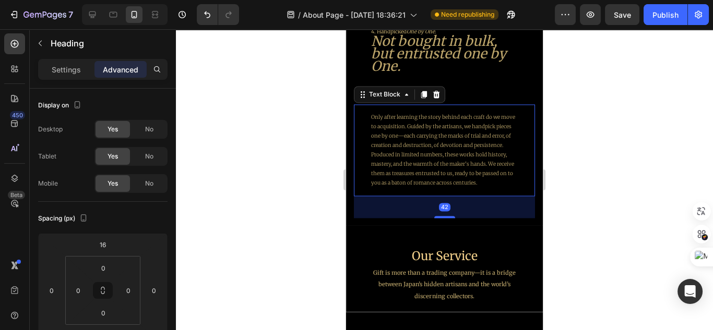
click at [443, 151] on p "Only after learning the story behind each craft do we move to acquisition. Guid…" at bounding box center [444, 150] width 146 height 75
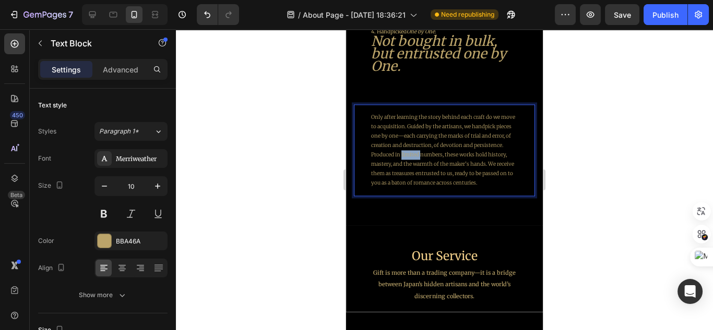
click at [443, 151] on p "Only after learning the story behind each craft do we move to acquisition. Guid…" at bounding box center [444, 150] width 146 height 75
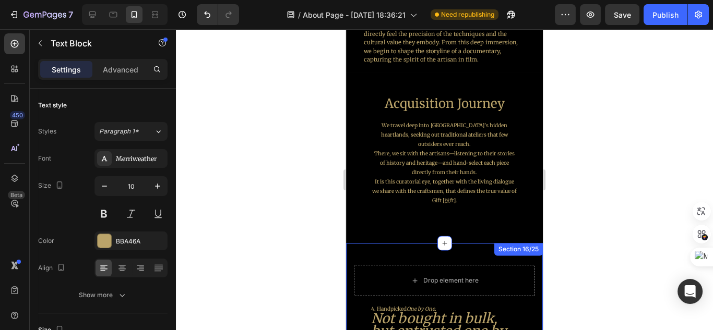
scroll to position [2102, 0]
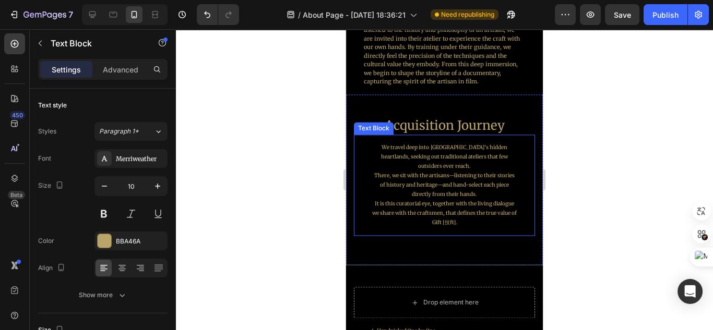
click at [445, 154] on p "We travel deep into [GEOGRAPHIC_DATA]’s hidden heartlands, seeking out traditio…" at bounding box center [444, 185] width 146 height 85
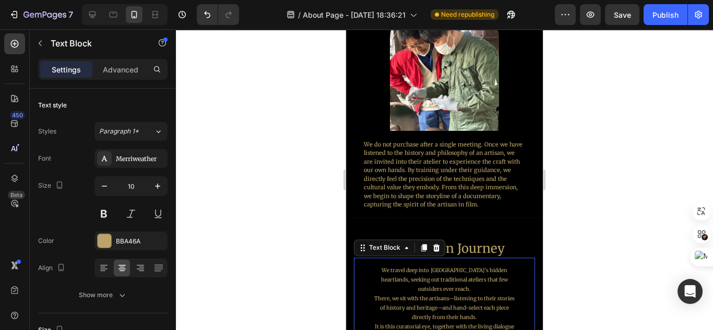
scroll to position [1977, 0]
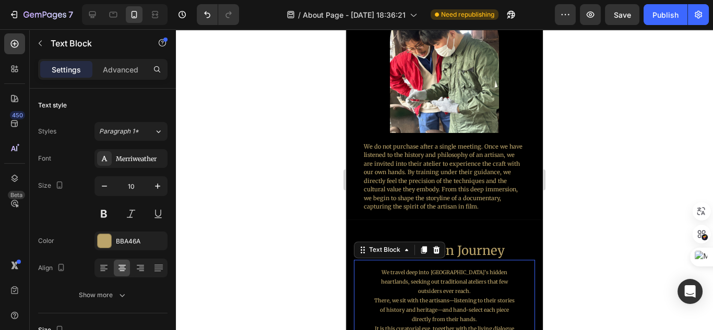
click at [445, 154] on h2 "We do not purchase after a single meeting. Once we have listened to the history…" at bounding box center [444, 176] width 163 height 71
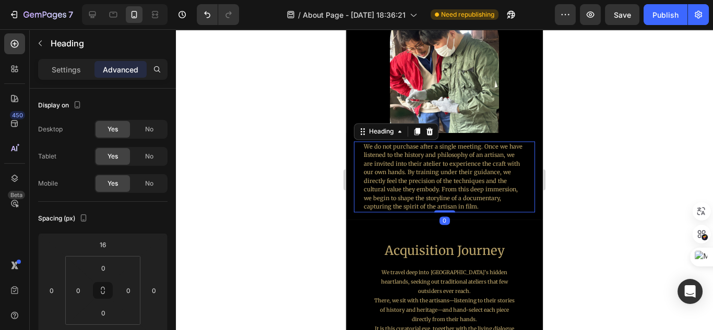
click at [445, 154] on h2 "We do not purchase after a single meeting. Once we have listened to the history…" at bounding box center [444, 176] width 163 height 71
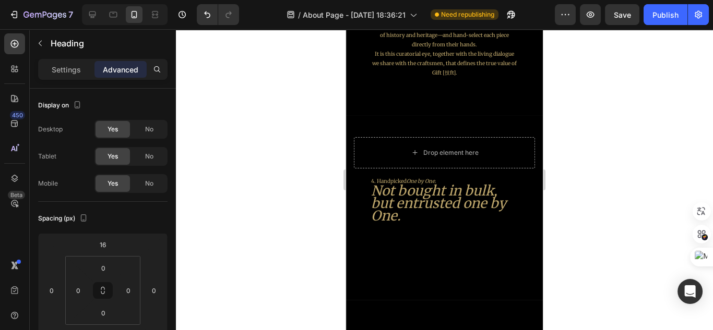
scroll to position [2269, 0]
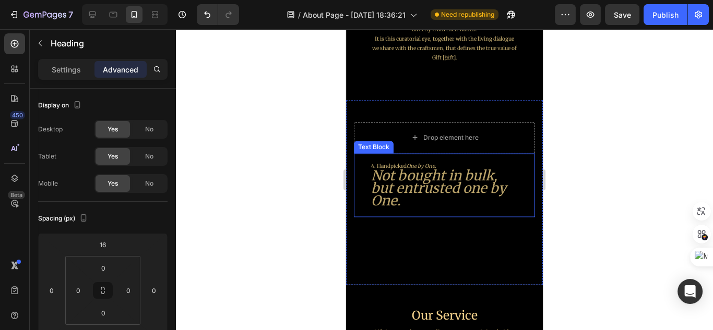
click at [445, 170] on icon "Not bought in bulk, but entrusted one by One." at bounding box center [438, 188] width 135 height 42
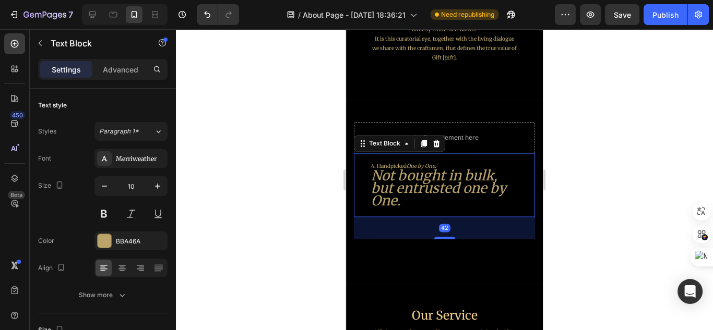
click at [428, 189] on p "Not bought in bulk, but entrusted one by One." at bounding box center [444, 190] width 146 height 38
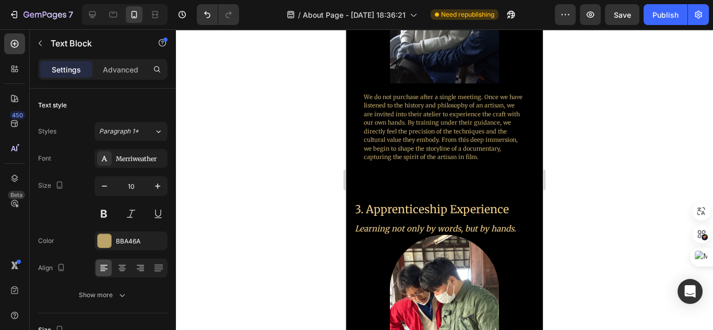
scroll to position [1726, 0]
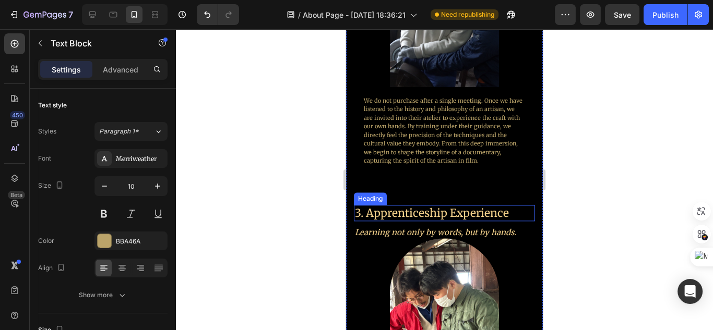
click at [447, 215] on h2 "3. Apprenticeship Experience" at bounding box center [440, 213] width 172 height 16
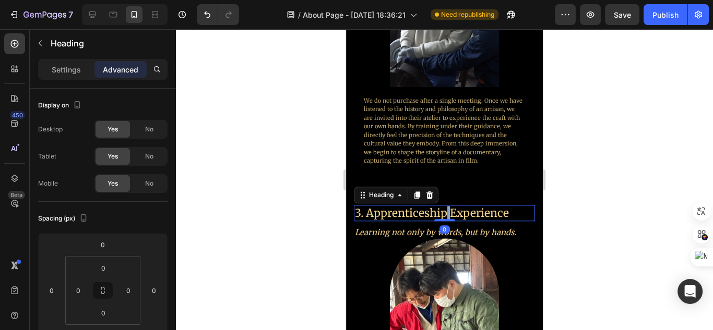
click at [447, 215] on h2 "3. Apprenticeship Experience" at bounding box center [440, 213] width 172 height 16
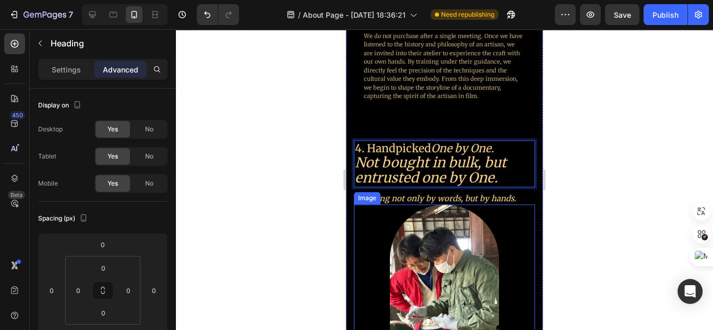
scroll to position [1810, 0]
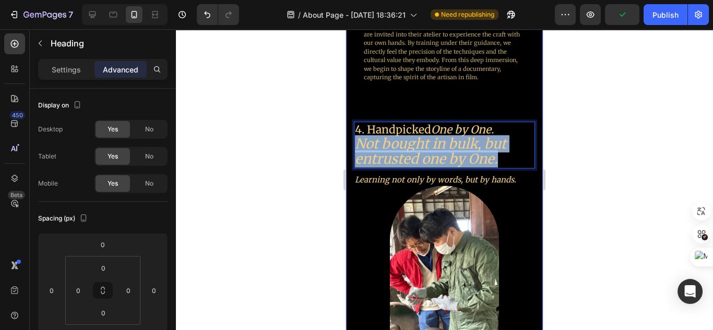
drag, startPoint x: 503, startPoint y: 157, endPoint x: 352, endPoint y: 143, distance: 152.0
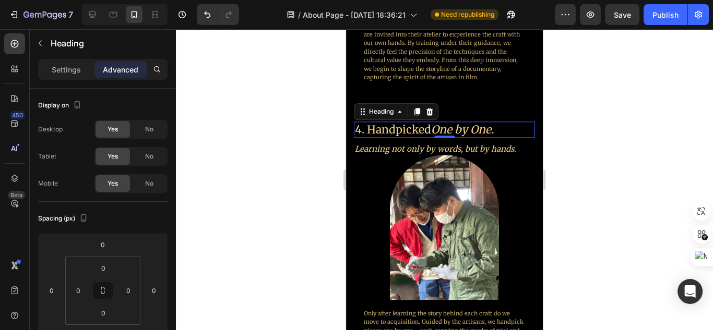
click at [266, 247] on div at bounding box center [444, 179] width 537 height 301
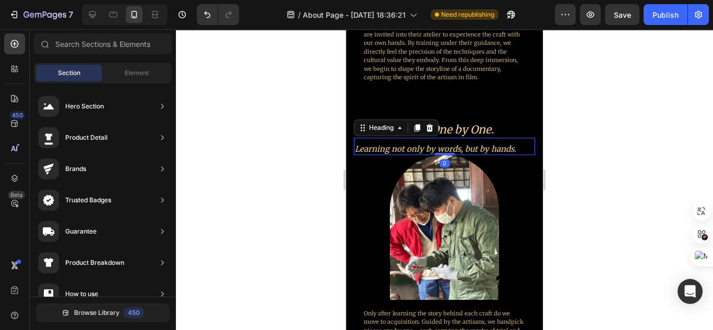
click at [481, 145] on icon "Learning not only by words, but by hands." at bounding box center [435, 149] width 161 height 10
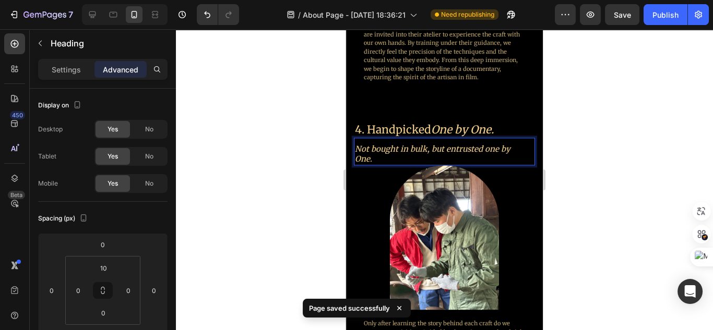
click at [76, 79] on div "Settings Advanced" at bounding box center [102, 69] width 129 height 21
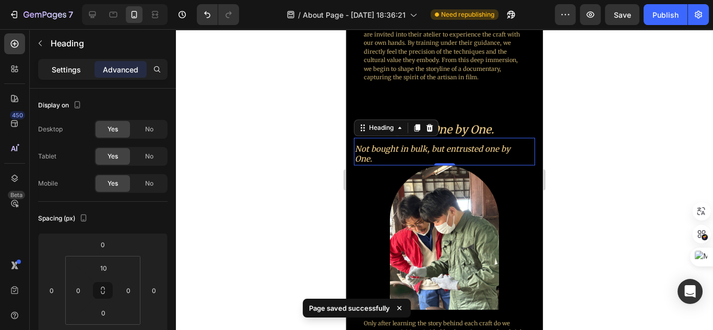
click at [75, 73] on p "Settings" at bounding box center [66, 69] width 29 height 11
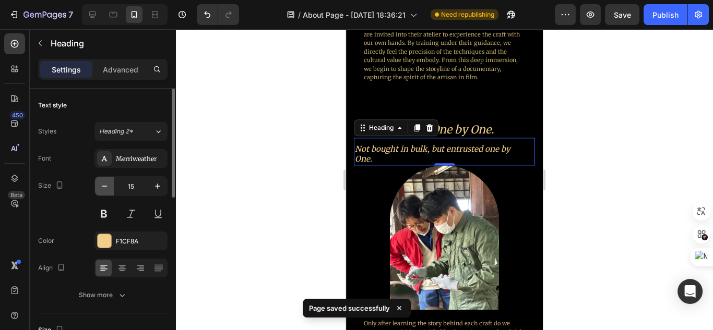
click at [109, 182] on icon "button" at bounding box center [104, 186] width 10 height 10
type input "14"
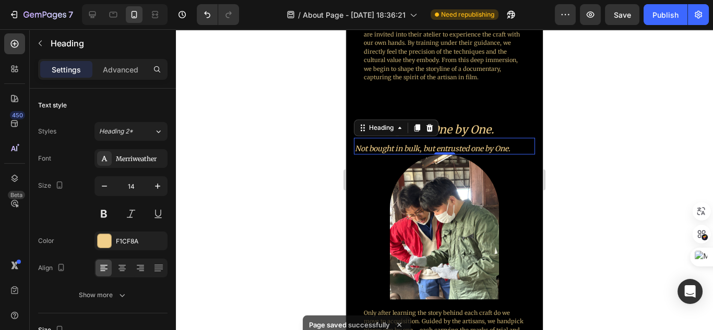
click at [593, 193] on div at bounding box center [444, 179] width 537 height 301
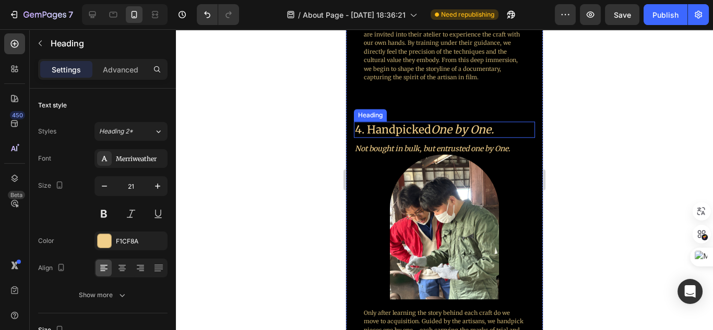
click at [471, 126] on icon "One by One." at bounding box center [462, 130] width 63 height 14
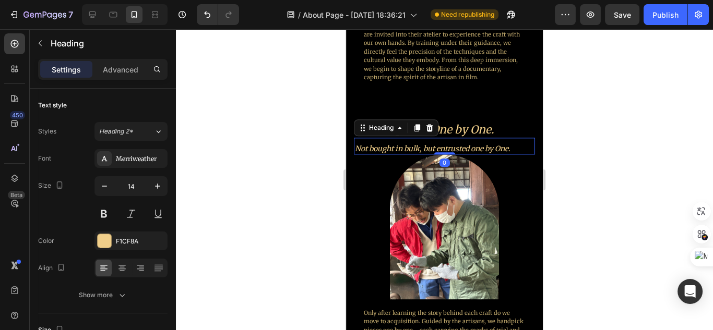
click at [469, 144] on icon "Not bought in bulk, but entrusted one by One." at bounding box center [433, 148] width 156 height 9
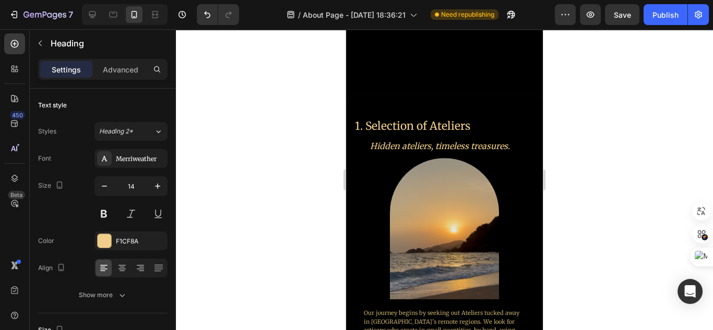
scroll to position [933, 0]
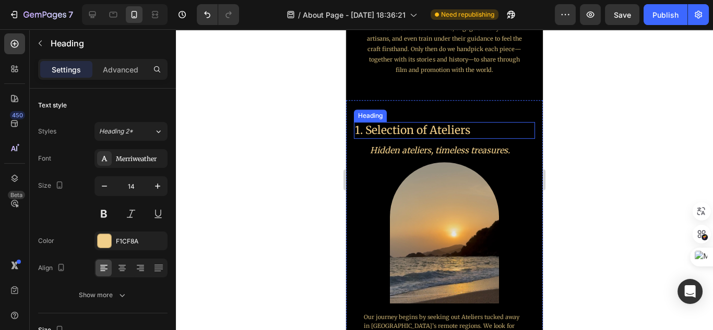
click at [469, 133] on h2 "1. Selection of Ateliers" at bounding box center [440, 130] width 172 height 16
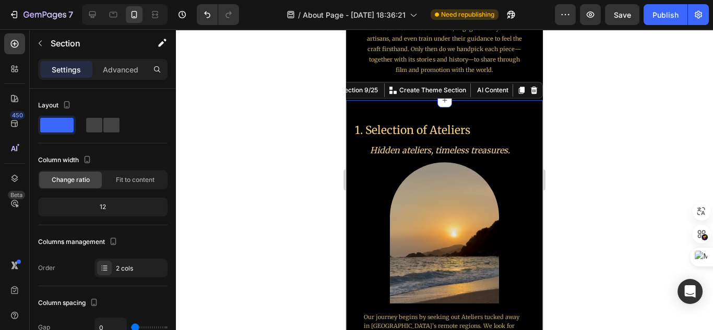
click at [469, 109] on div "1. Selection of Ateliers Heading Hidden ateliers, timeless treasures. Heading I…" at bounding box center [444, 249] width 197 height 299
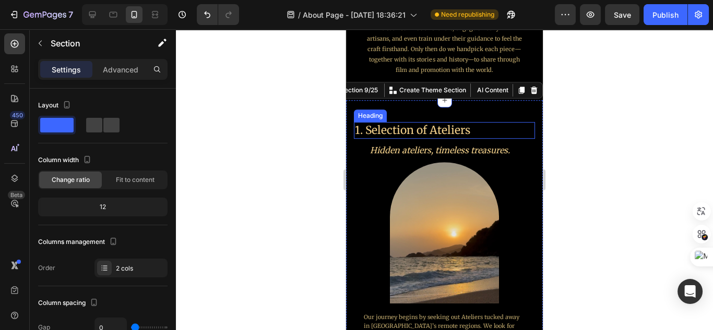
click at [463, 130] on h2 "1. Selection of Ateliers" at bounding box center [440, 130] width 172 height 16
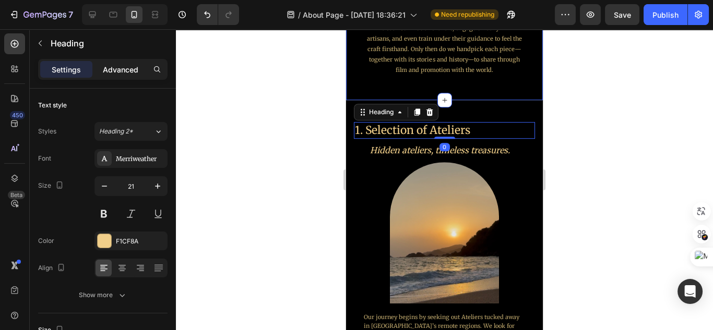
click at [129, 64] on p "Advanced" at bounding box center [120, 69] width 35 height 11
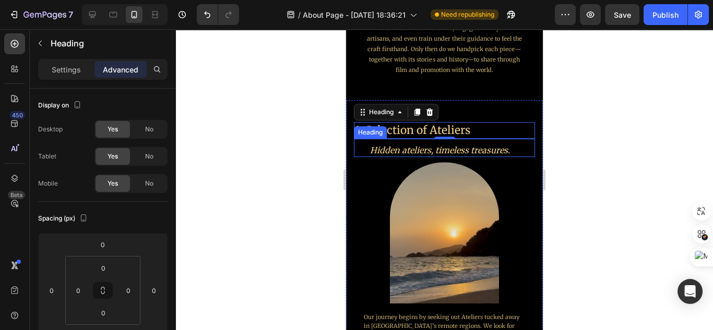
click at [498, 139] on div "Hidden ateliers, timeless treasures. Heading" at bounding box center [444, 148] width 181 height 18
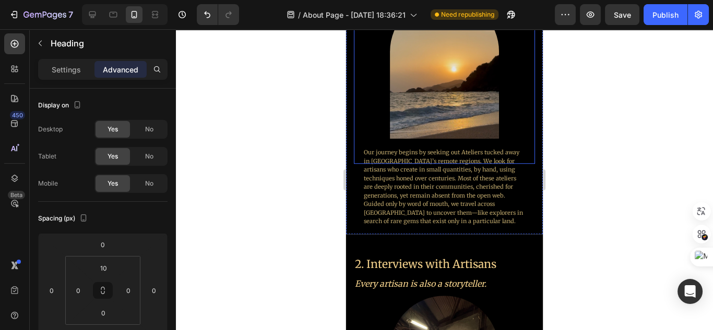
scroll to position [1100, 0]
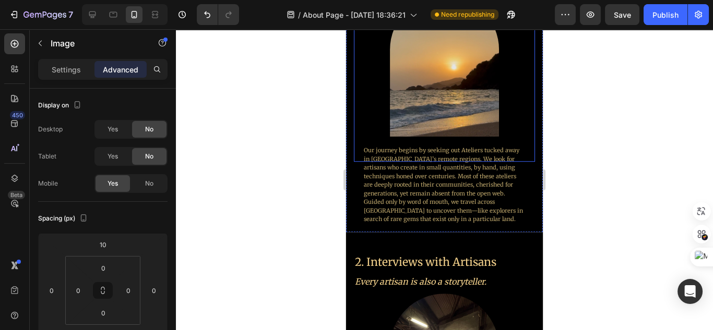
click at [494, 117] on div at bounding box center [444, 78] width 181 height 167
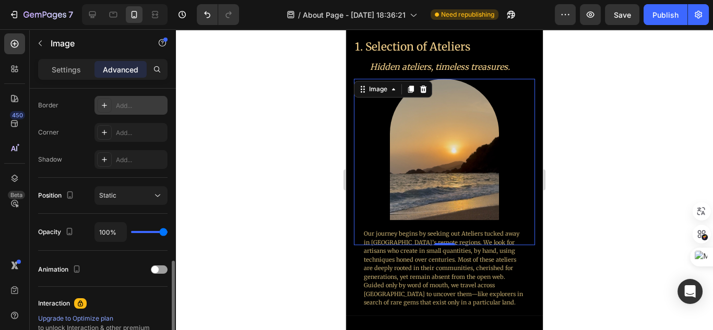
scroll to position [376, 0]
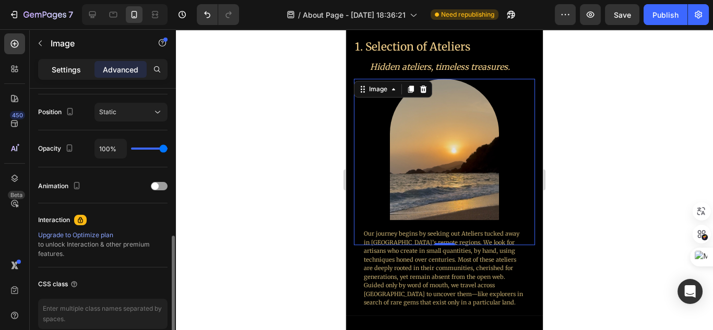
drag, startPoint x: 73, startPoint y: 65, endPoint x: 78, endPoint y: 76, distance: 11.9
click at [73, 66] on p "Settings" at bounding box center [66, 69] width 29 height 11
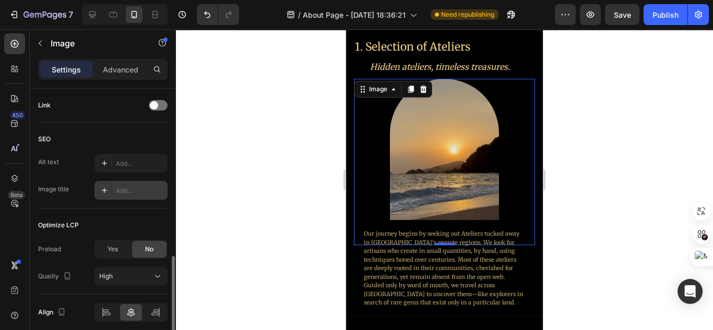
scroll to position [541, 0]
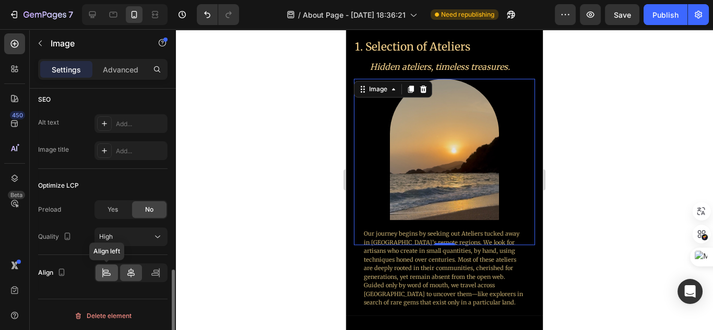
click at [105, 272] on icon at bounding box center [106, 273] width 10 height 10
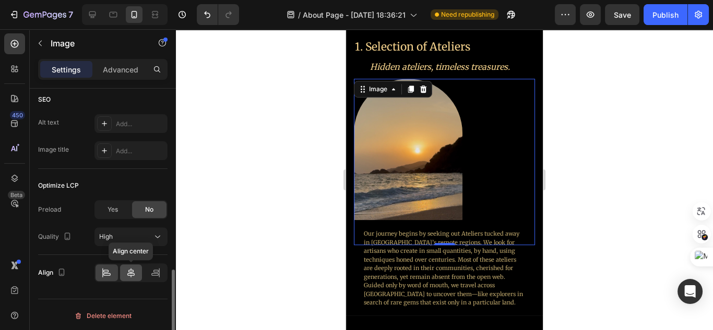
click at [134, 271] on icon at bounding box center [131, 273] width 10 height 10
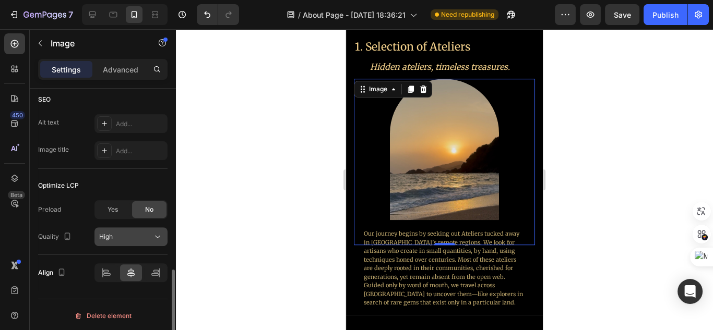
click at [148, 237] on div "High" at bounding box center [125, 236] width 53 height 9
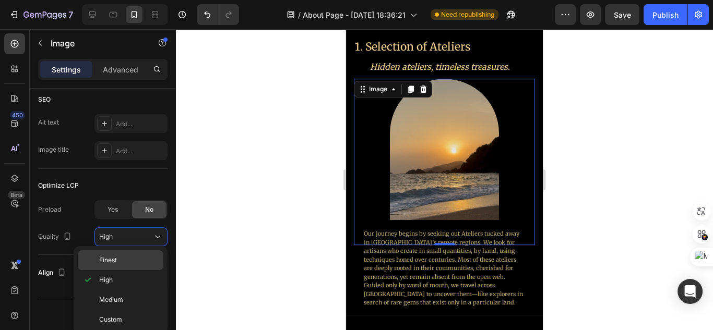
click at [145, 257] on p "Finest" at bounding box center [128, 260] width 59 height 9
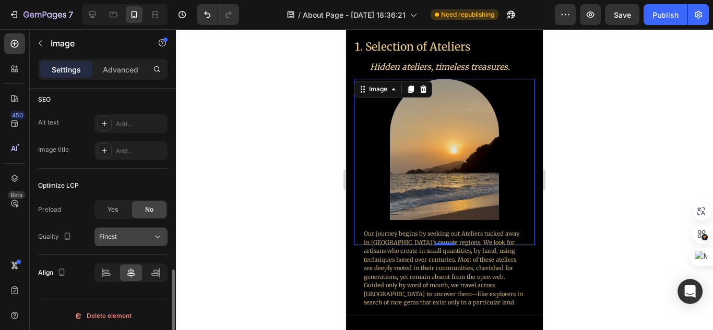
click at [149, 241] on button "Finest" at bounding box center [130, 237] width 73 height 19
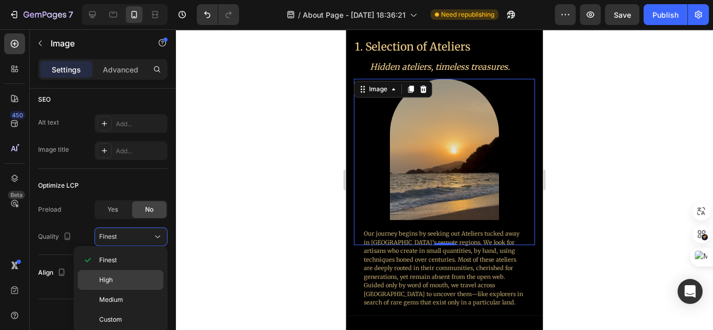
click at [148, 276] on p "High" at bounding box center [128, 280] width 59 height 9
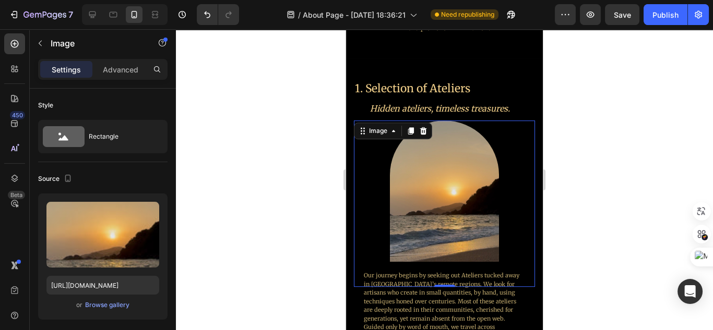
scroll to position [1100, 0]
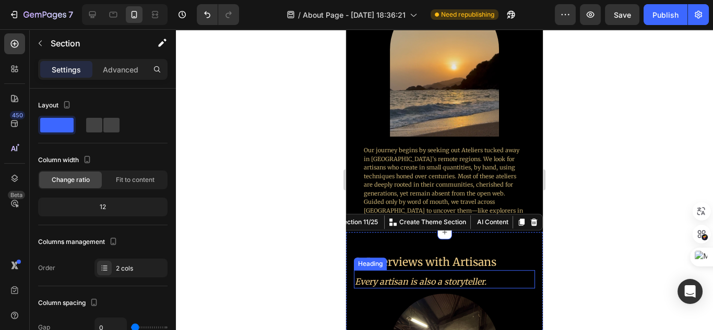
click at [472, 277] on icon "Every artisan is also a storyteller." at bounding box center [421, 282] width 132 height 10
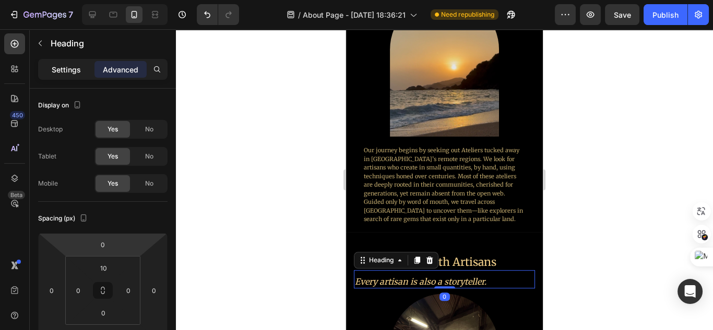
click at [71, 69] on p "Settings" at bounding box center [66, 69] width 29 height 11
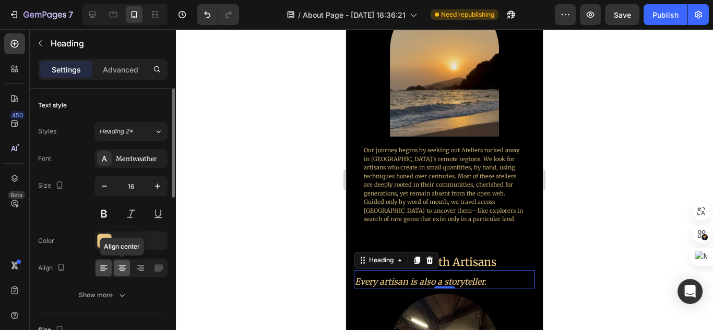
click at [117, 272] on icon at bounding box center [122, 268] width 10 height 10
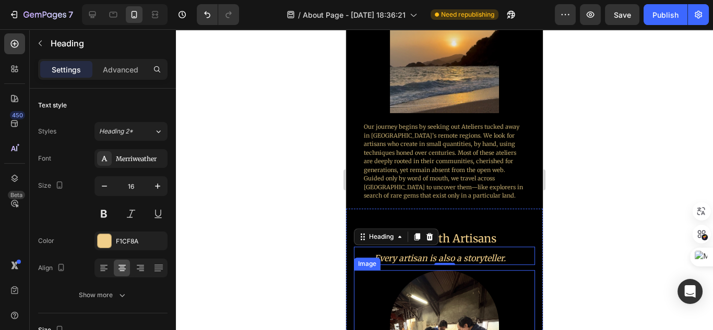
scroll to position [1225, 0]
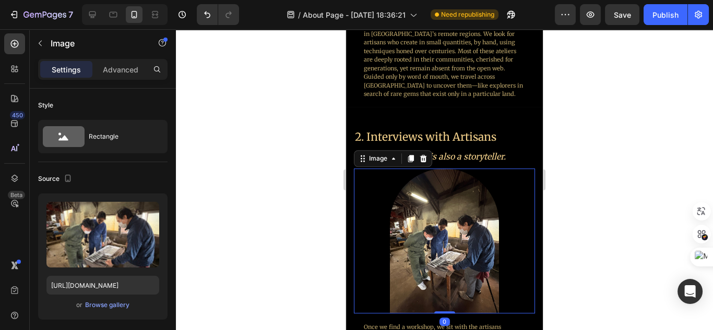
click at [559, 219] on div at bounding box center [444, 179] width 537 height 301
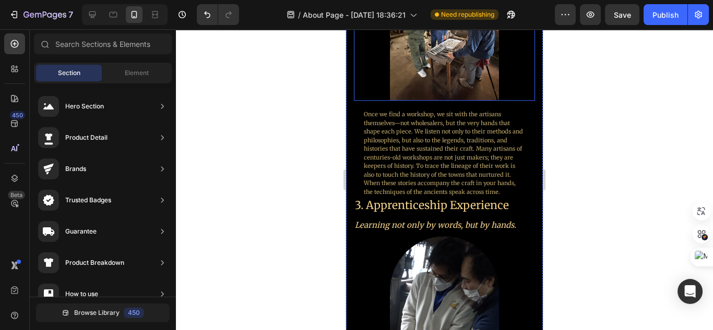
scroll to position [1434, 0]
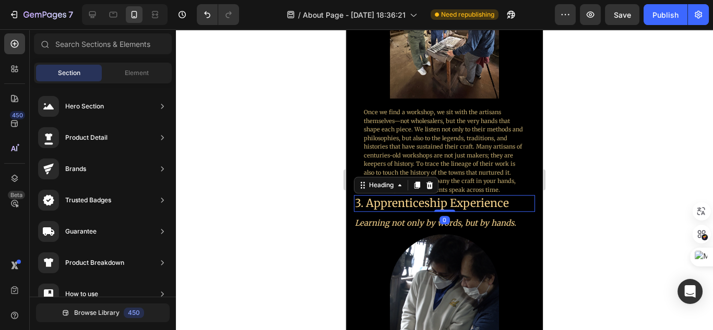
click at [493, 195] on h2 "3. Apprenticeship Experience" at bounding box center [440, 203] width 172 height 16
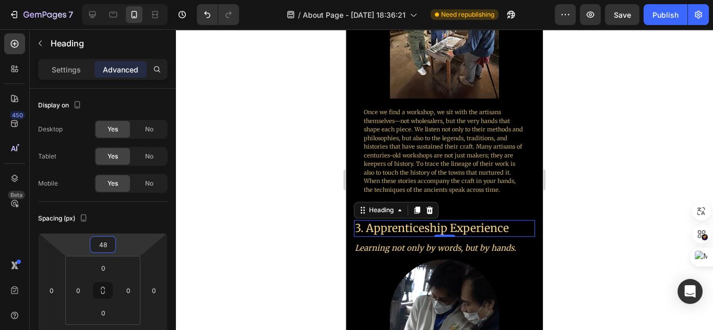
type input "50"
drag, startPoint x: 117, startPoint y: 245, endPoint x: 128, endPoint y: 234, distance: 15.5
click at [128, 0] on html "7 Version history / About Page - [DATE] 18:36:21 Need republishing Preview Save…" at bounding box center [356, 0] width 713 height 0
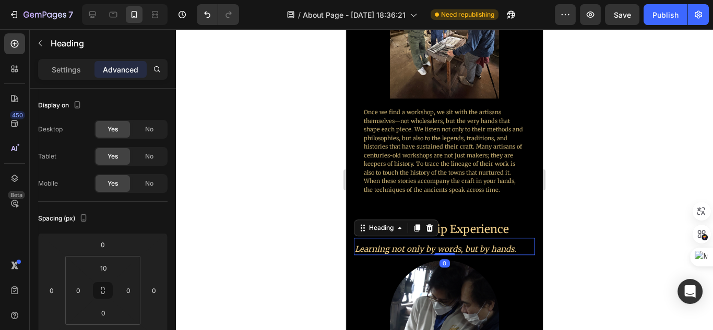
click at [501, 244] on icon "Learning not only by words, but by hands." at bounding box center [435, 249] width 161 height 10
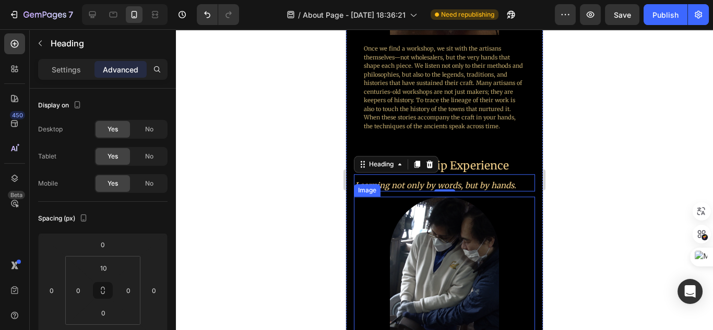
scroll to position [1518, 0]
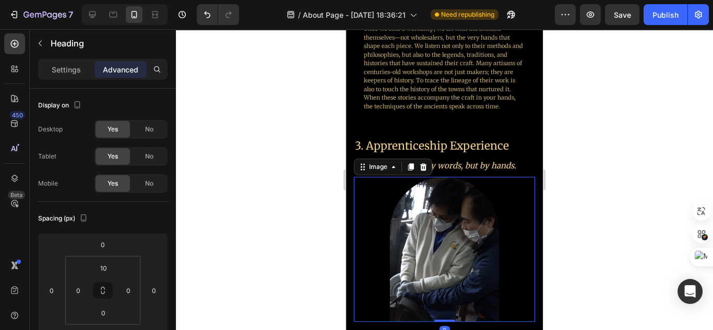
click at [525, 226] on div at bounding box center [444, 249] width 181 height 145
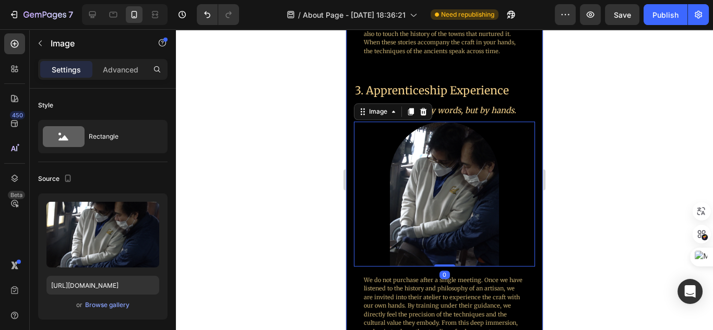
scroll to position [1601, 0]
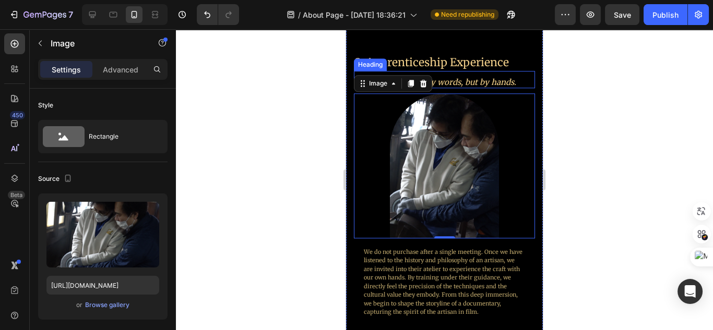
click at [468, 77] on icon "Learning not only by words, but by hands." at bounding box center [435, 82] width 161 height 10
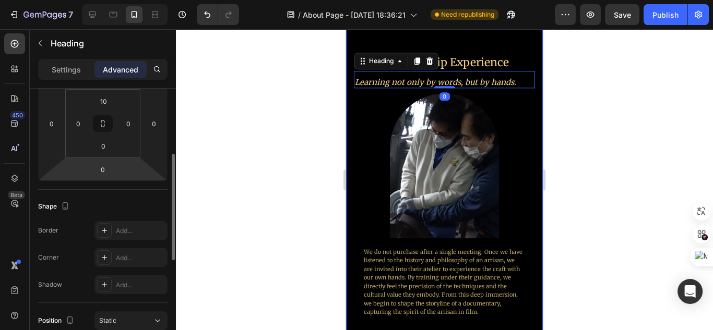
scroll to position [292, 0]
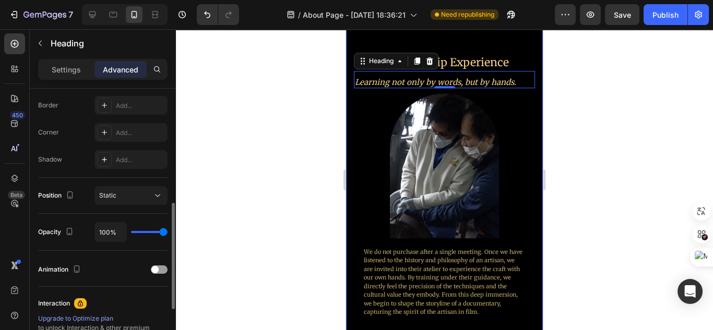
drag, startPoint x: 78, startPoint y: 70, endPoint x: 90, endPoint y: 107, distance: 38.8
click at [78, 70] on p "Settings" at bounding box center [66, 69] width 29 height 11
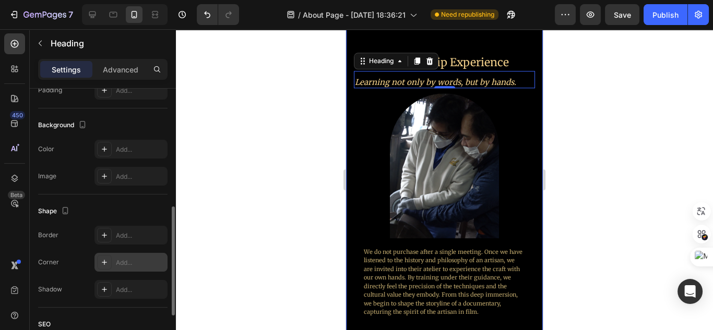
scroll to position [403, 0]
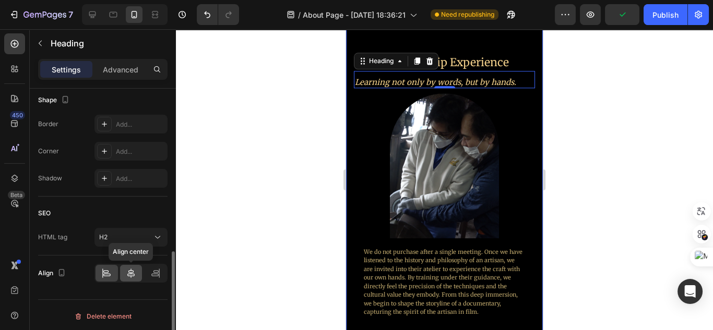
click at [132, 271] on icon at bounding box center [130, 273] width 7 height 9
click at [106, 271] on icon at bounding box center [106, 273] width 10 height 10
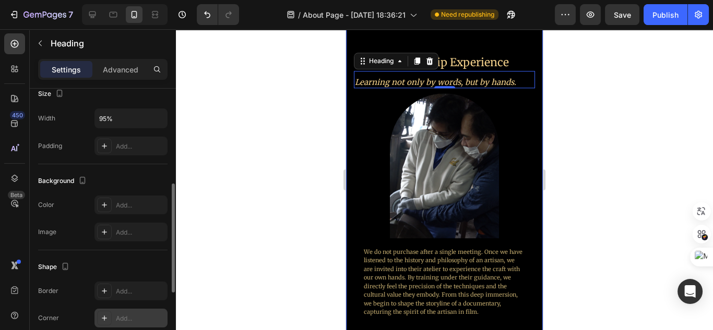
scroll to position [153, 0]
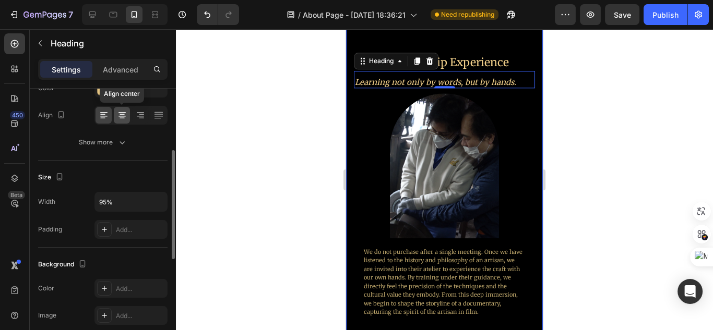
click at [121, 118] on icon at bounding box center [122, 115] width 10 height 10
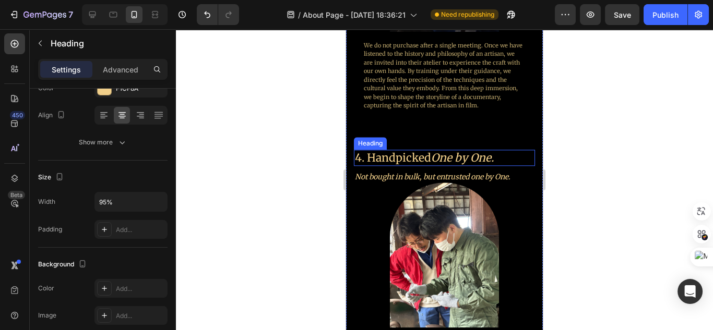
scroll to position [1810, 0]
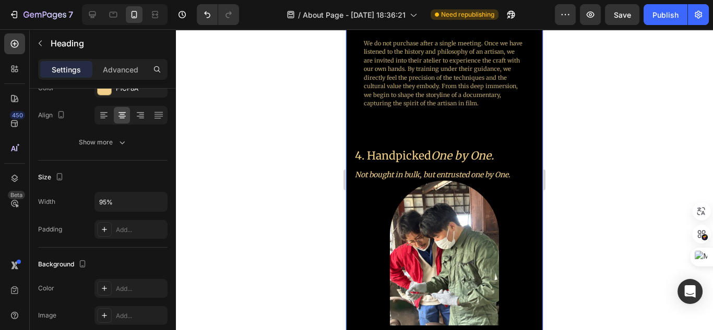
click at [462, 137] on div "3. Apprenticeship Experience Heading Learning not only by words, but by hands. …" at bounding box center [444, 116] width 181 height 594
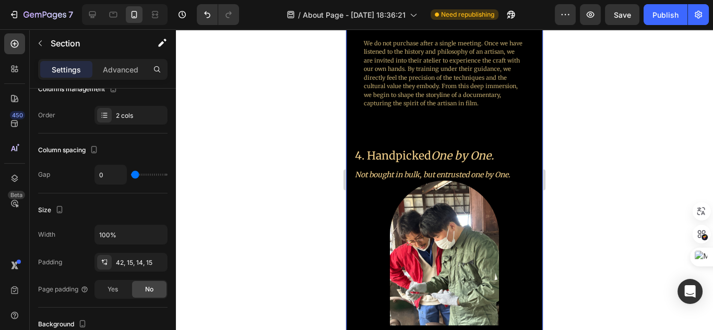
scroll to position [0, 0]
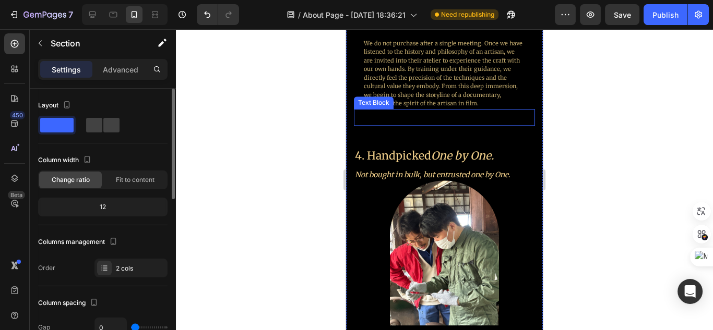
click at [463, 121] on div at bounding box center [444, 117] width 163 height 17
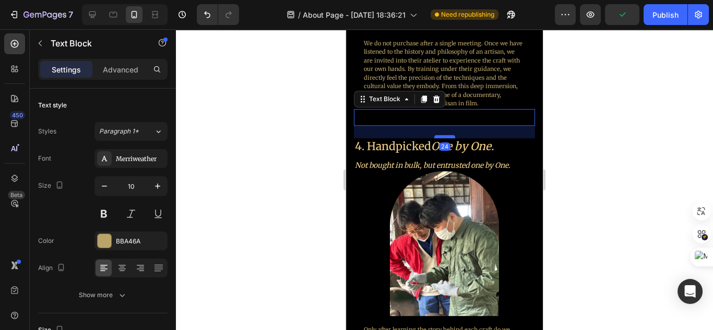
drag, startPoint x: 445, startPoint y: 143, endPoint x: 448, endPoint y: 134, distance: 9.9
click at [448, 135] on div at bounding box center [444, 136] width 21 height 3
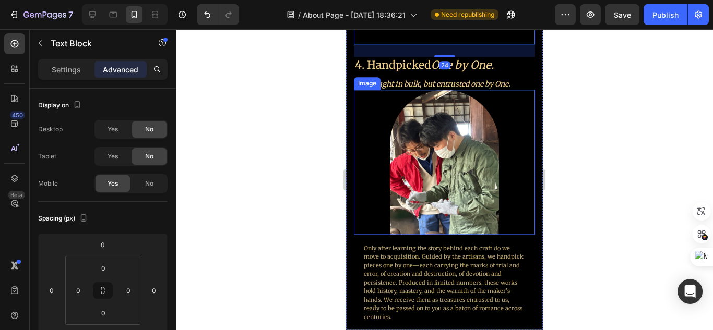
scroll to position [1893, 0]
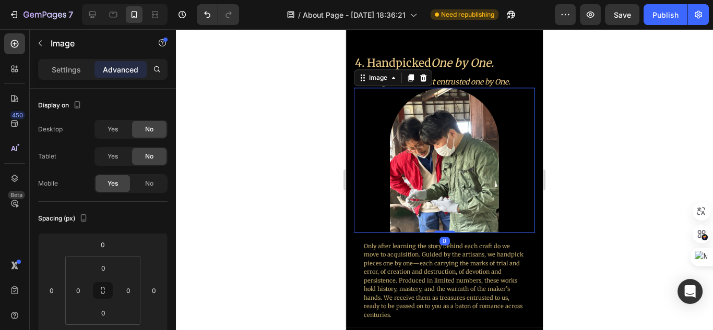
drag, startPoint x: 504, startPoint y: 153, endPoint x: 894, endPoint y: 177, distance: 391.1
click at [504, 153] on div at bounding box center [444, 160] width 181 height 145
click at [572, 150] on div at bounding box center [444, 179] width 537 height 301
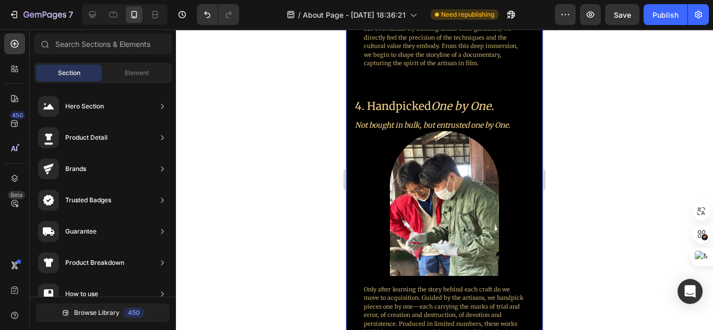
scroll to position [1852, 0]
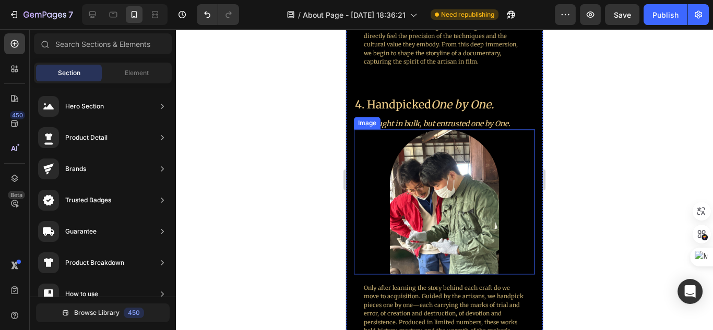
click at [468, 180] on img at bounding box center [444, 201] width 109 height 145
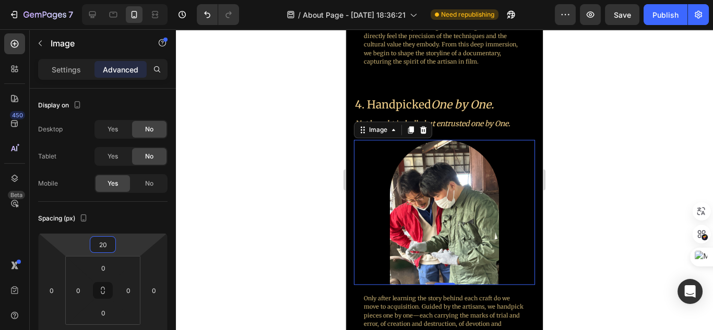
type input "18"
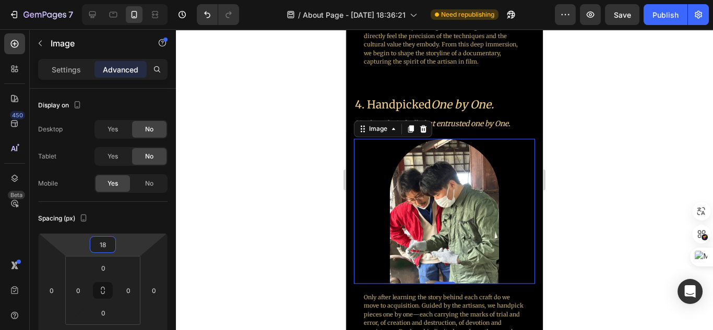
drag, startPoint x: 126, startPoint y: 243, endPoint x: 131, endPoint y: 240, distance: 6.4
click at [131, 0] on html "7 Version history / About Page - [DATE] 18:36:21 Need republishing Preview Save…" at bounding box center [356, 0] width 713 height 0
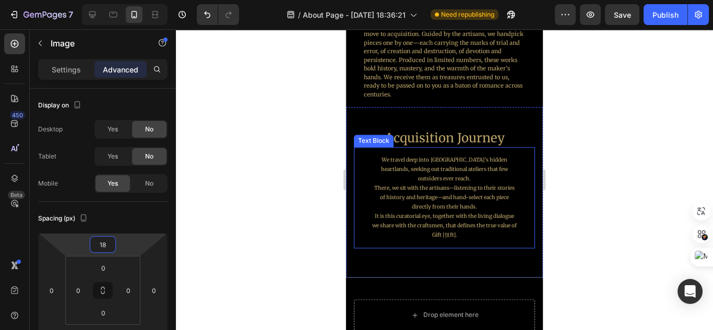
scroll to position [2227, 0]
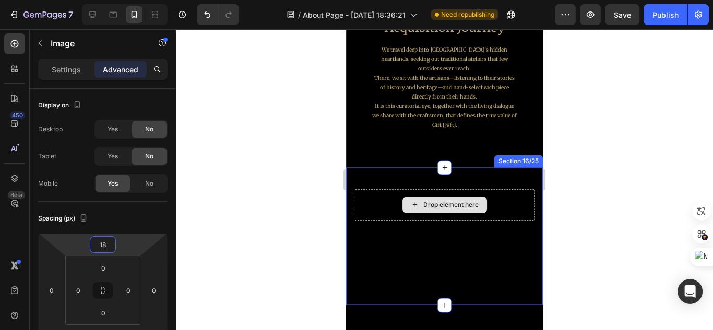
click at [509, 189] on div "Drop element here" at bounding box center [444, 204] width 181 height 31
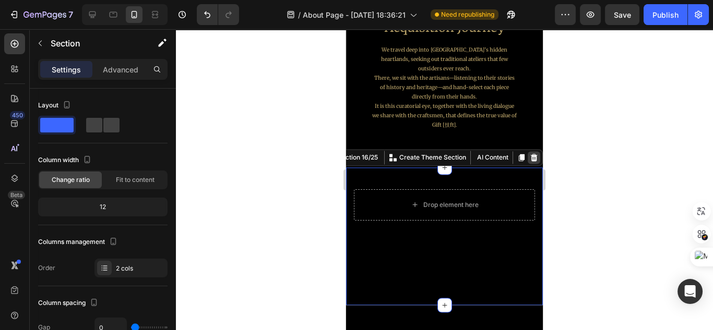
click at [529, 153] on div at bounding box center [534, 157] width 13 height 13
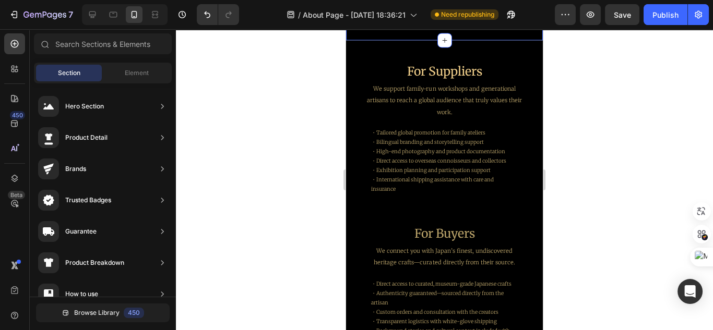
scroll to position [2436, 0]
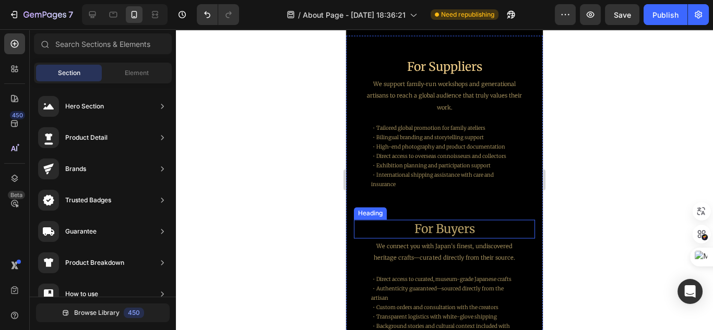
click at [462, 224] on span "For Buyers" at bounding box center [444, 228] width 61 height 15
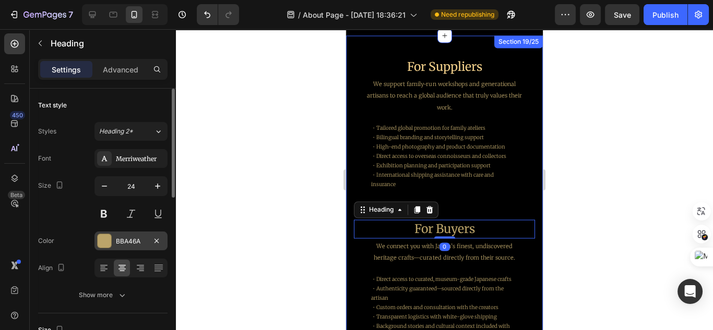
click at [122, 247] on div "BBA46A" at bounding box center [130, 241] width 73 height 19
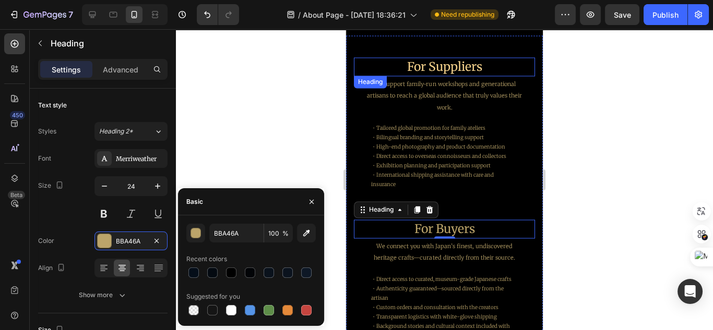
click at [472, 64] on span "For Suppliers" at bounding box center [444, 66] width 75 height 15
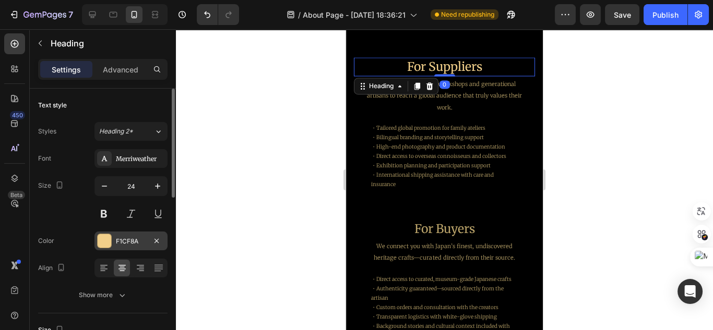
click at [138, 244] on div "F1CF8A" at bounding box center [131, 241] width 30 height 9
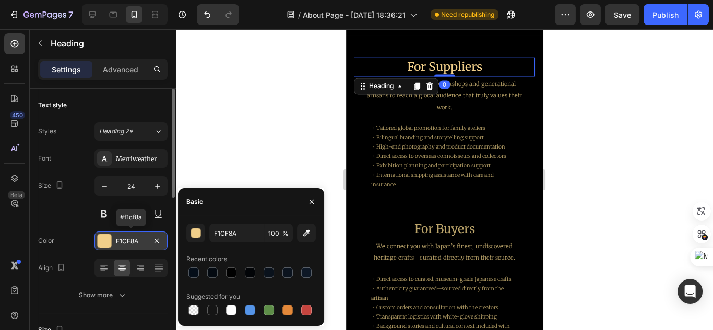
click at [138, 244] on div "F1CF8A" at bounding box center [131, 241] width 30 height 9
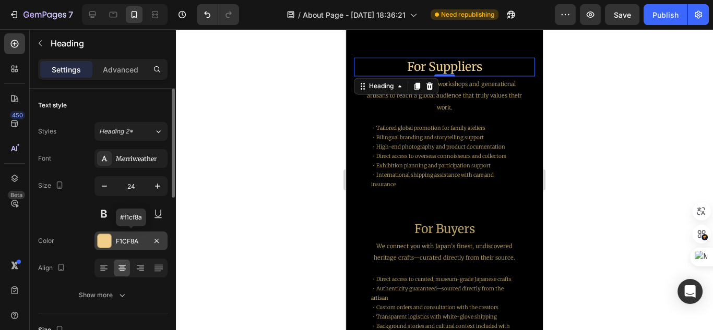
click at [141, 246] on div "F1CF8A" at bounding box center [130, 241] width 73 height 19
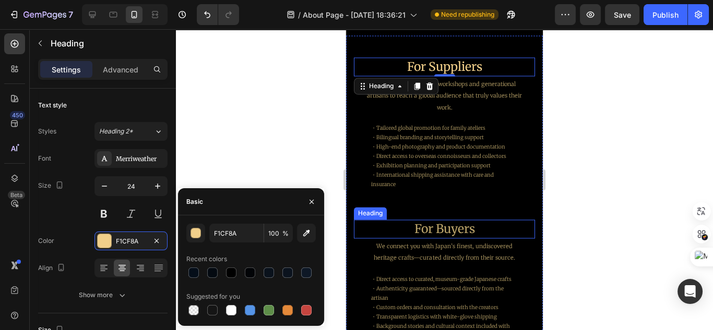
click at [426, 229] on span "For Buyers" at bounding box center [444, 228] width 61 height 15
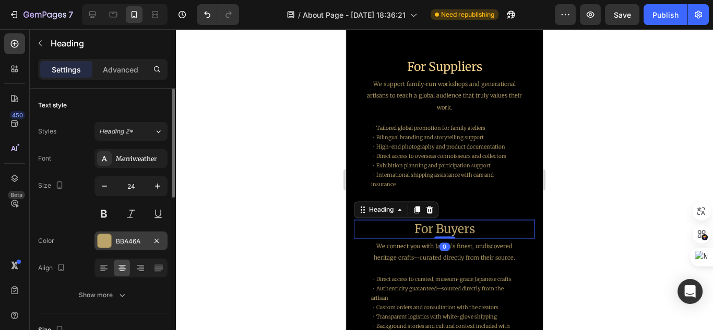
click at [123, 244] on div "BBA46A" at bounding box center [131, 241] width 30 height 9
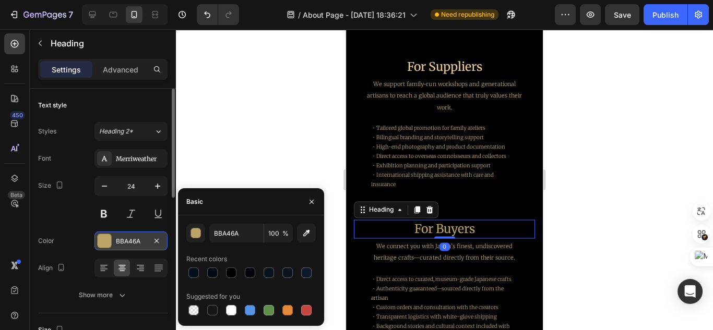
click at [123, 244] on div "BBA46A" at bounding box center [131, 241] width 30 height 9
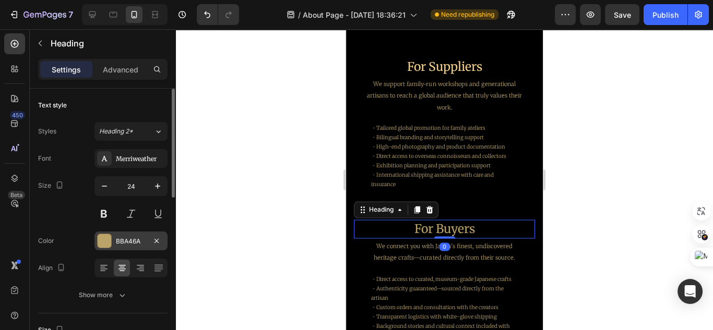
click at [135, 243] on div "BBA46A" at bounding box center [131, 241] width 30 height 9
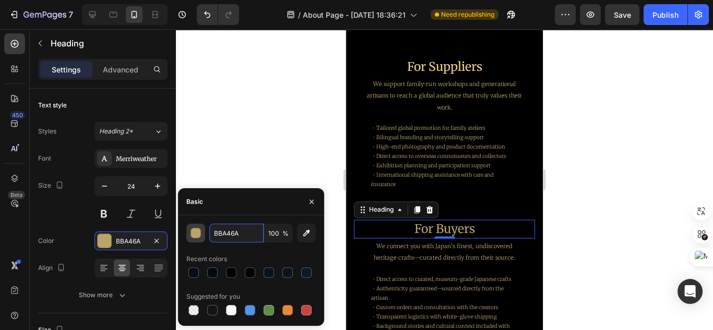
paste input "F1CF8"
type input "F1CF8A"
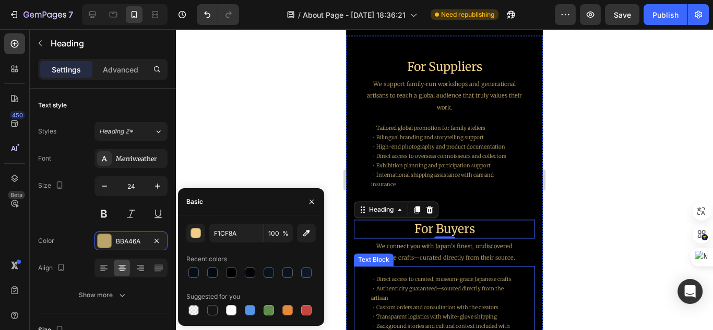
click at [461, 275] on p "・Direct access to curated, museum-grade Japanese crafts ・Authenticity guarantee…" at bounding box center [444, 284] width 146 height 19
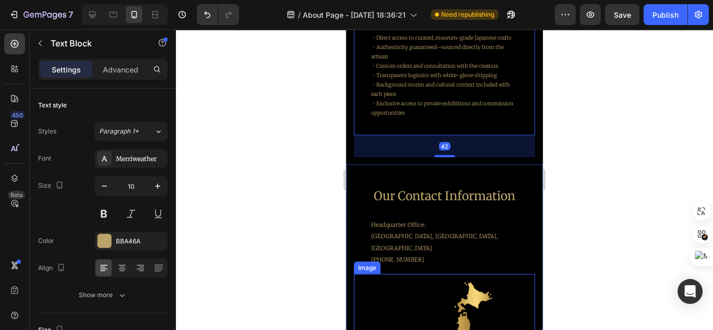
scroll to position [2687, 0]
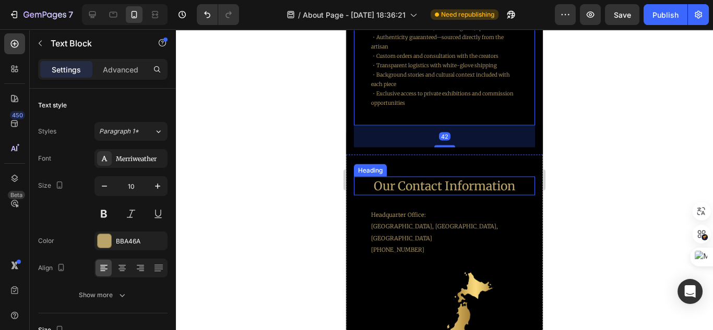
click at [466, 193] on span "Our Contact Information" at bounding box center [444, 185] width 141 height 15
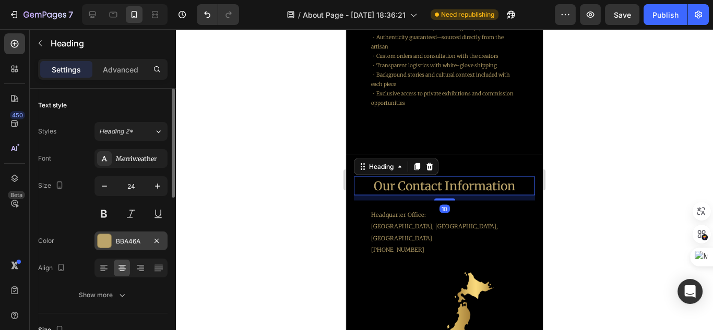
click at [148, 241] on div "BBA46A" at bounding box center [130, 241] width 73 height 19
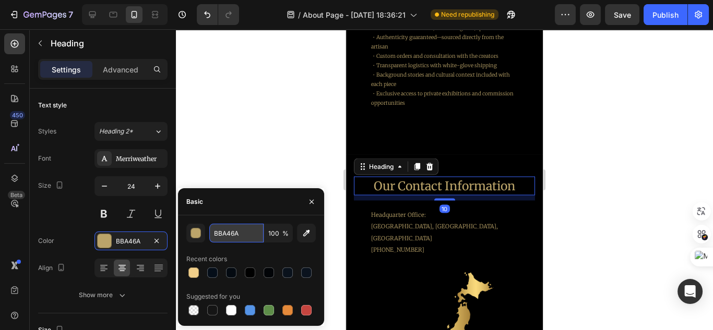
click at [227, 237] on input "BBA46A" at bounding box center [236, 233] width 54 height 19
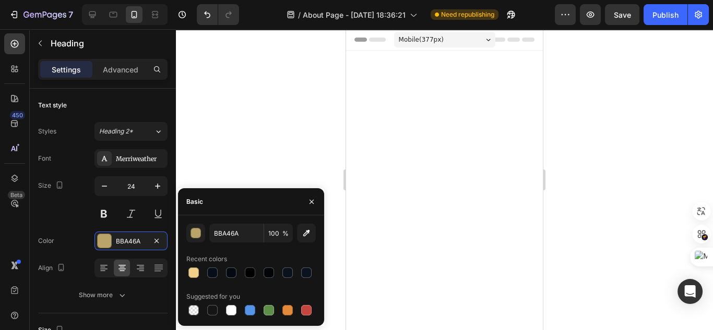
scroll to position [2687, 0]
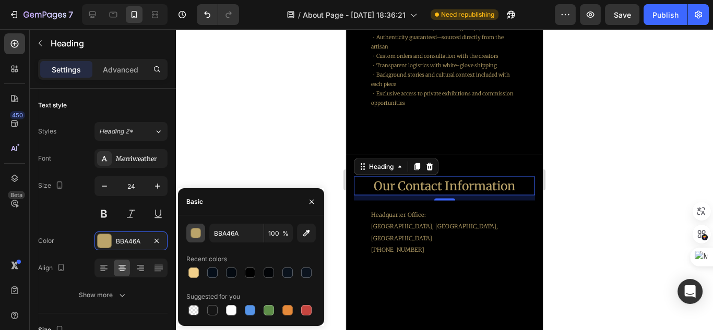
type input "F1CF8A"
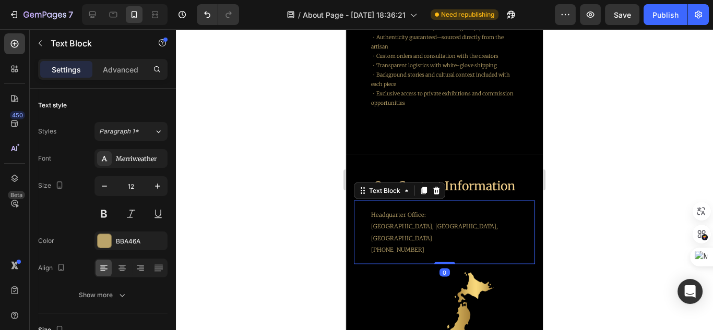
click at [482, 252] on p "[PHONE_NUMBER]" at bounding box center [444, 250] width 146 height 12
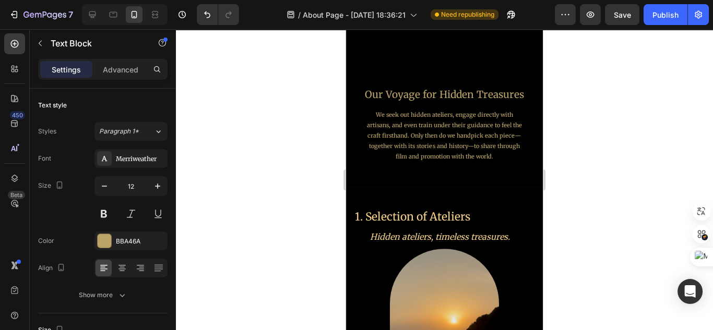
scroll to position [820, 0]
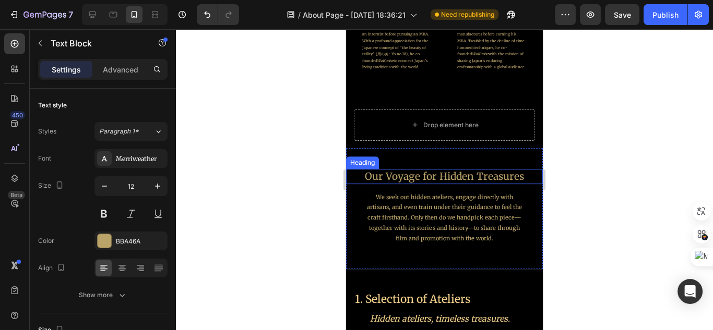
click at [474, 176] on h2 "Our Voyage for Hidden Treasures" at bounding box center [444, 176] width 197 height 15
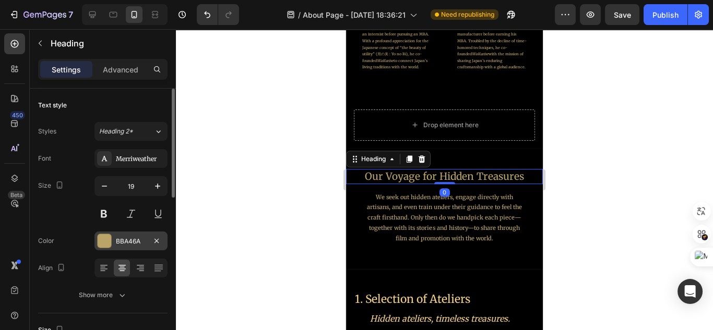
click at [125, 237] on div "BBA46A" at bounding box center [131, 241] width 30 height 9
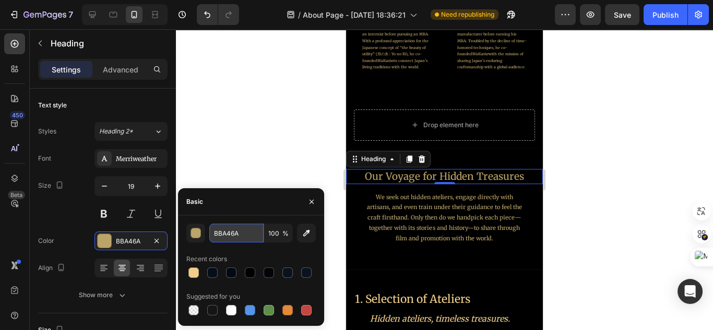
click at [238, 236] on input "BBA46A" at bounding box center [236, 233] width 54 height 19
paste input "F1CF8"
type input "F1CF8A"
click at [461, 198] on p "We seek out hidden ateliers, engage directly with artisans, and even train unde…" at bounding box center [444, 219] width 160 height 52
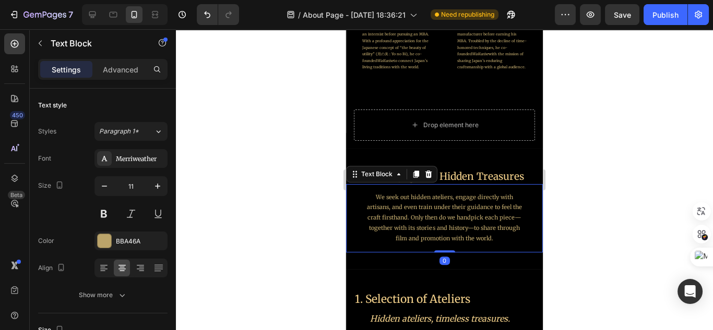
click at [569, 190] on div at bounding box center [444, 179] width 537 height 301
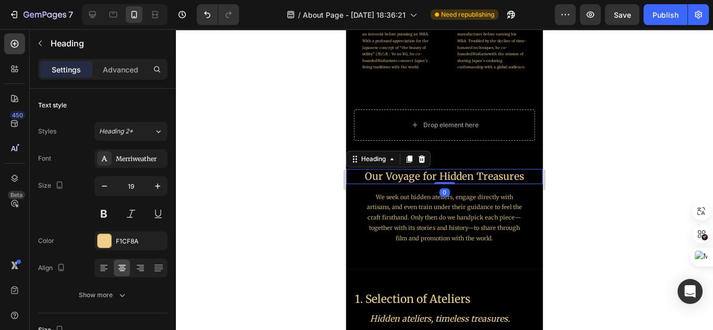
click at [508, 176] on h2 "Our Voyage for Hidden Treasures" at bounding box center [444, 176] width 197 height 15
click at [155, 187] on icon "button" at bounding box center [157, 186] width 10 height 10
click at [425, 182] on h2 "Our Voyage for Hidden Treasures" at bounding box center [444, 177] width 197 height 16
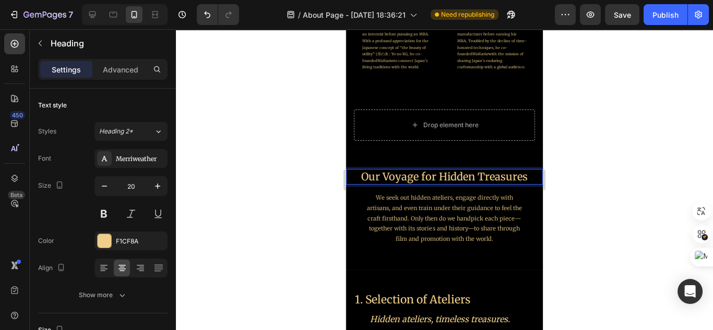
click at [432, 175] on p "Our Voyage for Hidden Treasures" at bounding box center [444, 177] width 195 height 14
click at [420, 176] on p "Our Voyage for Hidden Treasures" at bounding box center [444, 177] width 195 height 14
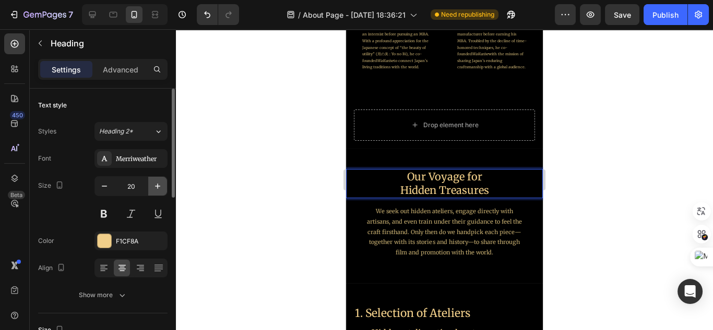
click at [159, 189] on icon "button" at bounding box center [157, 186] width 10 height 10
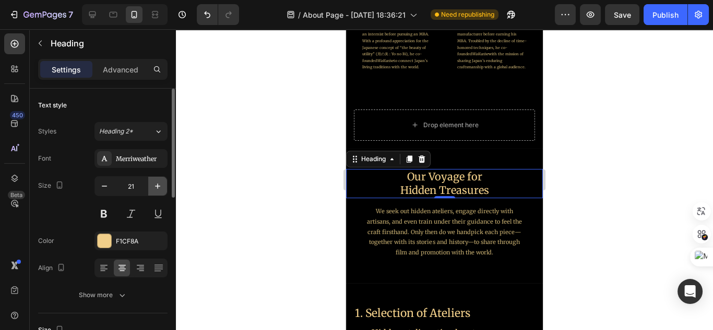
click at [159, 189] on icon "button" at bounding box center [157, 186] width 10 height 10
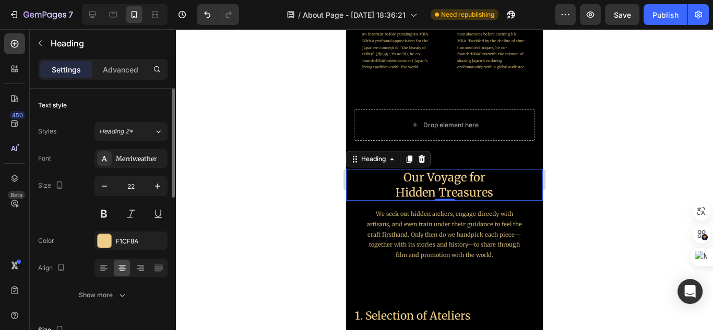
type input "23"
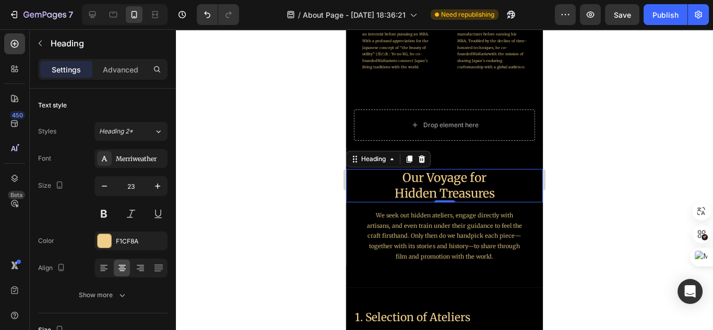
click at [571, 234] on div at bounding box center [444, 179] width 537 height 301
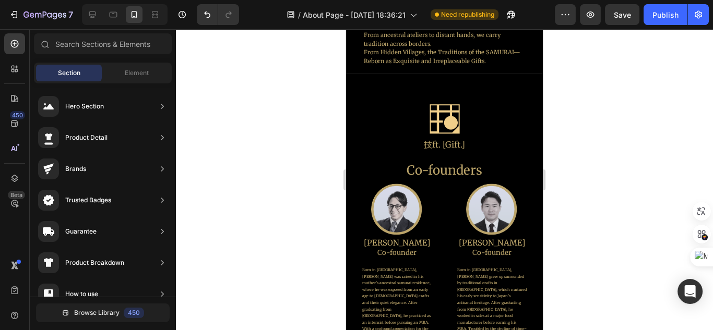
scroll to position [528, 0]
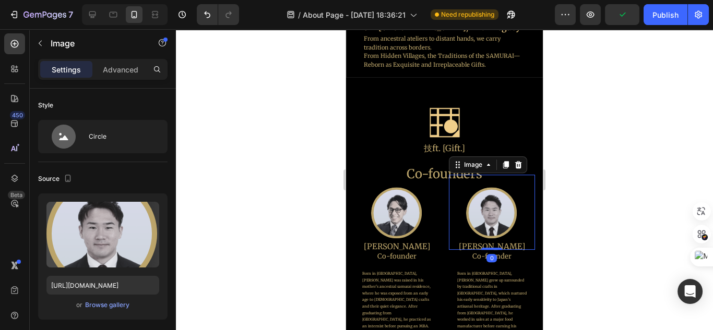
click at [470, 180] on div "Image 0" at bounding box center [492, 212] width 87 height 75
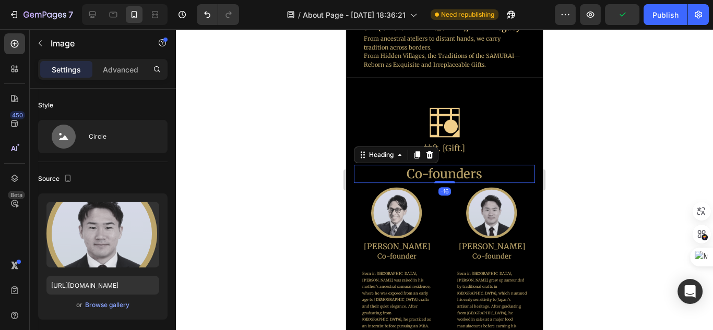
click at [446, 173] on h2 "Co-founders" at bounding box center [444, 174] width 181 height 18
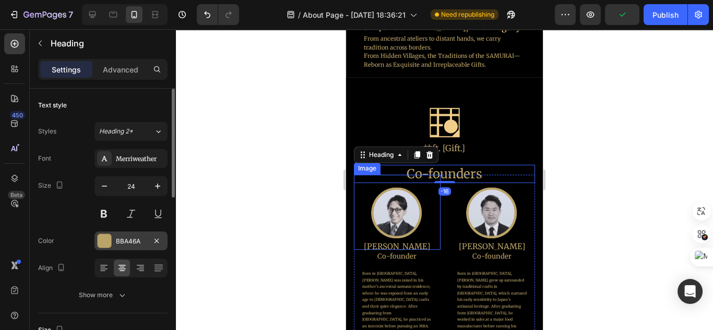
click at [134, 237] on div "BBA46A" at bounding box center [131, 241] width 30 height 9
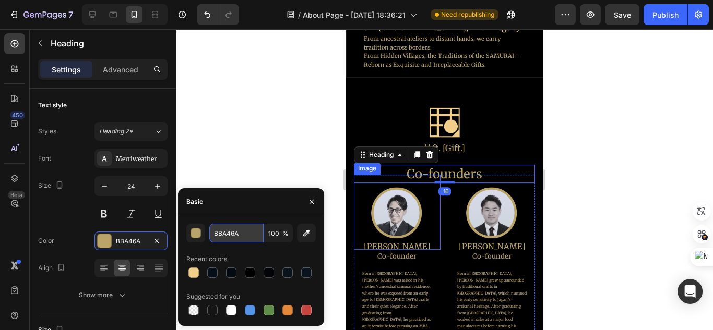
click at [244, 233] on input "BBA46A" at bounding box center [236, 233] width 54 height 19
paste input "F1CF8"
type input "F1CF8A"
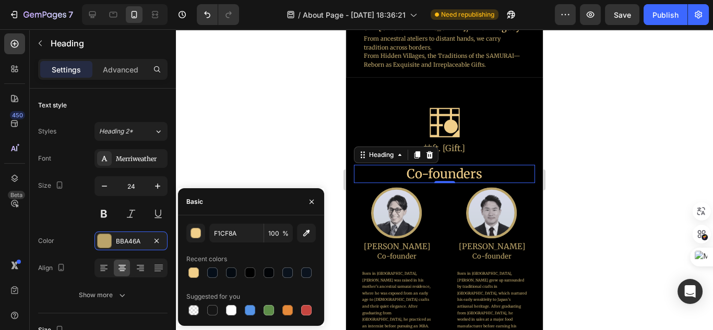
click at [560, 226] on div at bounding box center [444, 179] width 537 height 301
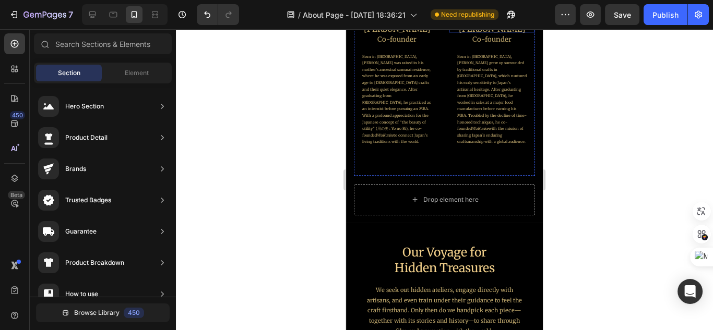
scroll to position [751, 0]
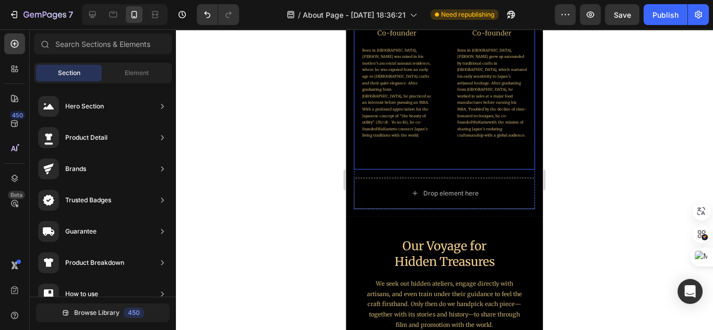
click at [495, 153] on div "Image Seiya Kosui Heading Co-founder Heading Born in Nagasaki, Kosui grew up su…" at bounding box center [492, 60] width 87 height 218
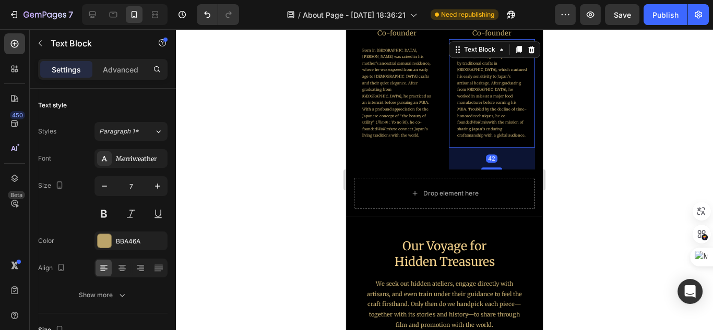
click at [464, 125] on p "Born in Nagasaki, Kosui grew up surrounded by traditional crafts in Kyushu, whi…" at bounding box center [492, 93] width 70 height 92
drag, startPoint x: 490, startPoint y: 166, endPoint x: 484, endPoint y: 142, distance: 24.7
click at [484, 142] on div "Born in Nagasaki, Kosui grew up surrounded by traditional crafts in Kyushu, whi…" at bounding box center [492, 93] width 87 height 109
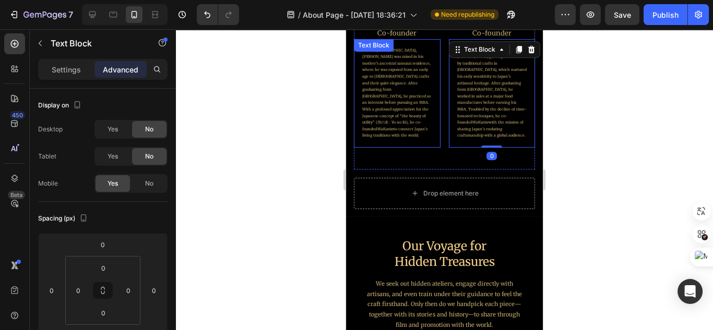
click at [403, 132] on div "Born in Chiba, Kamano was raised in his mother’s ancestral samurai residence, w…" at bounding box center [397, 93] width 87 height 109
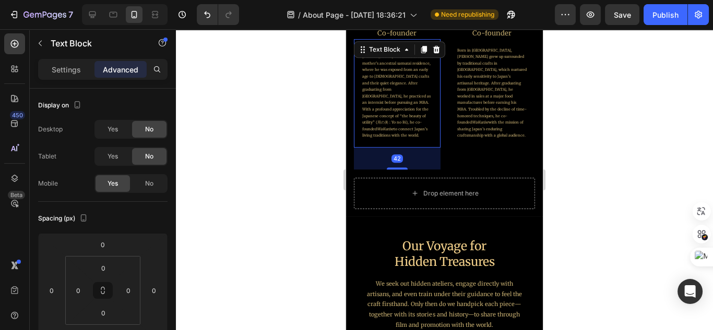
click at [410, 120] on p "Born in Chiba, Kamano was raised in his mother’s ancestral samurai residence, w…" at bounding box center [397, 93] width 70 height 92
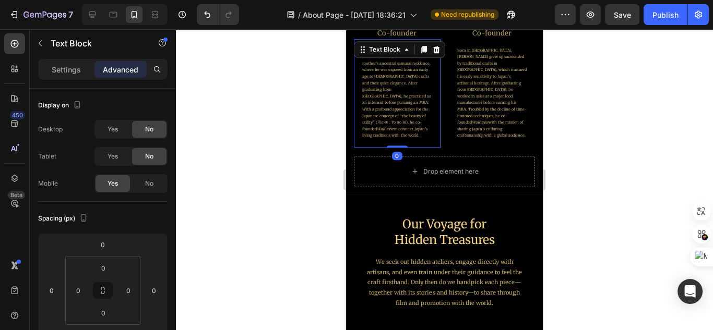
drag, startPoint x: 403, startPoint y: 159, endPoint x: 408, endPoint y: 136, distance: 23.9
click at [408, 136] on div "Born in Chiba, Kamano was raised in his mother’s ancestral samurai residence, w…" at bounding box center [397, 93] width 87 height 109
type input "0"
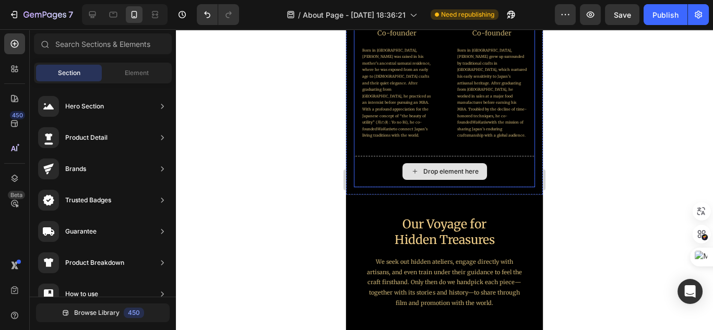
click at [466, 164] on div "Drop element here" at bounding box center [444, 171] width 85 height 17
click at [518, 165] on div "Drop element here" at bounding box center [444, 171] width 181 height 31
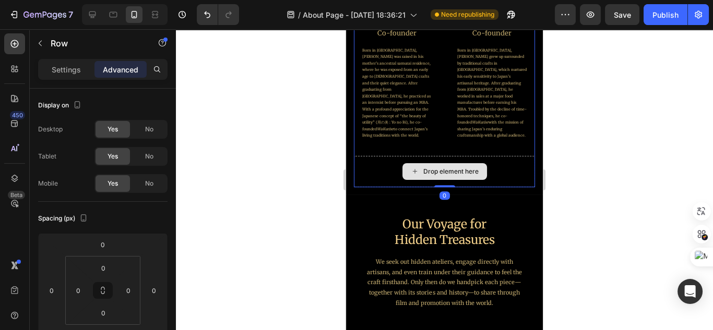
click at [531, 185] on div "Image 技ft. [Gift.] Heading Co-founders Heading Image Daisuke Kamano Heading Co-…" at bounding box center [444, 24] width 197 height 341
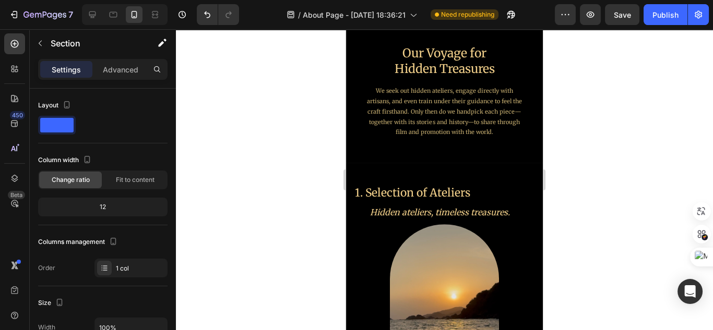
scroll to position [918, 0]
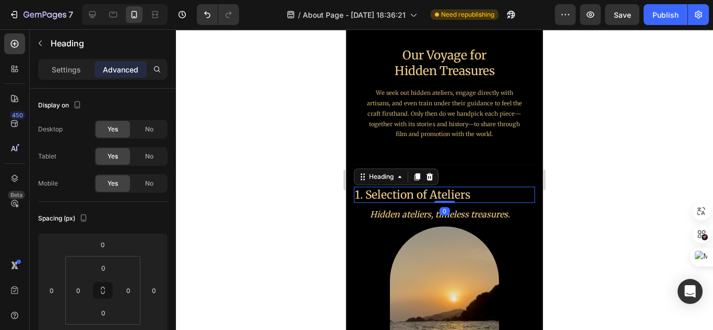
click at [472, 190] on h2 "1. Selection of Ateliers" at bounding box center [440, 195] width 172 height 16
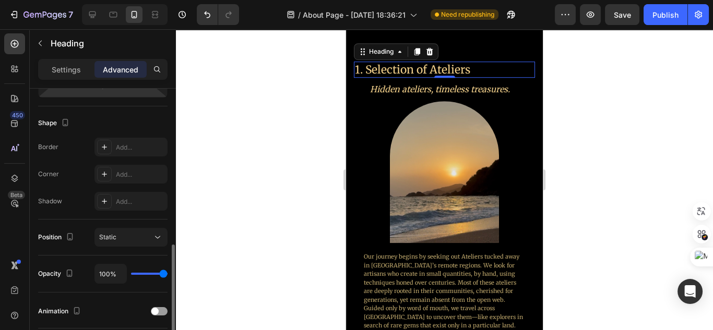
scroll to position [334, 0]
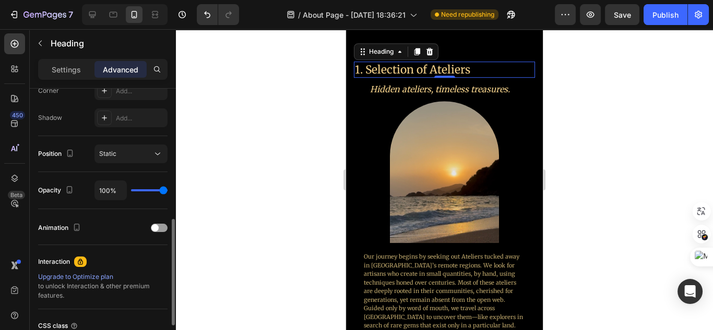
type input "98%"
type input "98"
type input "97%"
type input "97"
type input "96%"
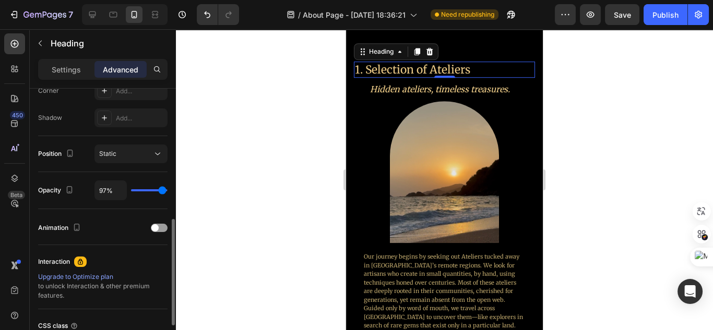
type input "96"
type input "95%"
type input "95"
type input "93%"
type input "93"
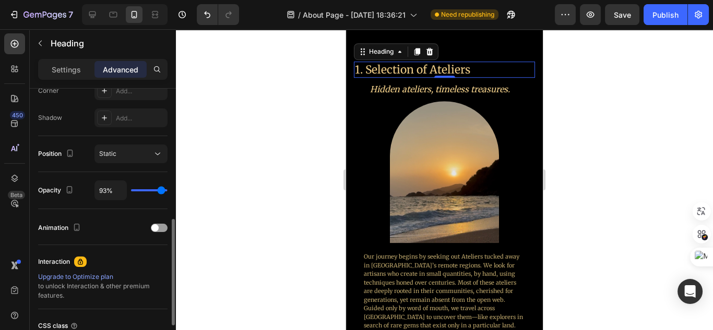
type input "91%"
type input "91"
type input "89%"
type input "89"
type input "87%"
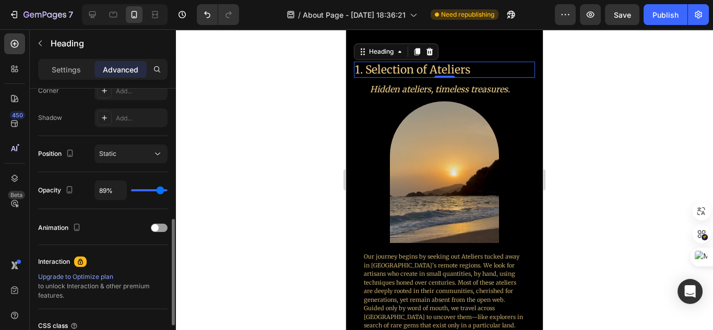
type input "87"
type input "83%"
type input "83"
type input "81%"
type input "81"
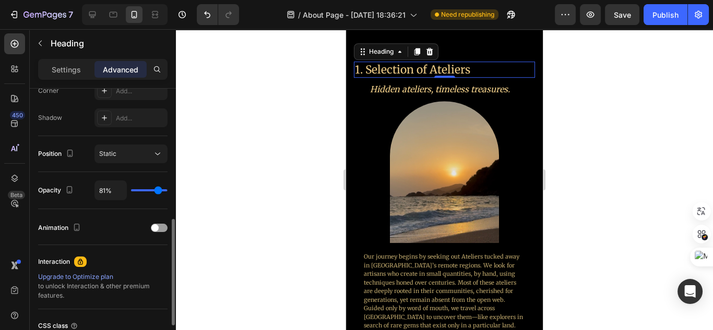
type input "80%"
type input "80"
type input "79%"
type input "79"
type input "78%"
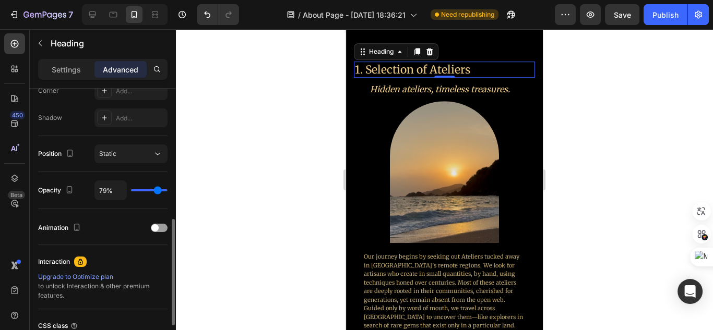
type input "78"
type input "77%"
type input "77"
type input "76%"
type input "76"
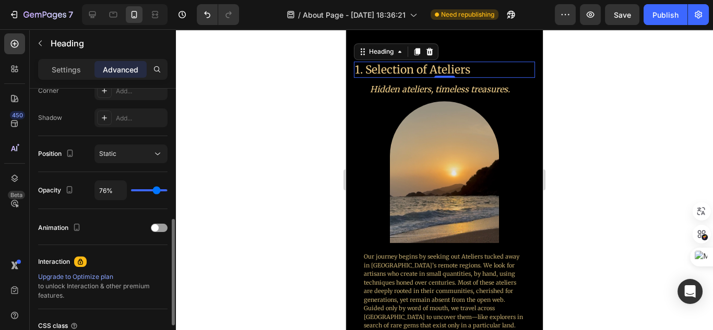
type input "73%"
type input "73"
type input "70%"
type input "70"
type input "69%"
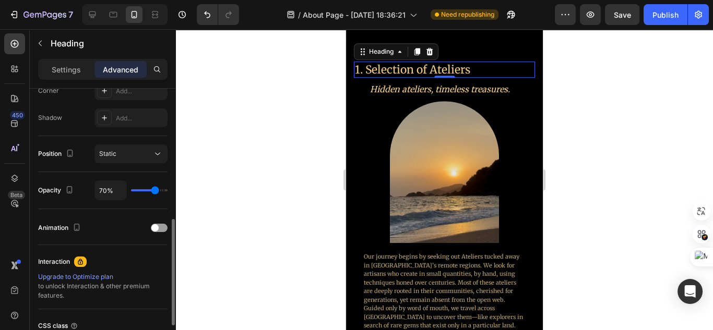
type input "69"
type input "67%"
type input "67"
type input "65%"
type input "65"
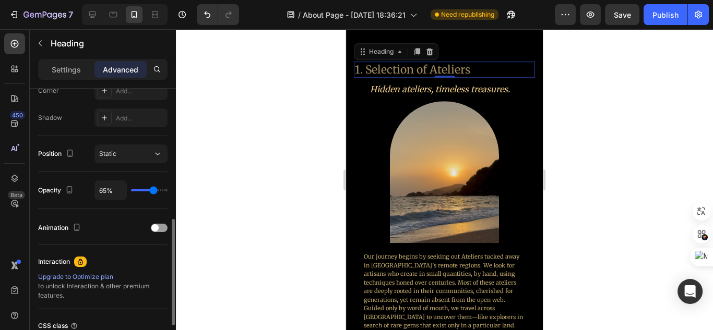
type input "64%"
type input "64"
type input "49%"
type input "49"
type input "28%"
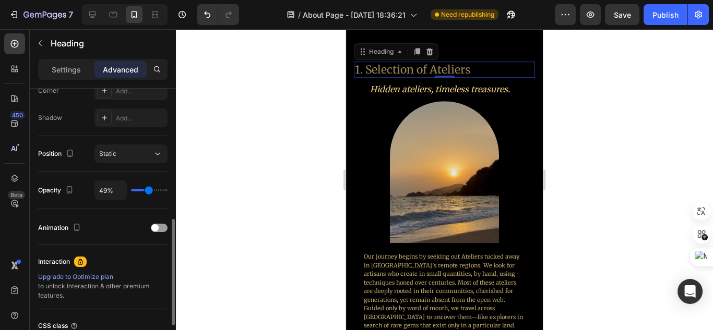
type input "28"
type input "27%"
type input "27"
type input "26%"
type input "26"
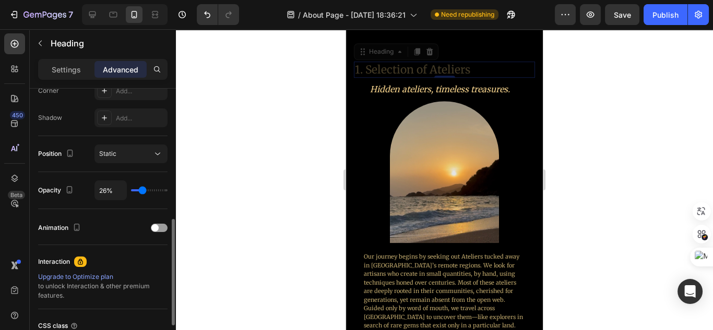
type input "25%"
type input "25"
type input "23%"
type input "23"
type input "21%"
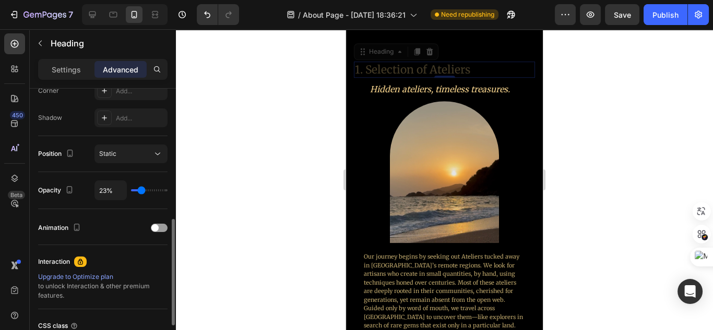
type input "21"
type input "19%"
type input "19"
type input "17%"
type input "17"
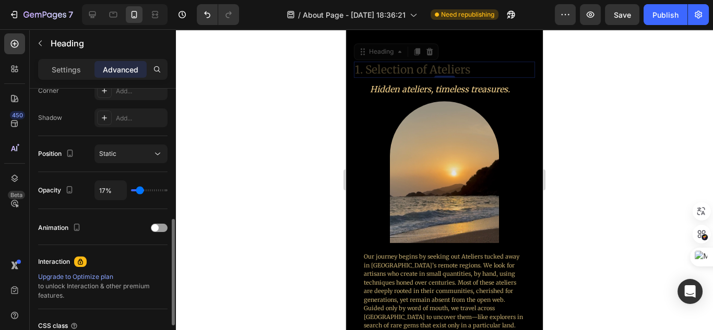
type input "15%"
type input "15"
type input "14%"
type input "14"
type input "13%"
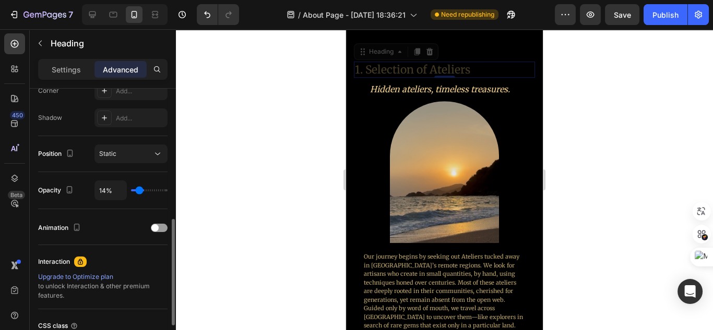
type input "13"
type input "20%"
type input "20"
type input "100%"
type input "100"
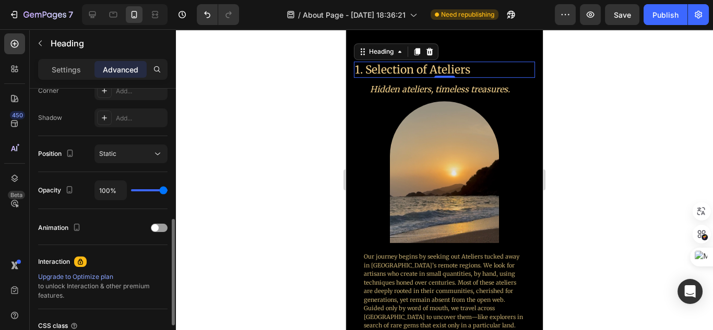
drag, startPoint x: 164, startPoint y: 189, endPoint x: 189, endPoint y: 188, distance: 24.5
click at [168, 189] on input "range" at bounding box center [149, 190] width 37 height 2
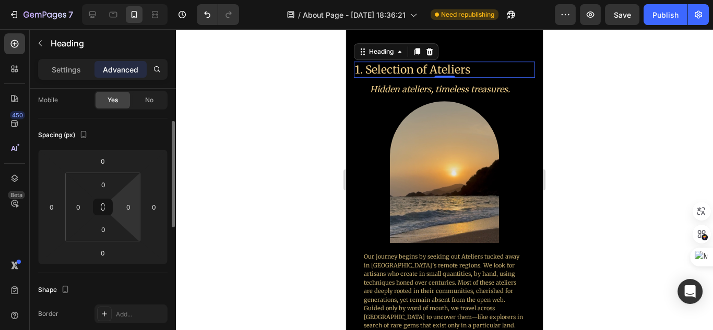
scroll to position [0, 0]
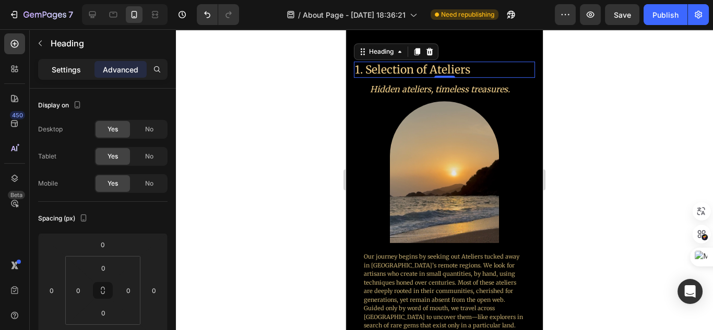
click at [69, 70] on p "Settings" at bounding box center [66, 69] width 29 height 11
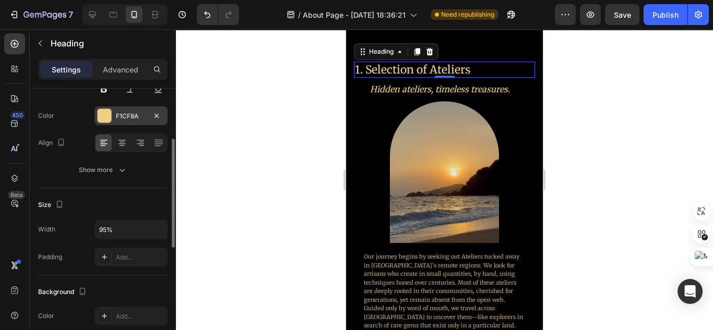
scroll to position [167, 0]
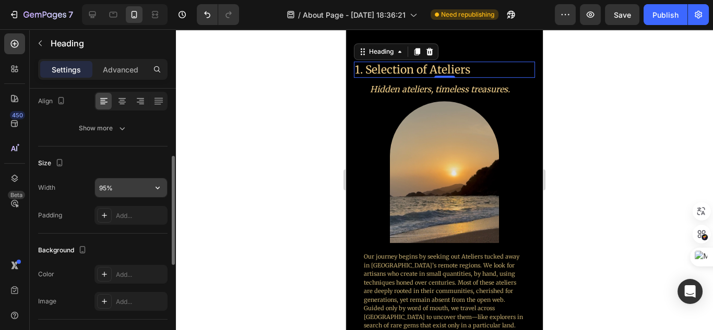
click at [129, 188] on input "95%" at bounding box center [131, 187] width 72 height 19
click at [154, 190] on icon "button" at bounding box center [157, 188] width 10 height 10
click at [138, 186] on input "95%" at bounding box center [131, 187] width 72 height 19
type input "80%"
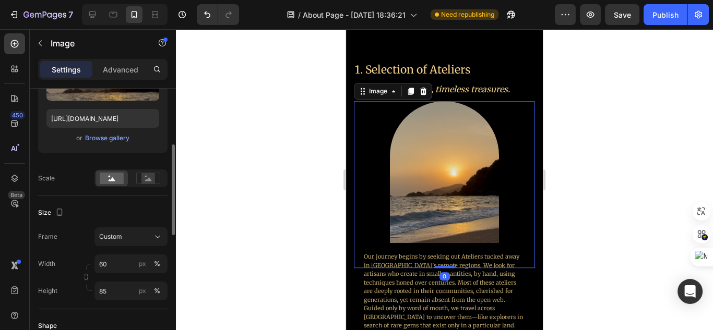
click at [470, 190] on img at bounding box center [444, 172] width 109 height 142
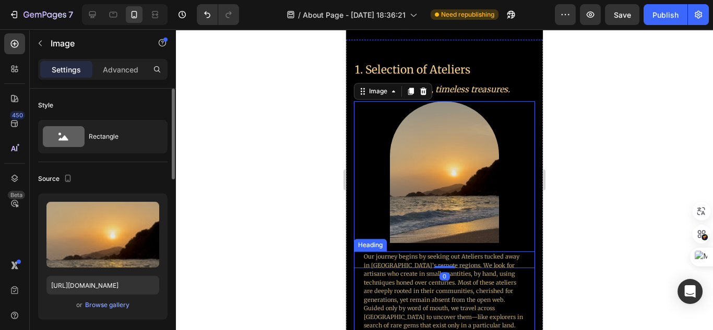
scroll to position [1169, 0]
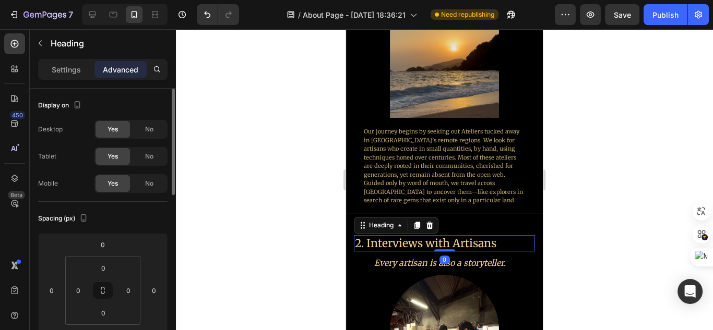
click at [462, 237] on h2 "2. Interviews with Artisans" at bounding box center [440, 243] width 172 height 16
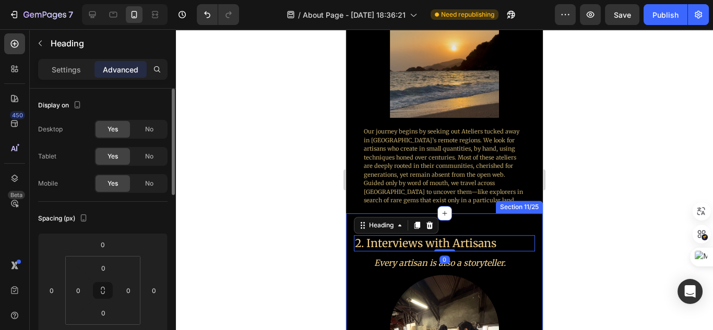
click at [81, 81] on div "Settings Advanced" at bounding box center [103, 74] width 146 height 30
click at [76, 71] on p "Settings" at bounding box center [66, 69] width 29 height 11
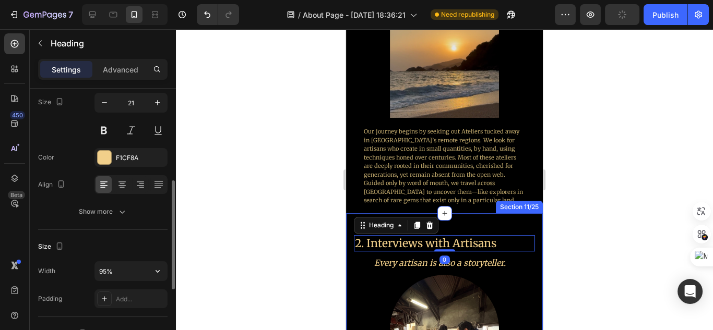
scroll to position [125, 0]
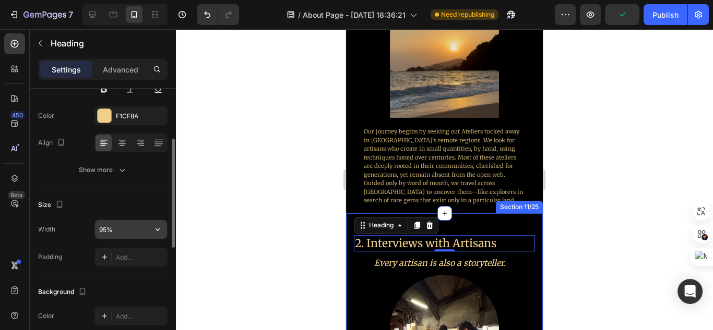
click at [123, 231] on input "95%" at bounding box center [131, 229] width 72 height 19
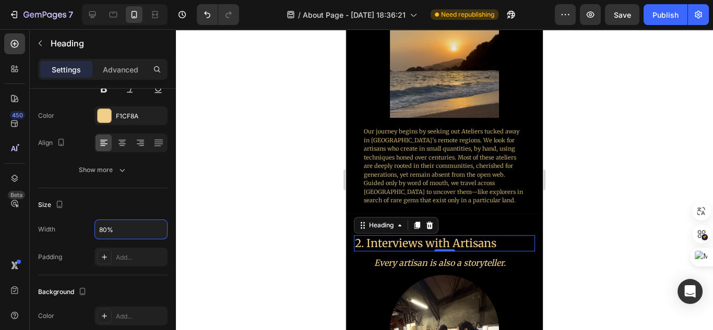
type input "80%"
click at [468, 244] on h2 "2. Interviews with Artisans" at bounding box center [426, 243] width 145 height 16
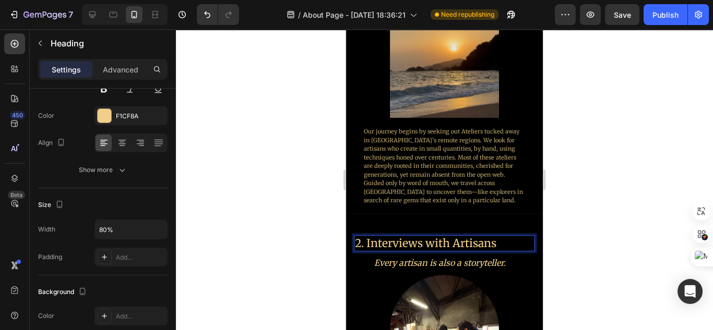
click at [464, 238] on p "2. Interviews with Artisans" at bounding box center [426, 243] width 143 height 14
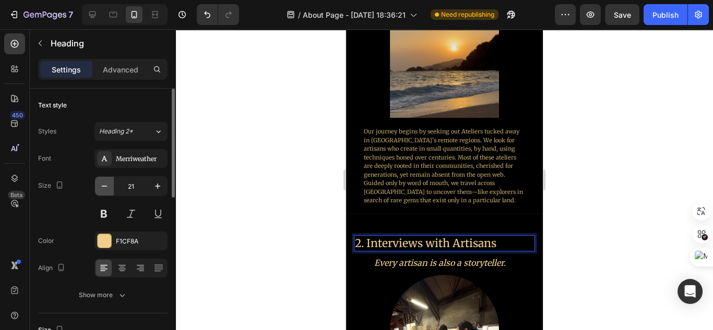
click at [105, 186] on icon "button" at bounding box center [104, 186] width 10 height 10
type input "20"
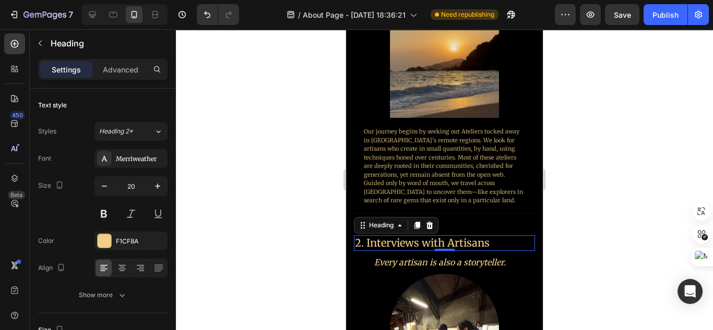
click at [581, 239] on div at bounding box center [444, 179] width 537 height 301
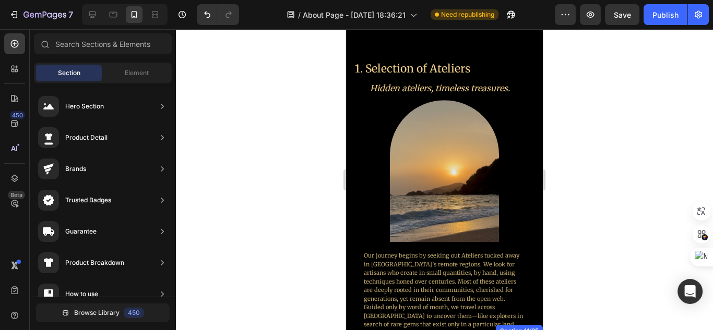
scroll to position [1044, 0]
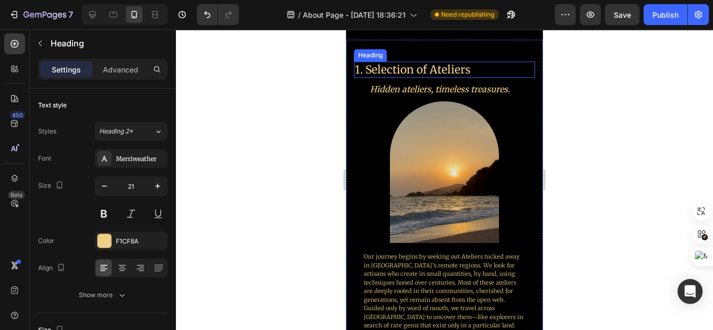
click at [453, 71] on h2 "1. Selection of Ateliers" at bounding box center [426, 70] width 145 height 16
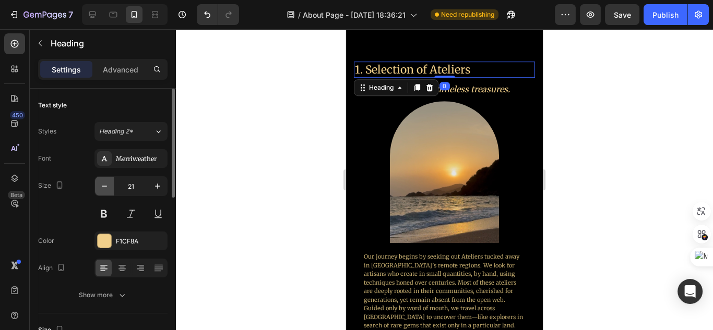
click at [108, 178] on button "button" at bounding box center [104, 186] width 19 height 19
type input "20"
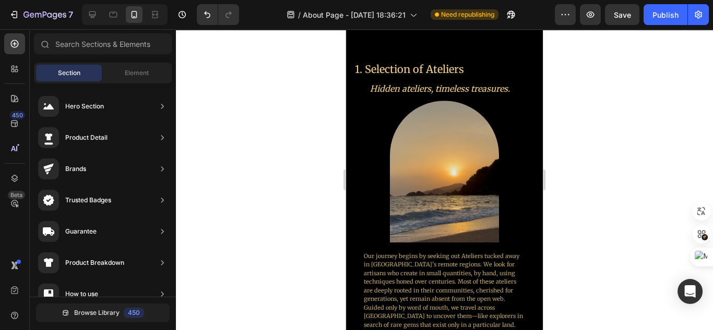
scroll to position [1307, 0]
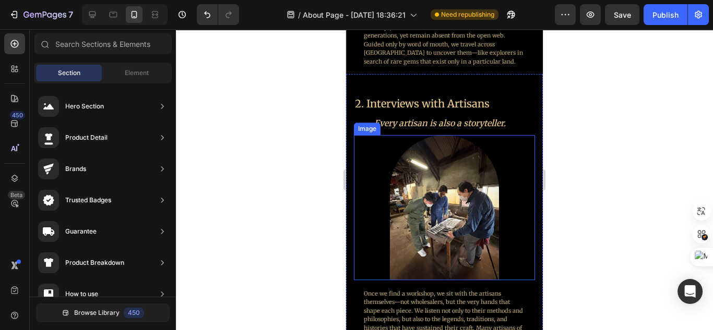
click at [519, 224] on div at bounding box center [444, 207] width 181 height 145
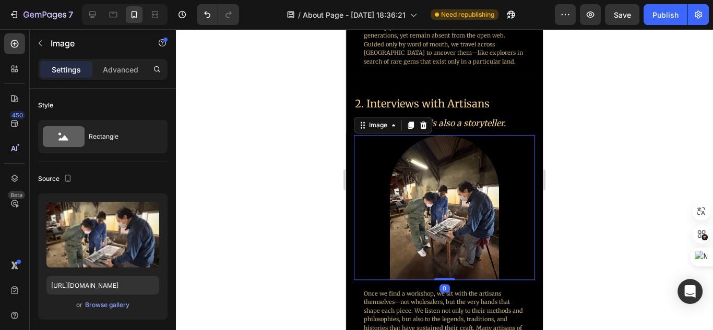
click at [586, 214] on div at bounding box center [444, 179] width 537 height 301
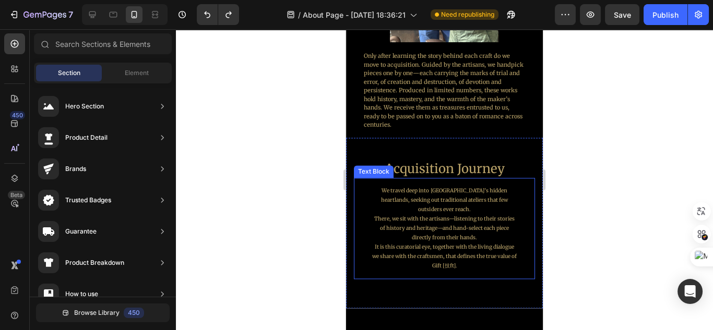
scroll to position [2184, 0]
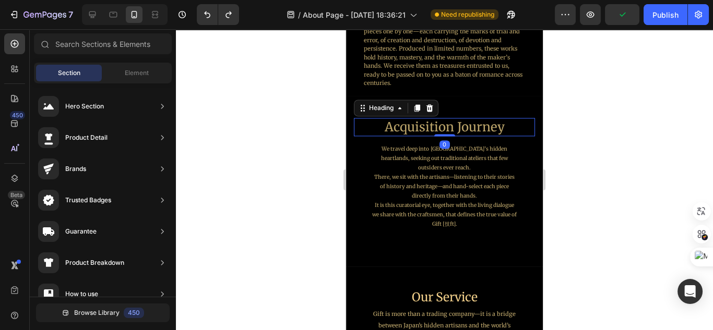
click at [498, 123] on h2 "Acquisition Journey" at bounding box center [444, 127] width 181 height 18
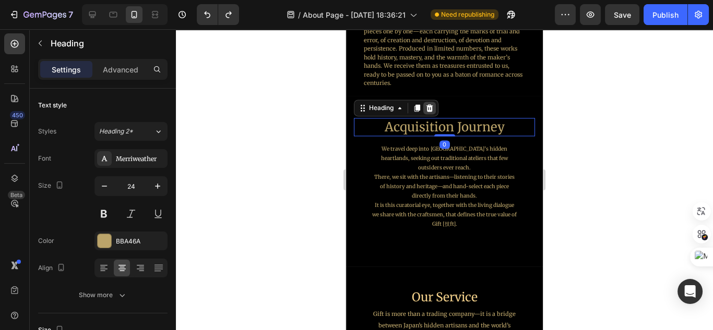
click at [432, 105] on div at bounding box center [429, 108] width 13 height 13
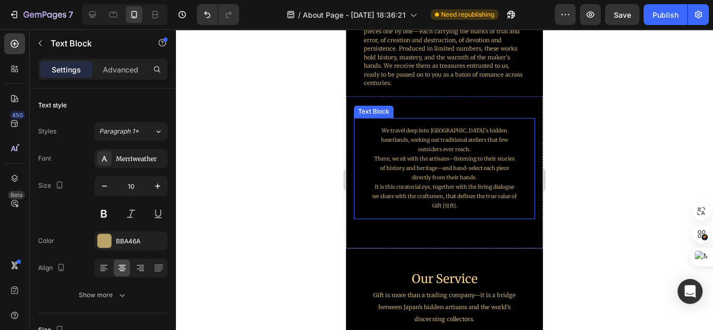
click at [444, 126] on p "We travel deep into [GEOGRAPHIC_DATA]’s hidden heartlands, seeking out traditio…" at bounding box center [444, 168] width 146 height 85
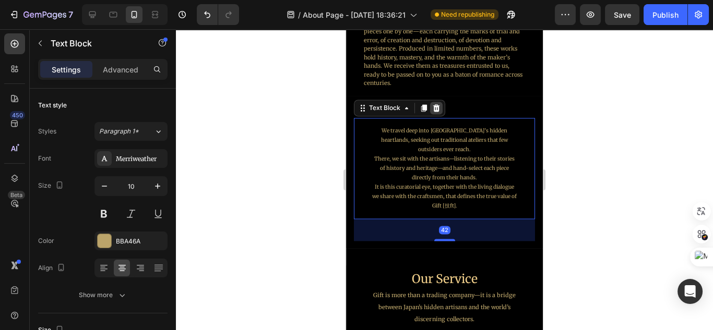
click at [439, 104] on icon at bounding box center [436, 108] width 8 height 8
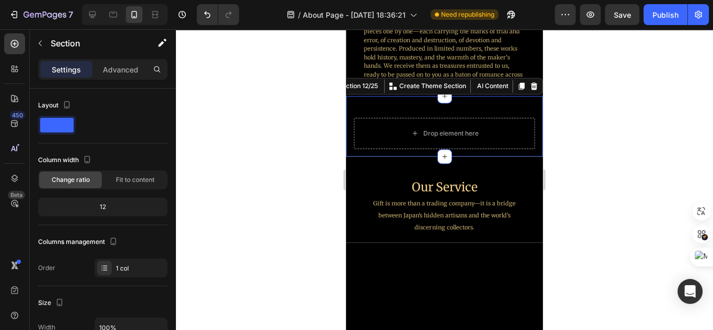
click at [482, 101] on div "Drop element here Section 12/25 Create Theme Section AI Content Write with GemA…" at bounding box center [444, 126] width 197 height 61
click at [531, 82] on icon at bounding box center [534, 85] width 7 height 7
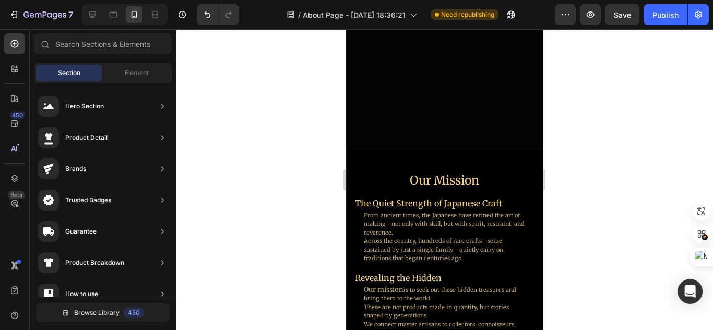
scroll to position [180, 0]
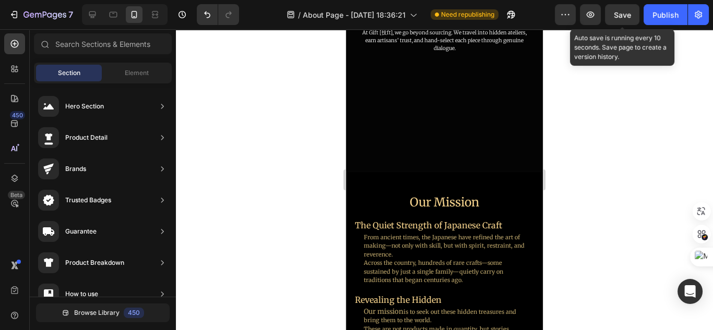
drag, startPoint x: 623, startPoint y: 10, endPoint x: 642, endPoint y: 14, distance: 19.1
click at [623, 10] on span "Save" at bounding box center [622, 14] width 17 height 9
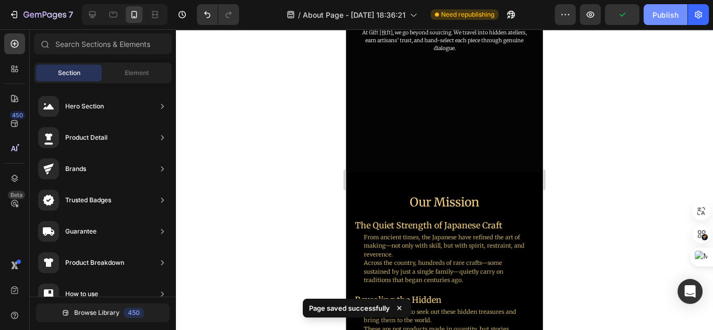
click at [664, 14] on div "Publish" at bounding box center [665, 14] width 26 height 11
